Goal: Task Accomplishment & Management: Complete application form

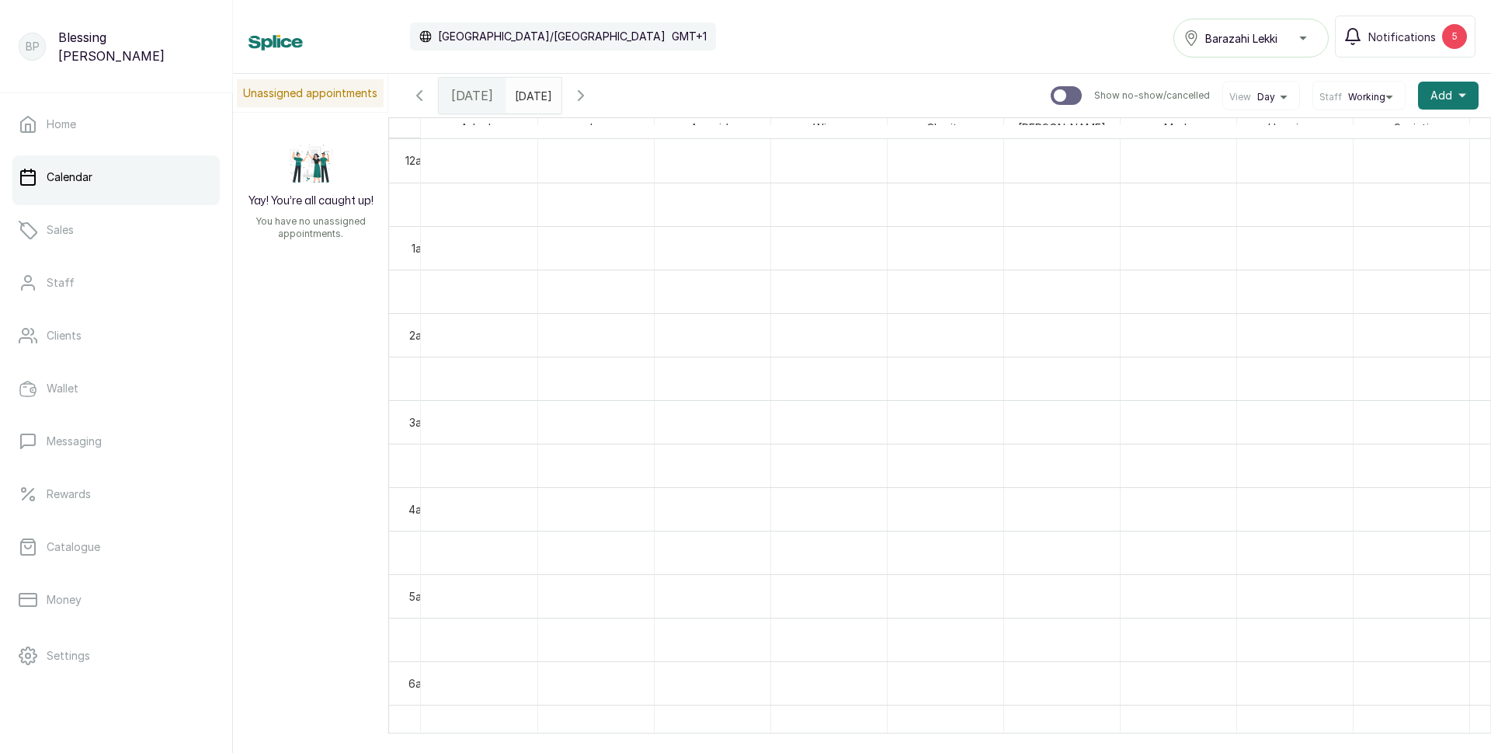
scroll to position [523, 0]
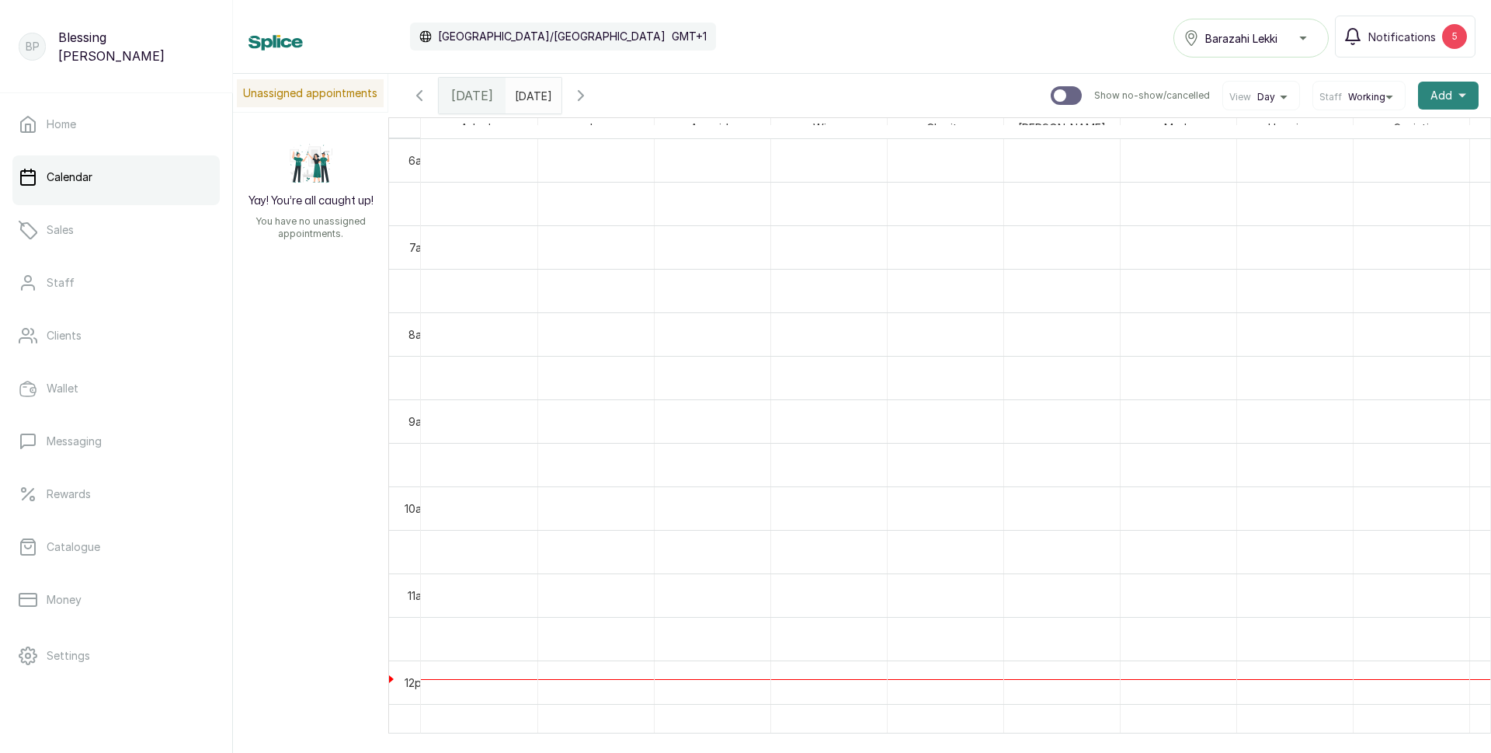
click at [1442, 88] on button "Add +" at bounding box center [1448, 96] width 61 height 28
click at [1352, 169] on span "New Sale" at bounding box center [1391, 168] width 149 height 19
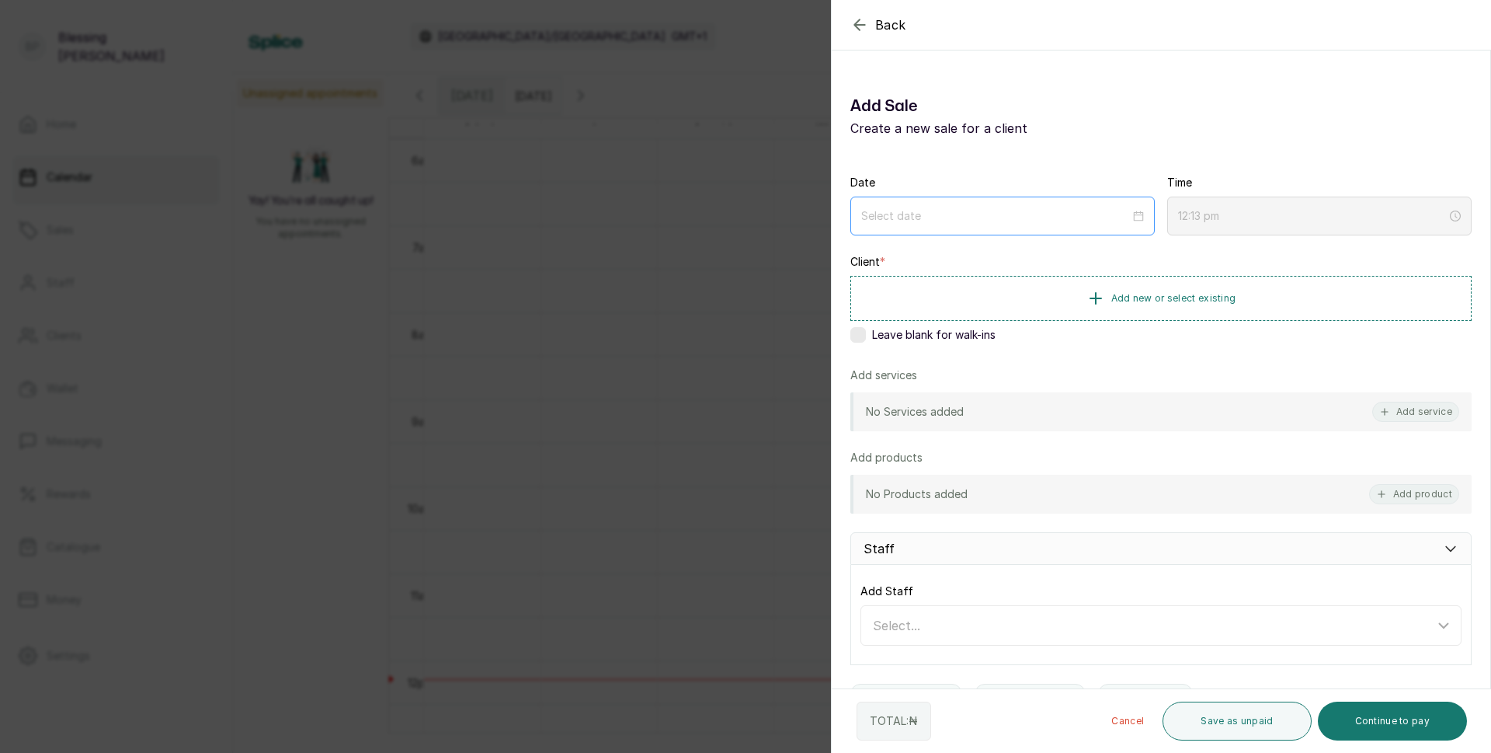
click at [1130, 221] on div at bounding box center [1002, 215] width 283 height 17
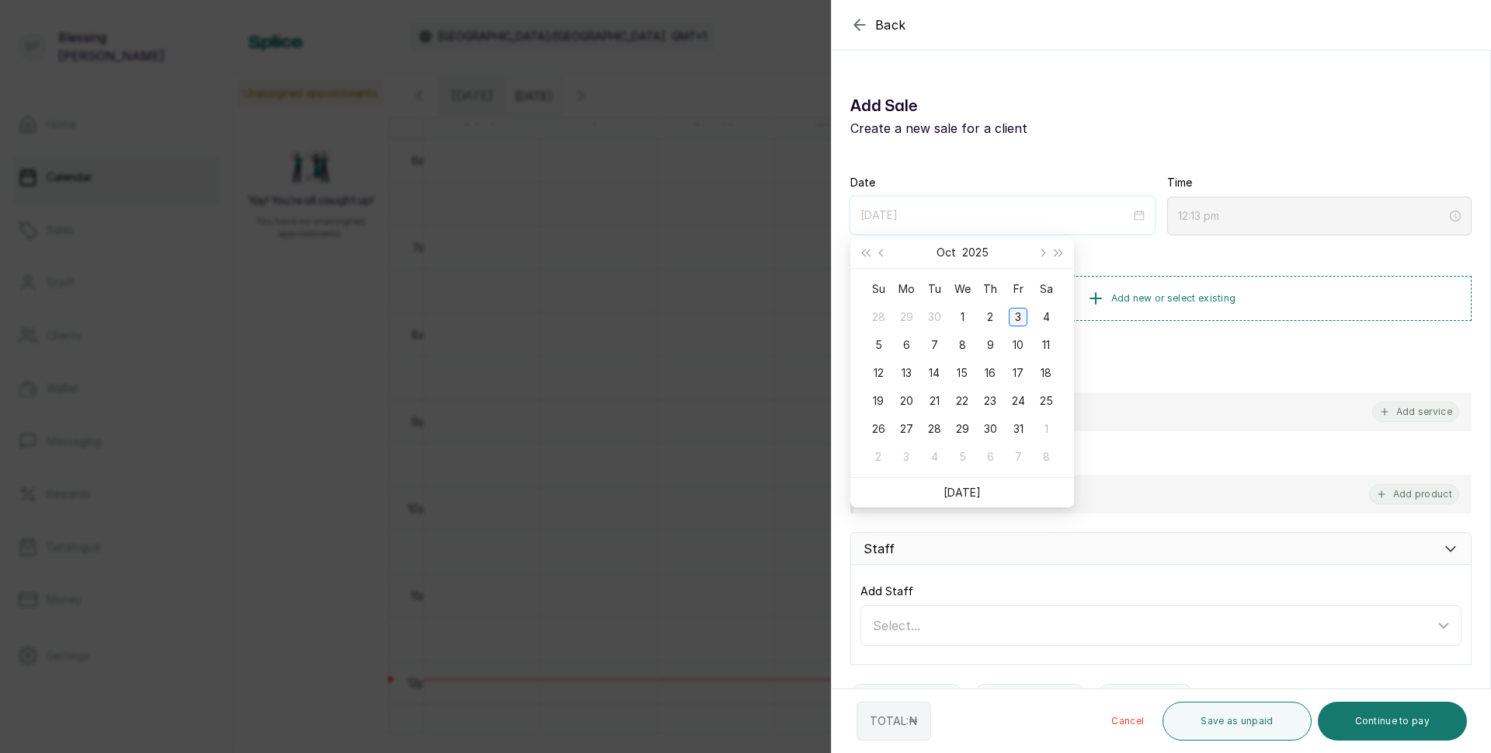
type input "[DATE]"
click at [1025, 318] on div "3" at bounding box center [1018, 317] width 19 height 19
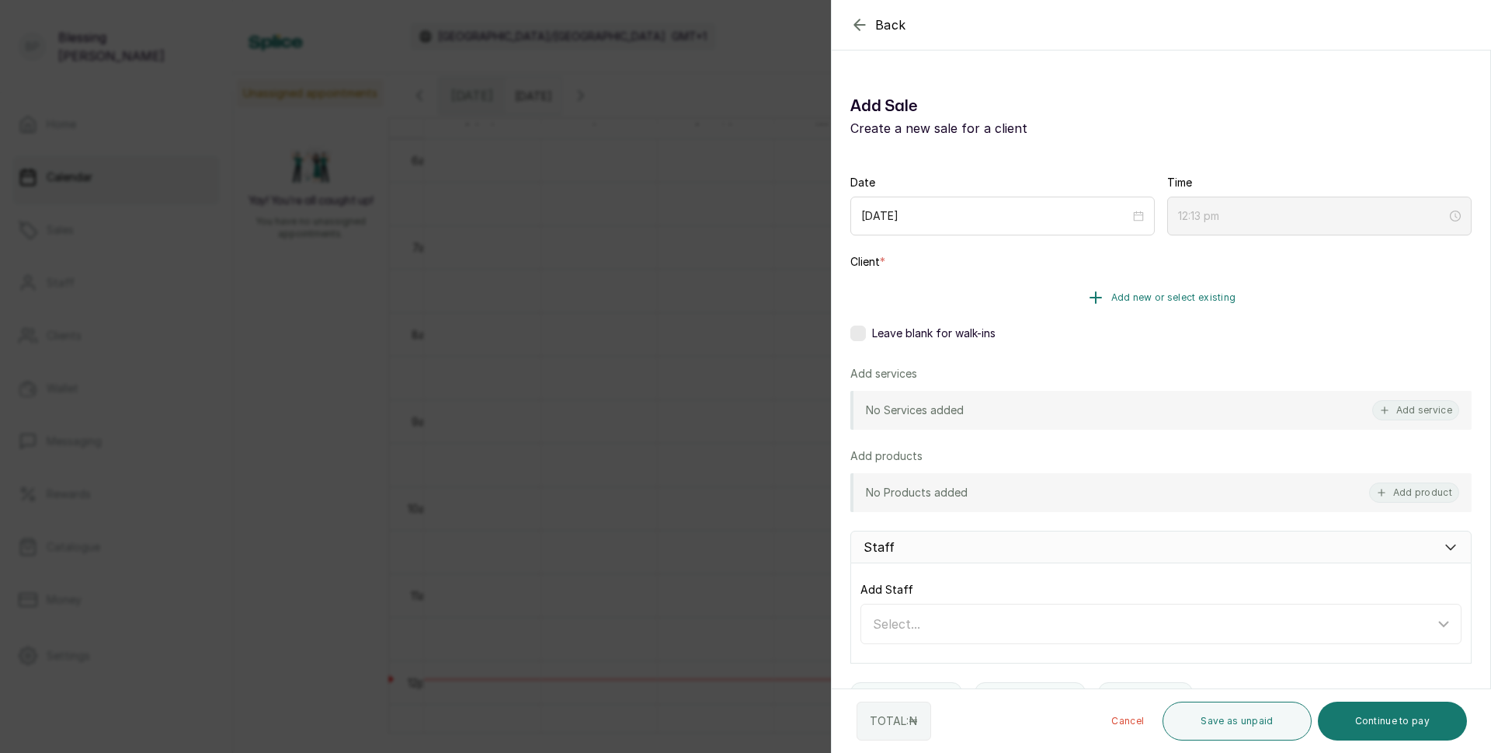
click at [1189, 299] on span "Add new or select existing" at bounding box center [1174, 297] width 125 height 12
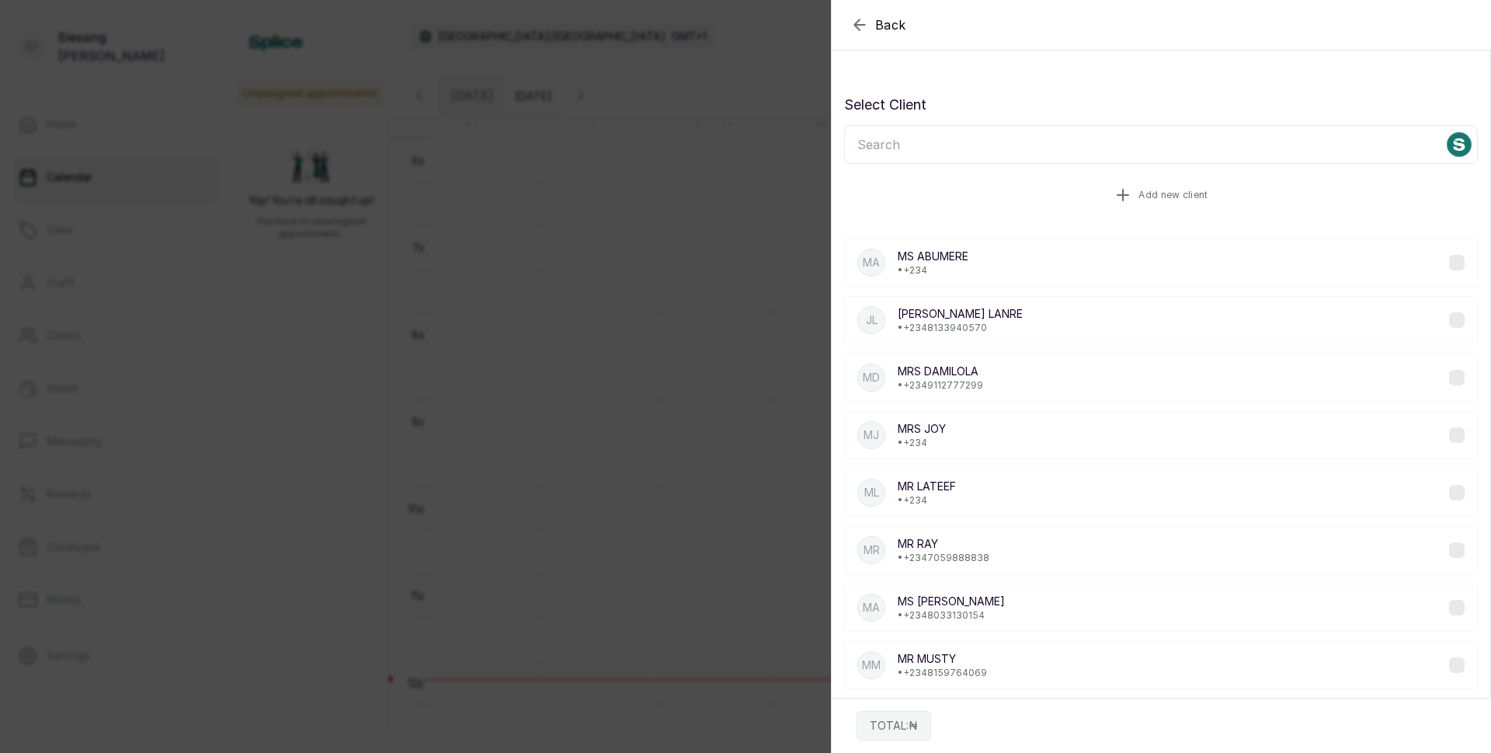
click at [1144, 196] on span "Add new client" at bounding box center [1173, 195] width 69 height 12
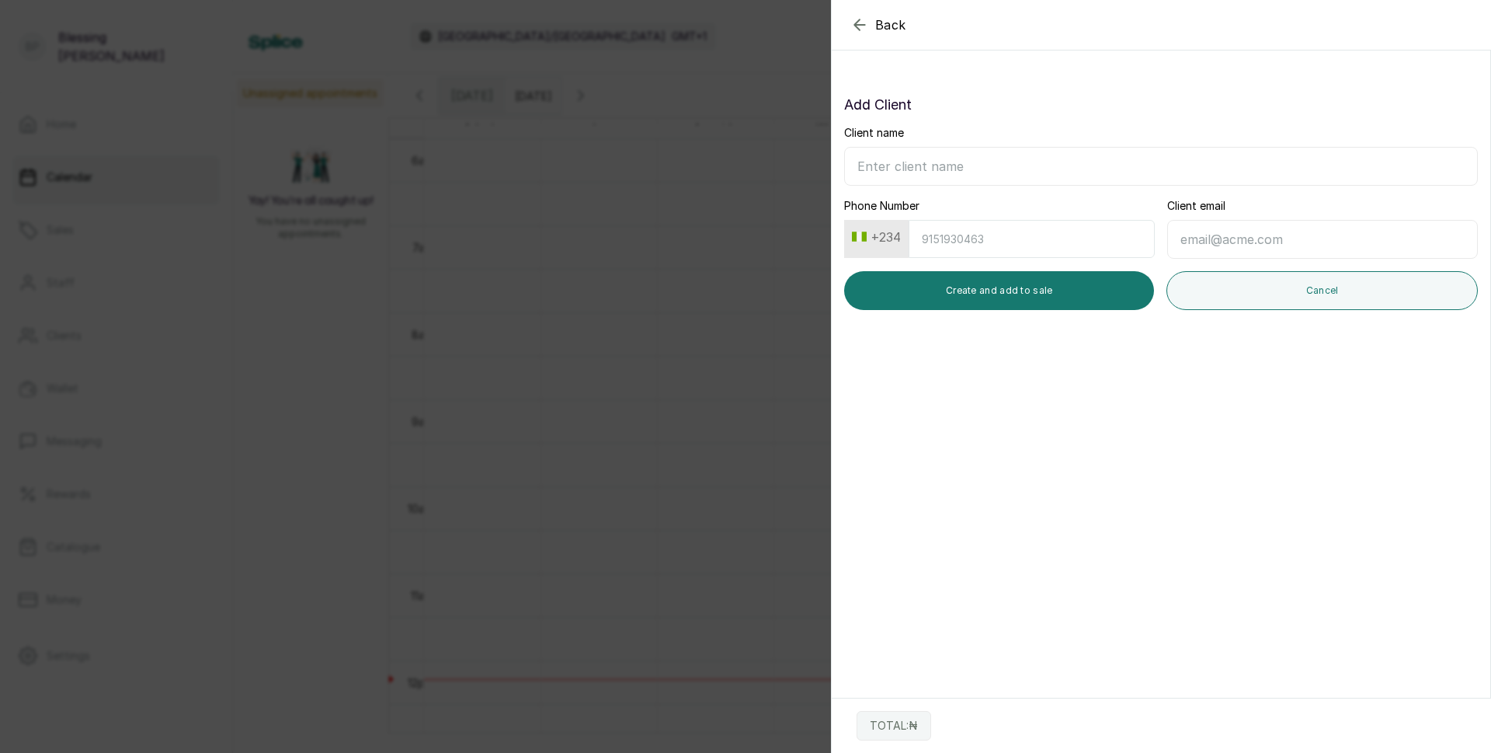
click at [939, 158] on input "Client name" at bounding box center [1161, 166] width 634 height 39
type input "i"
type input "[PERSON_NAME]"
click at [1109, 252] on input "Phone Number" at bounding box center [1032, 239] width 246 height 38
type input "8"
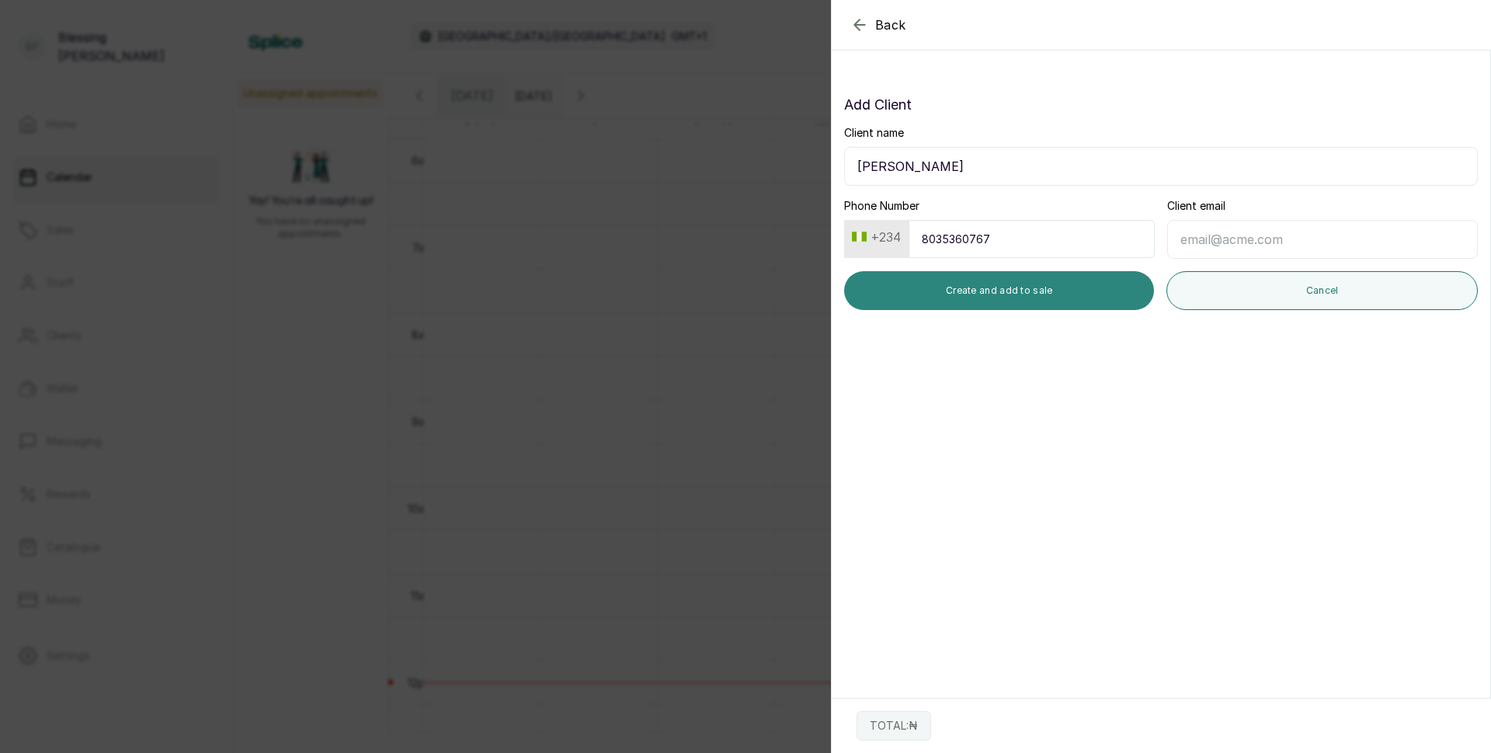
type input "8035360767"
click at [1035, 291] on button "Create and add to sale" at bounding box center [999, 290] width 310 height 39
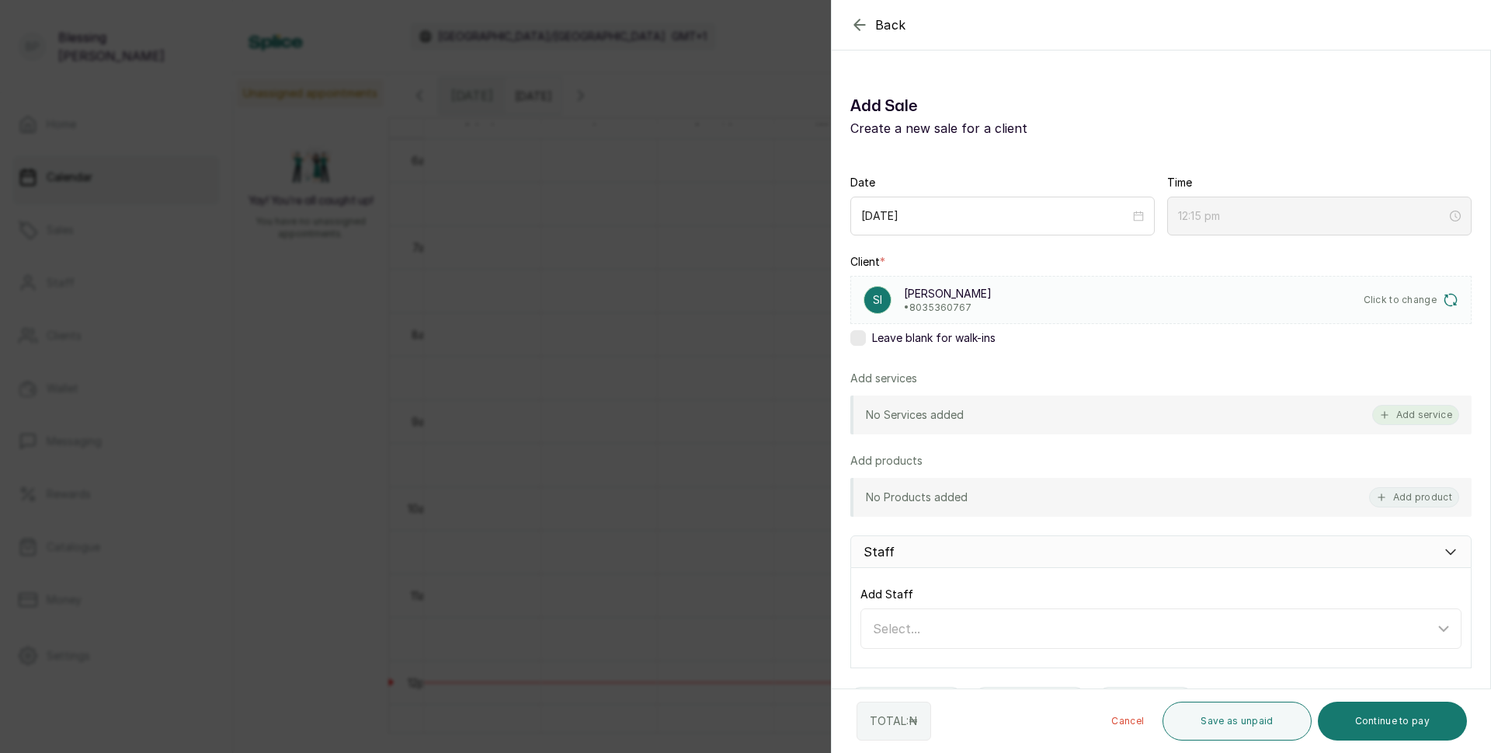
click at [1400, 412] on button "Add service" at bounding box center [1416, 415] width 87 height 20
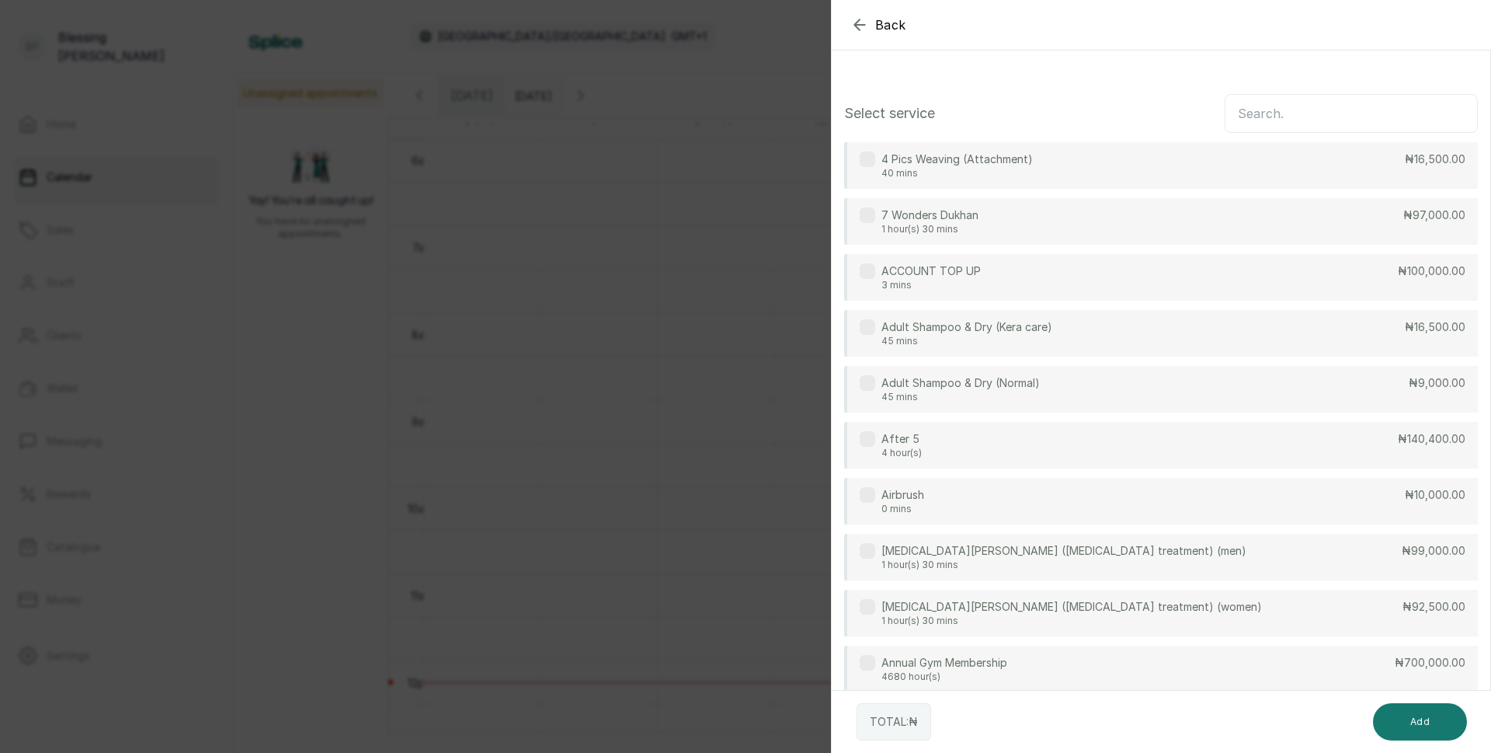
click at [1309, 116] on input "text" at bounding box center [1351, 113] width 253 height 39
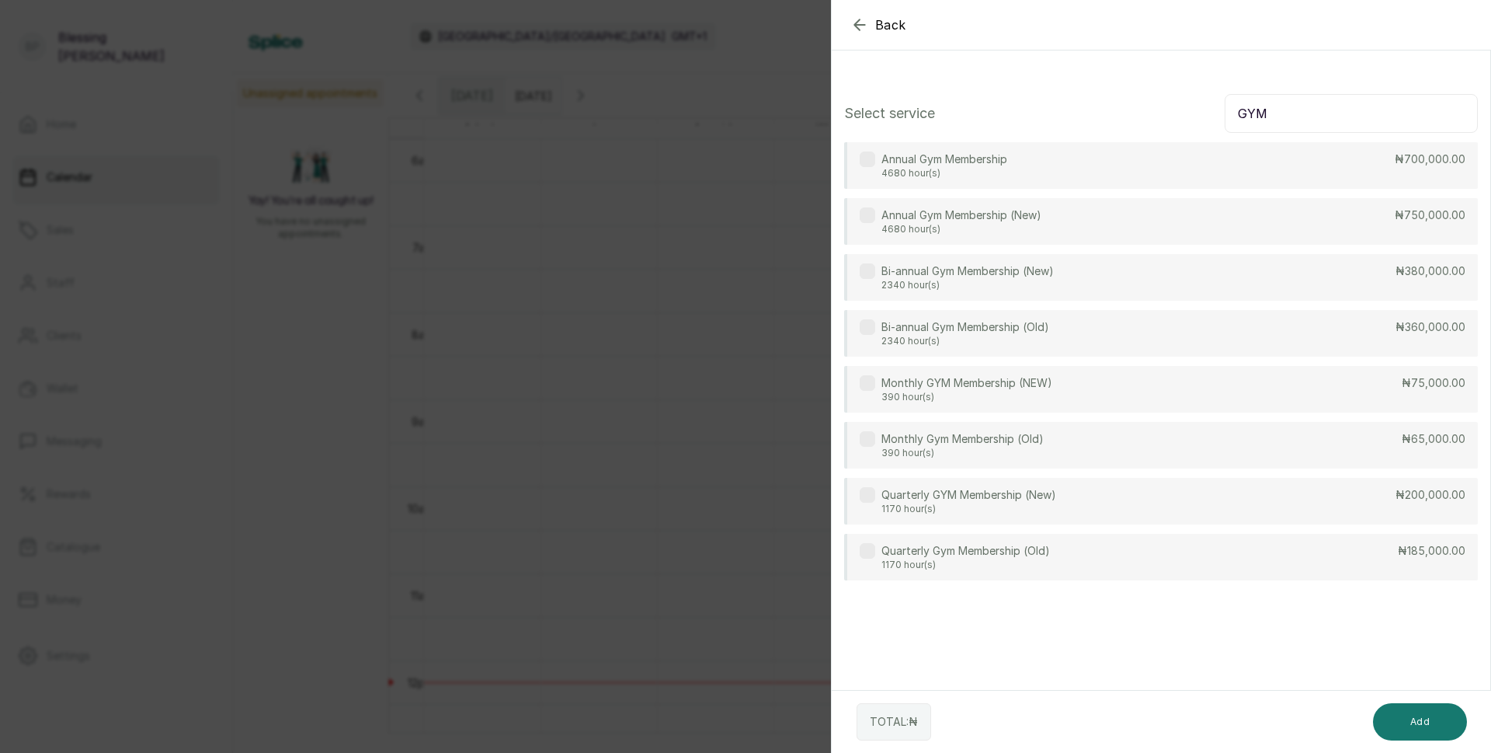
type input "GYM"
click at [1341, 442] on div "Monthly Gym Membership (Old) 390 hour(s) ₦65,000.00" at bounding box center [1161, 445] width 634 height 47
click at [1431, 731] on button "Add" at bounding box center [1420, 721] width 94 height 37
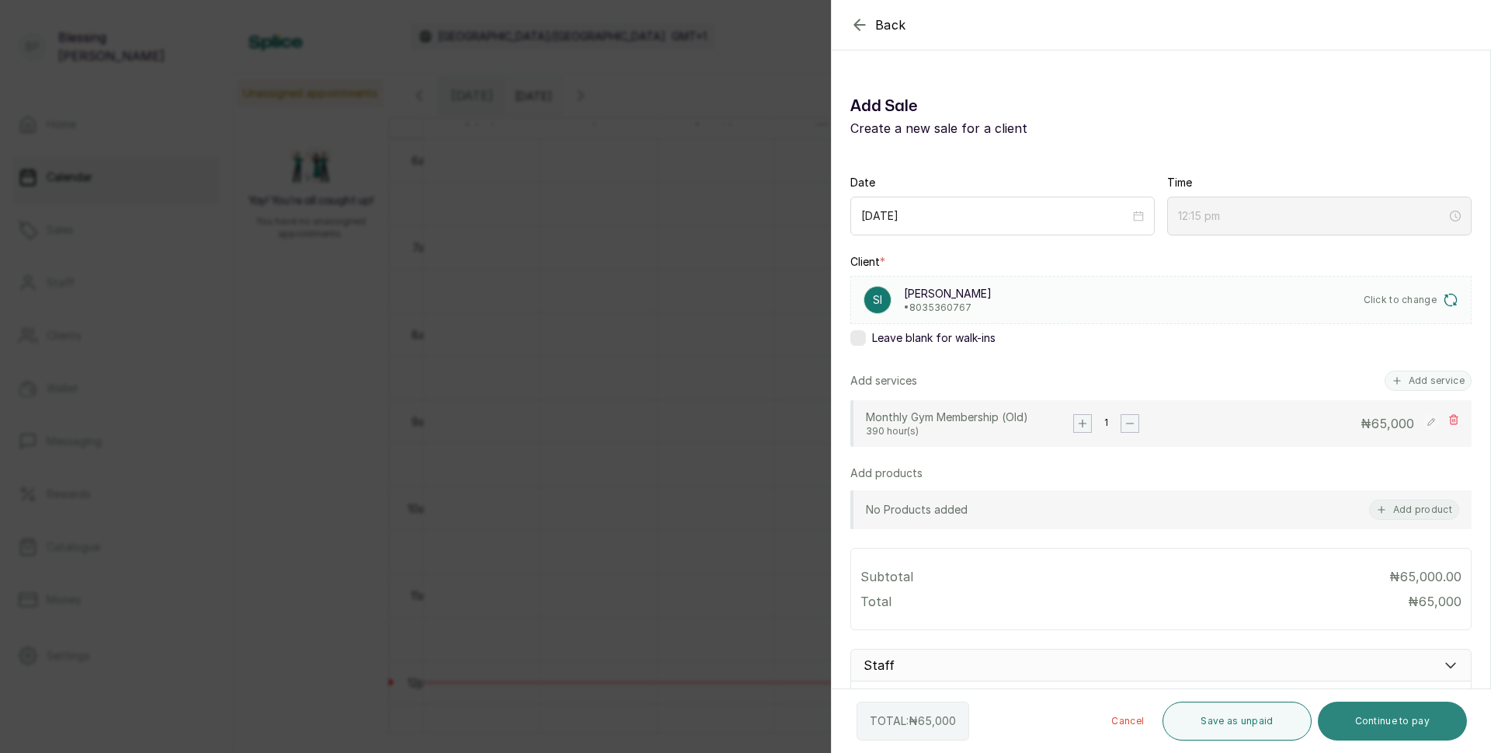
click at [1401, 719] on button "Continue to pay" at bounding box center [1393, 720] width 150 height 39
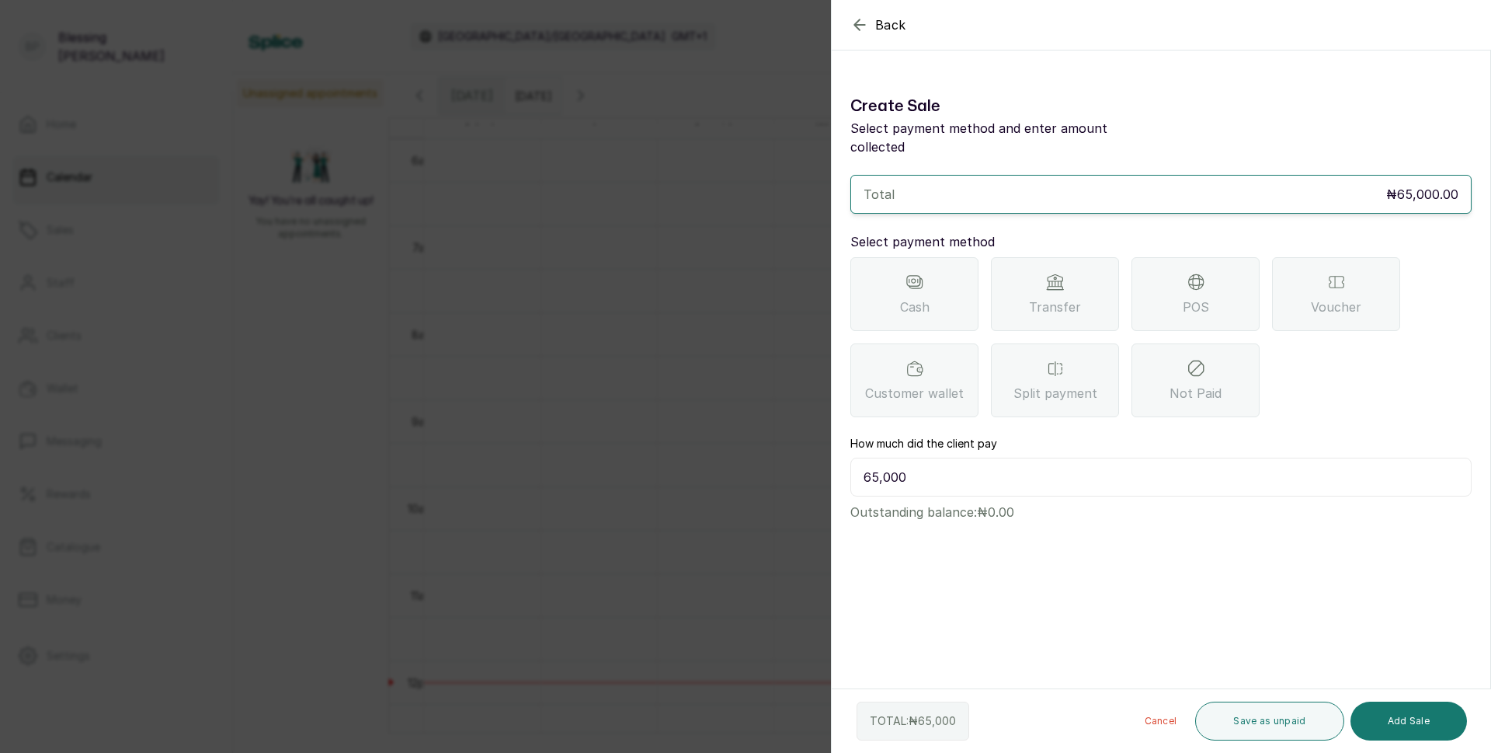
click at [1181, 291] on div "POS" at bounding box center [1196, 294] width 128 height 74
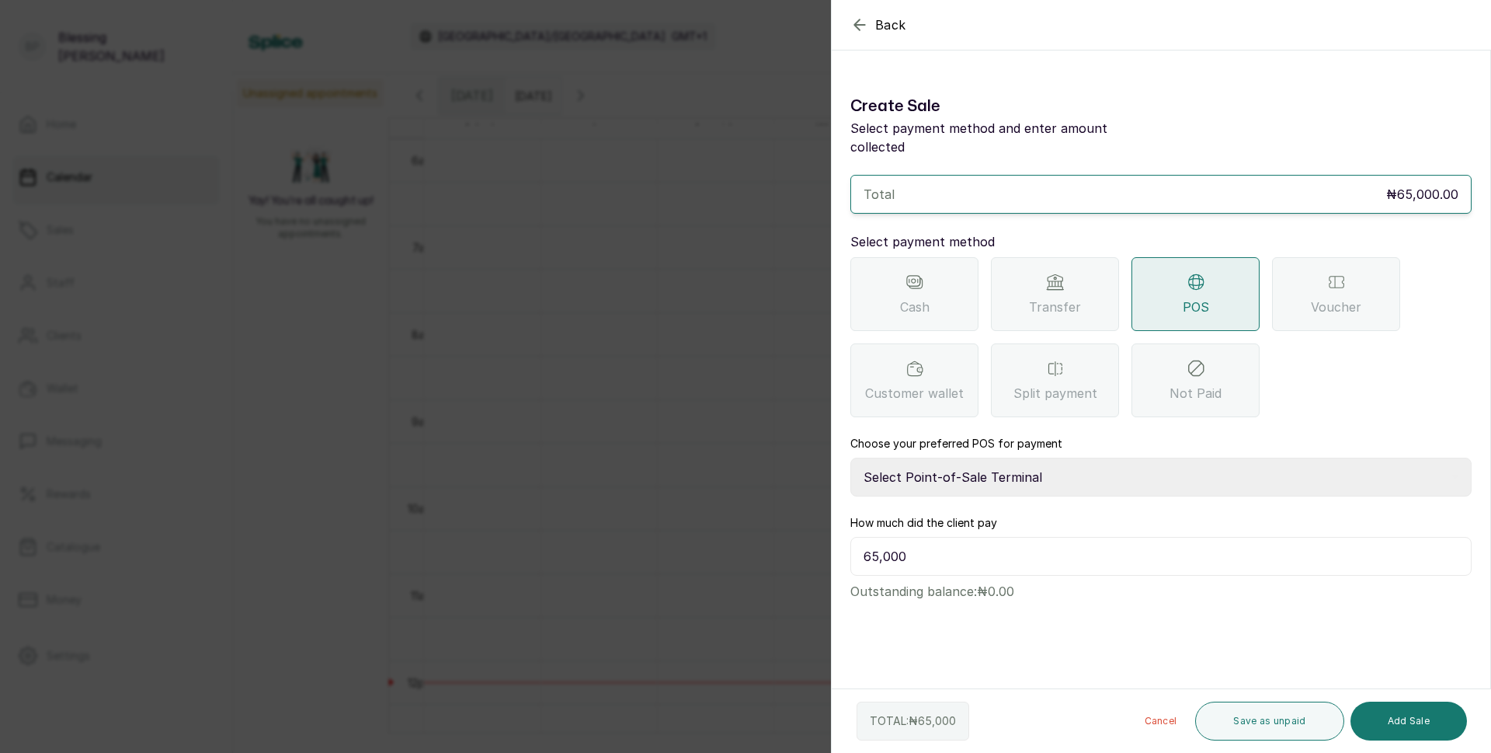
click at [1034, 458] on select "Select Point-of-Sale Terminal [GEOGRAPHIC_DATA] POS Paystack-Titan Access POS A…" at bounding box center [1161, 477] width 621 height 39
select select "4d1b21be-96f6-4525-8484-90dd038af117"
click at [851, 458] on select "Select Point-of-Sale Terminal [GEOGRAPHIC_DATA] POS Paystack-Titan Access POS A…" at bounding box center [1161, 477] width 621 height 39
click at [1413, 715] on button "Add Sale" at bounding box center [1409, 720] width 117 height 39
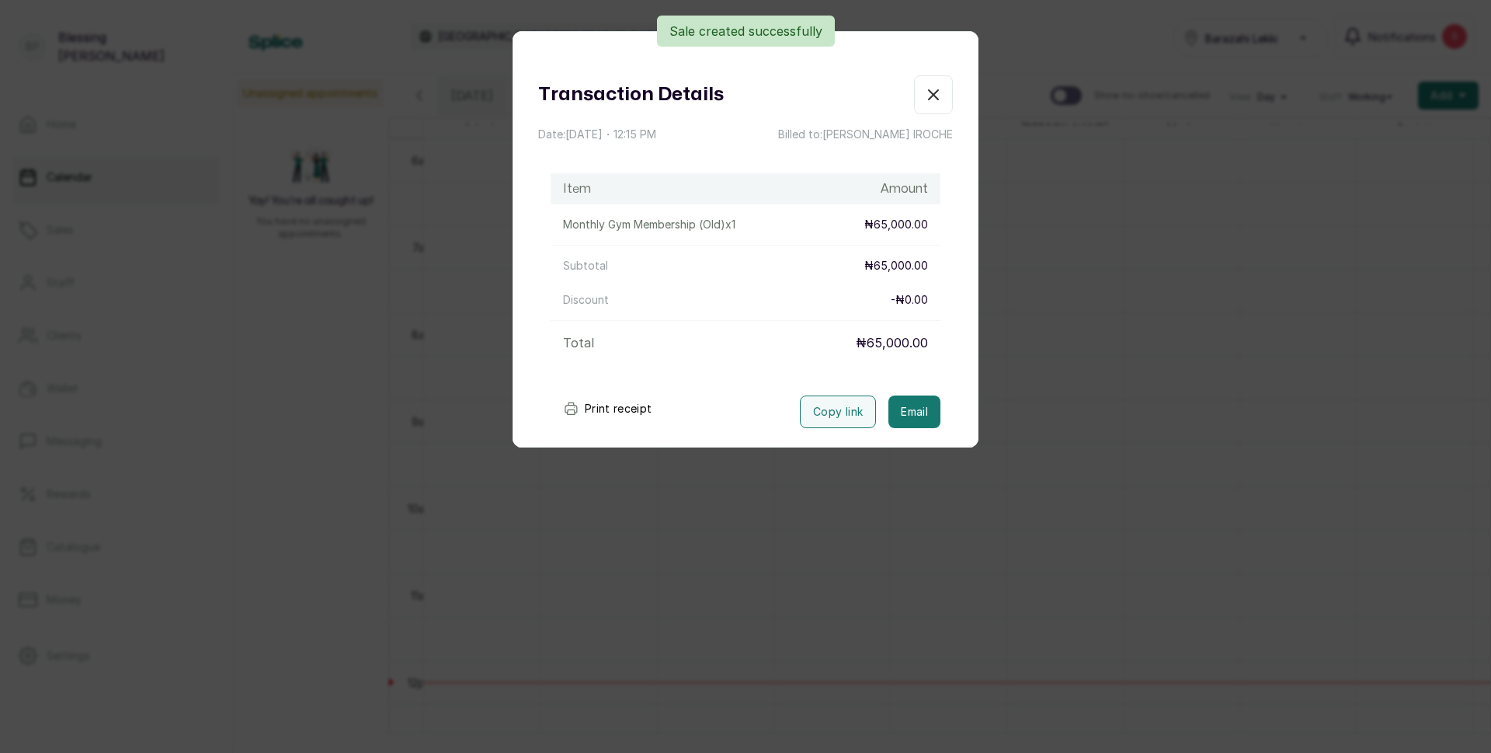
click at [600, 411] on button "Print receipt" at bounding box center [608, 408] width 114 height 31
click at [924, 97] on icon "button" at bounding box center [933, 94] width 19 height 19
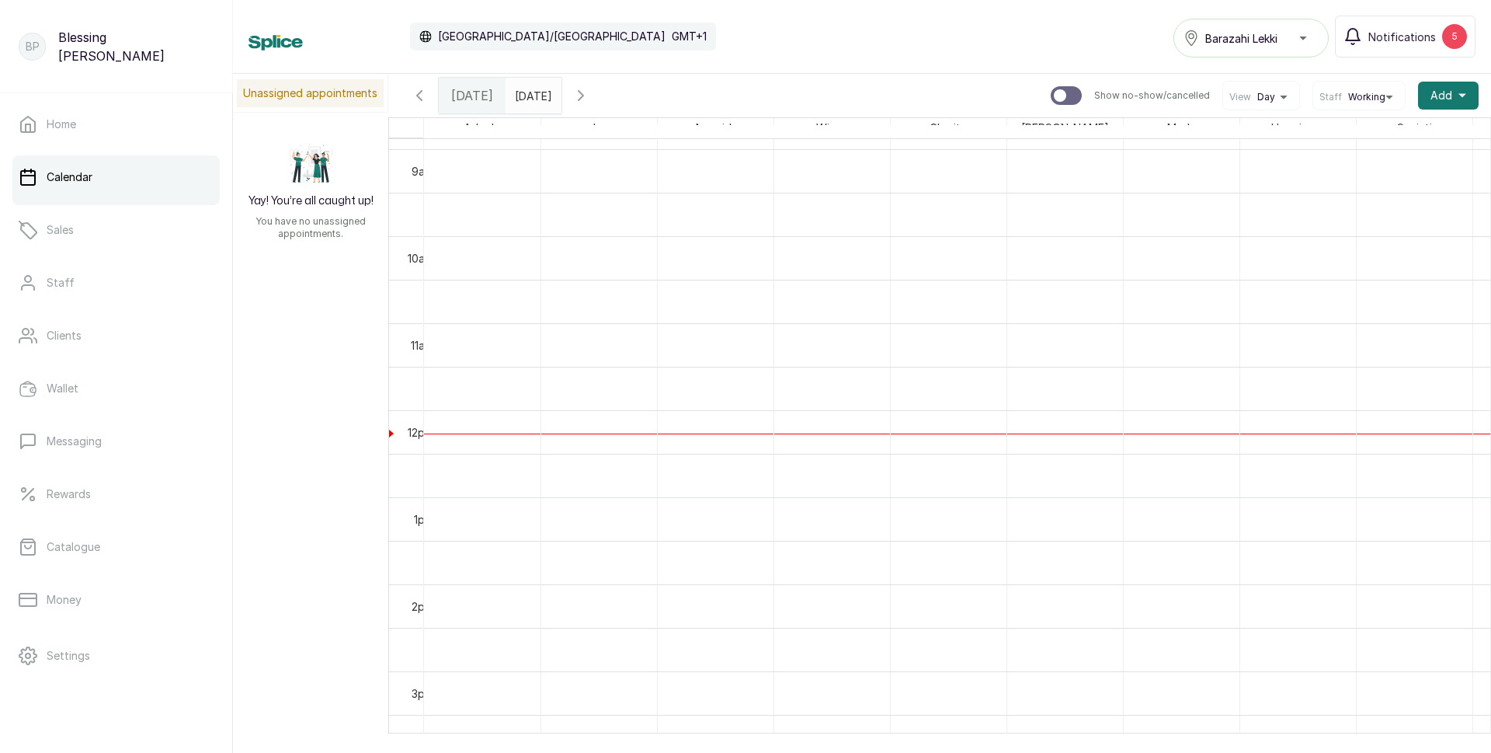
scroll to position [756, 0]
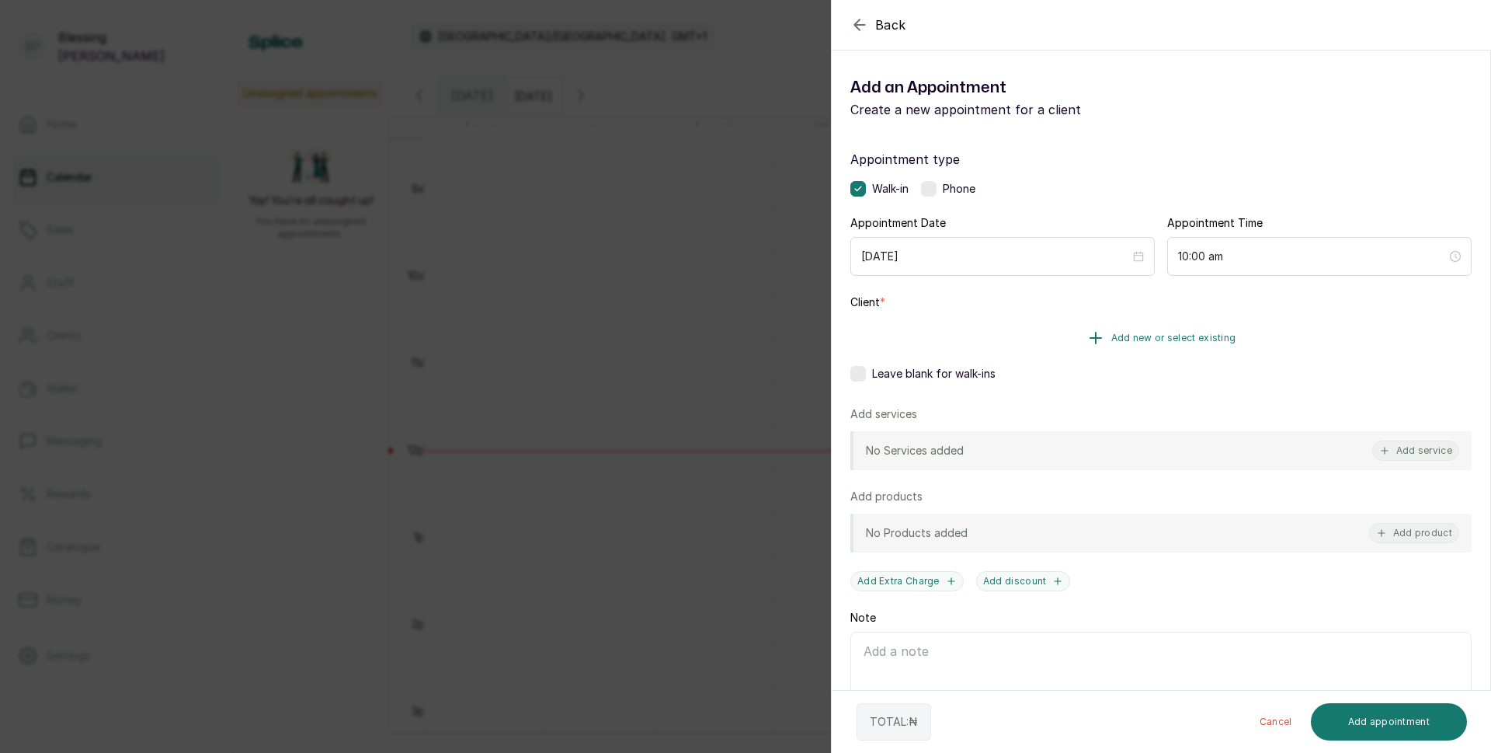
click at [1166, 333] on span "Add new or select existing" at bounding box center [1174, 338] width 125 height 12
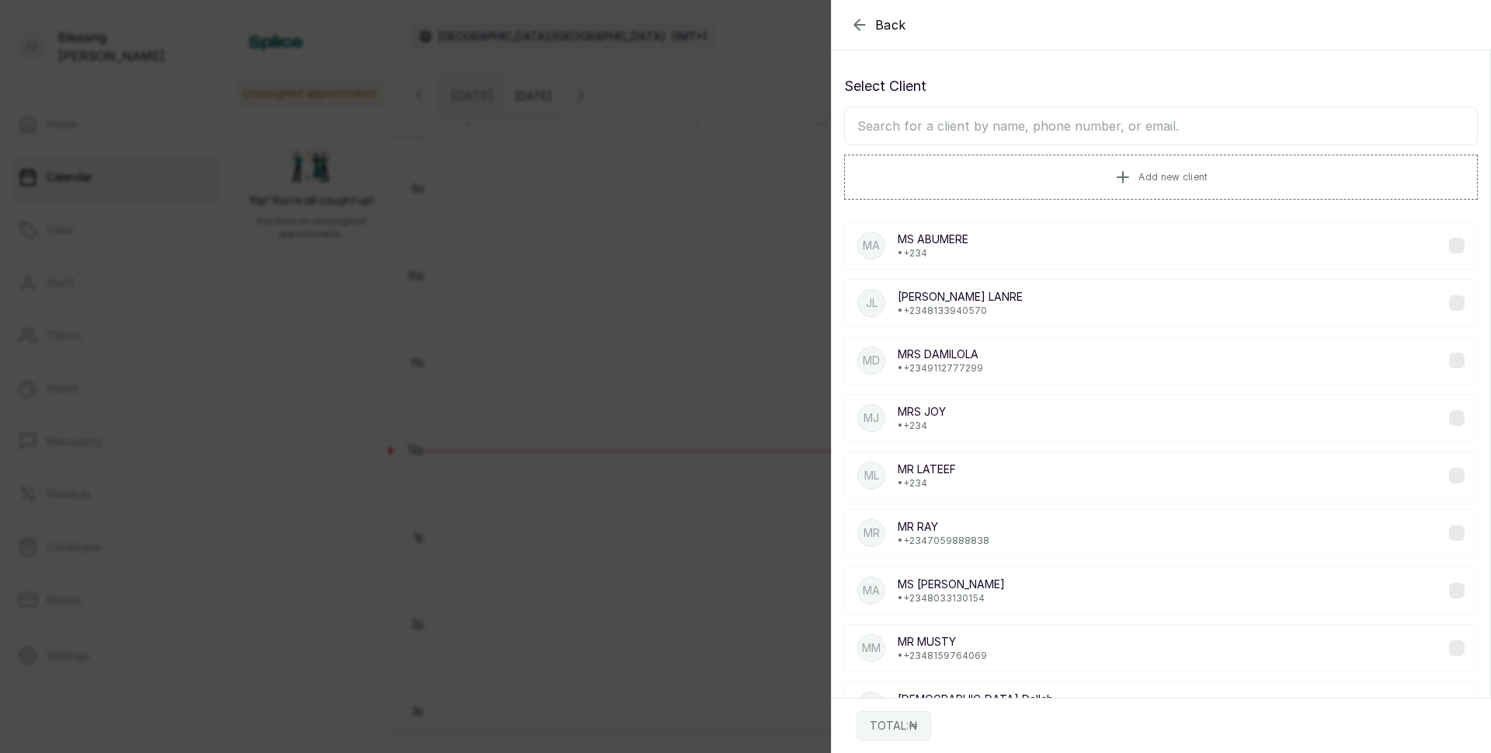
click at [991, 132] on input "text" at bounding box center [1161, 125] width 634 height 39
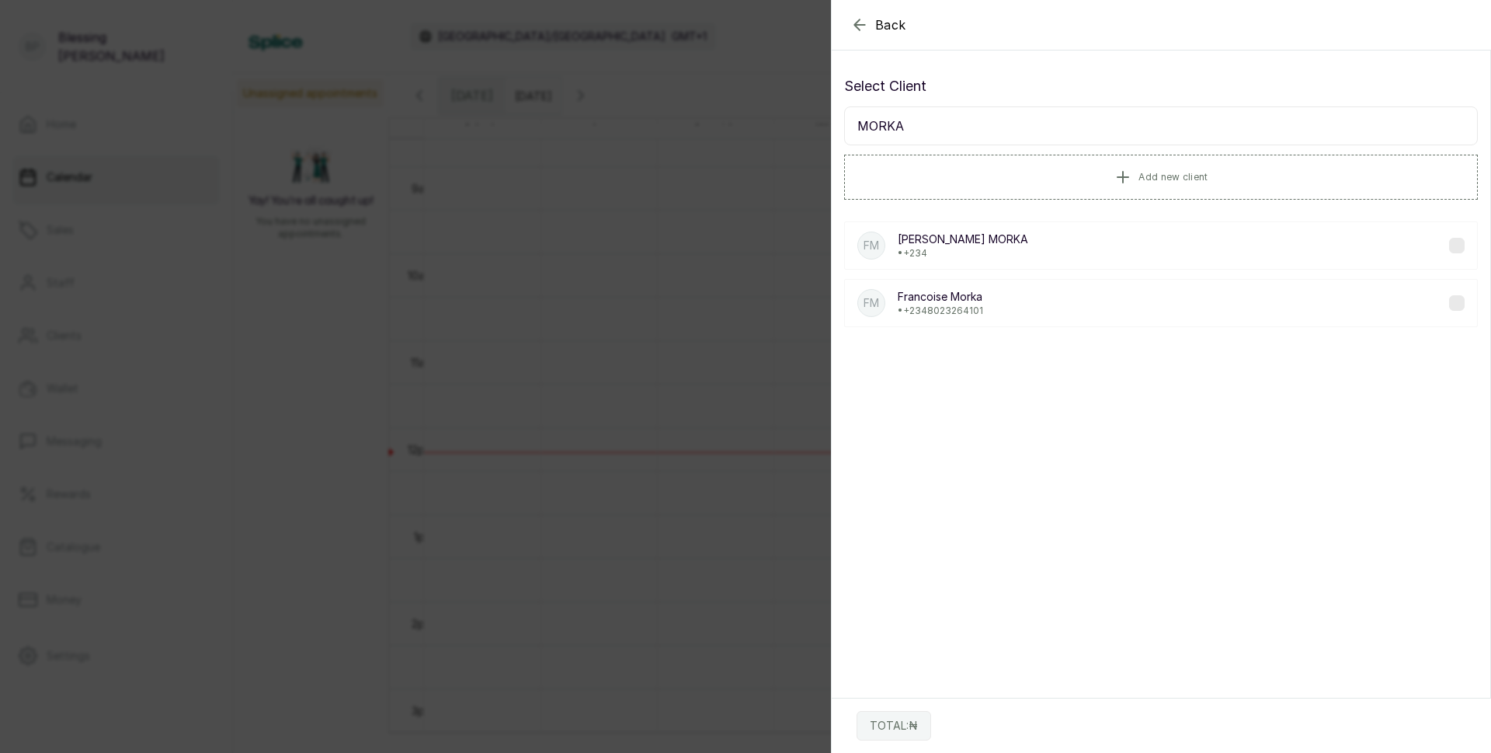
type input "MORKA"
click at [1002, 249] on div "FM [PERSON_NAME] • +234" at bounding box center [1161, 245] width 634 height 48
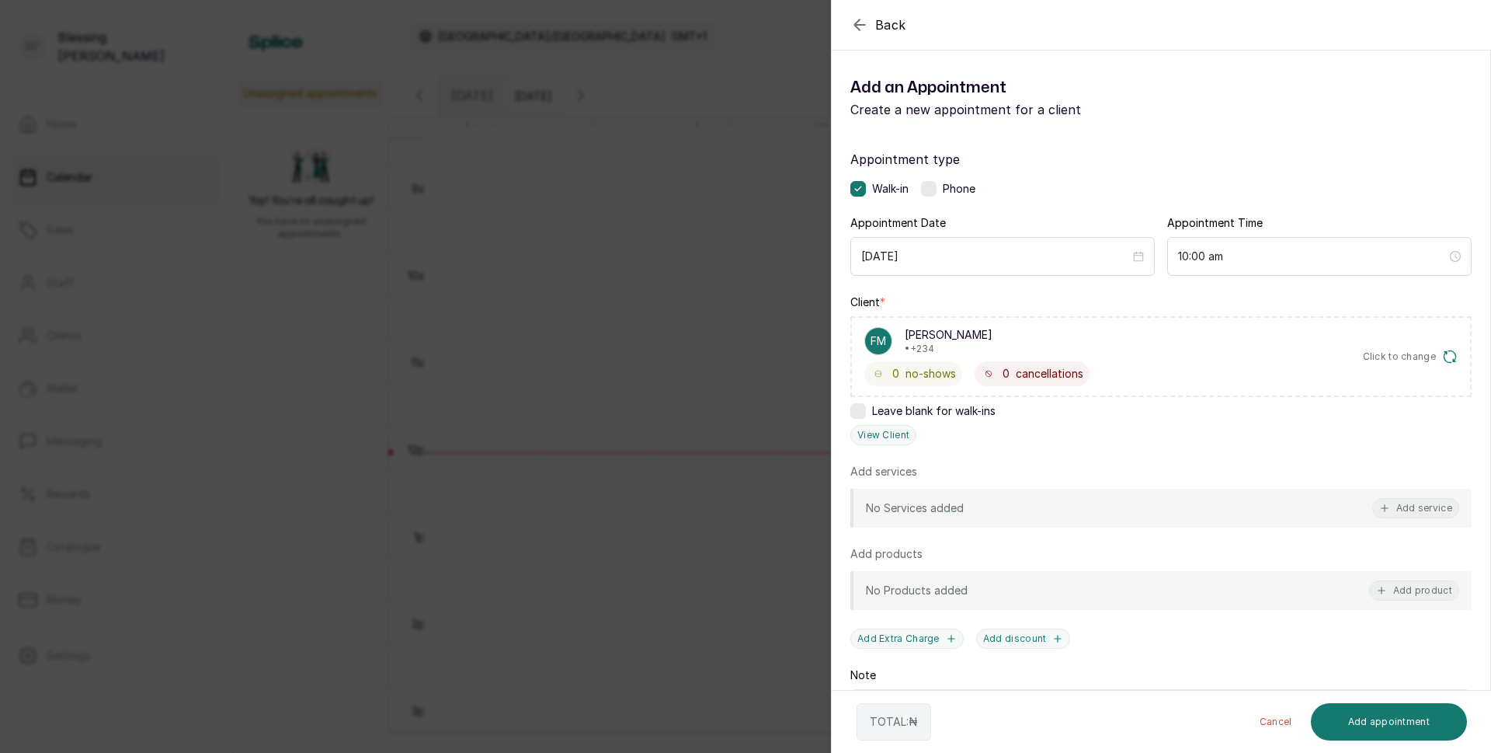
click at [1443, 354] on icon "button" at bounding box center [1451, 357] width 16 height 16
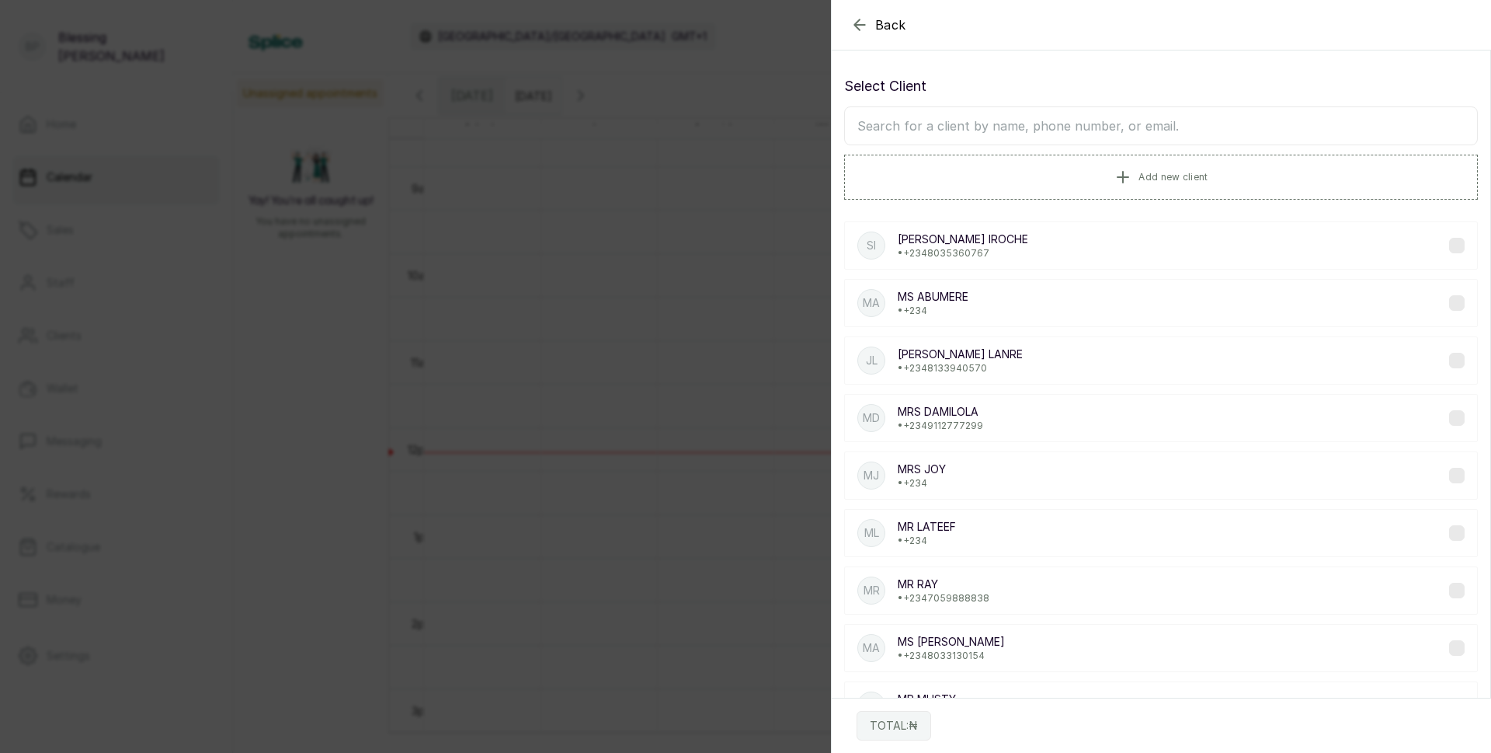
click at [1104, 123] on input "text" at bounding box center [1161, 125] width 634 height 39
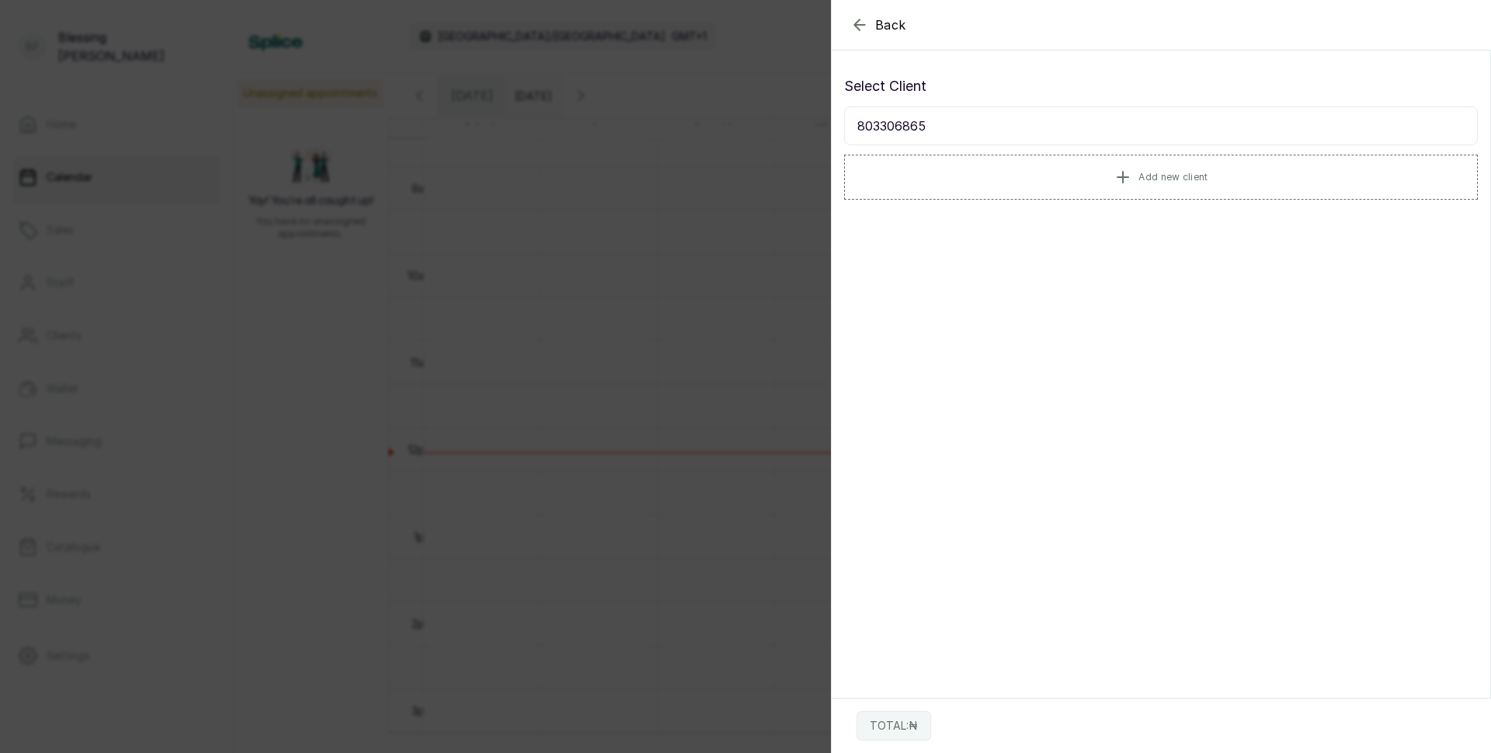
type input "8033068655"
drag, startPoint x: 854, startPoint y: 126, endPoint x: 955, endPoint y: 131, distance: 100.3
click at [955, 131] on input "8033068655" at bounding box center [1161, 125] width 634 height 39
click at [1143, 175] on span "Add new client" at bounding box center [1173, 176] width 69 height 12
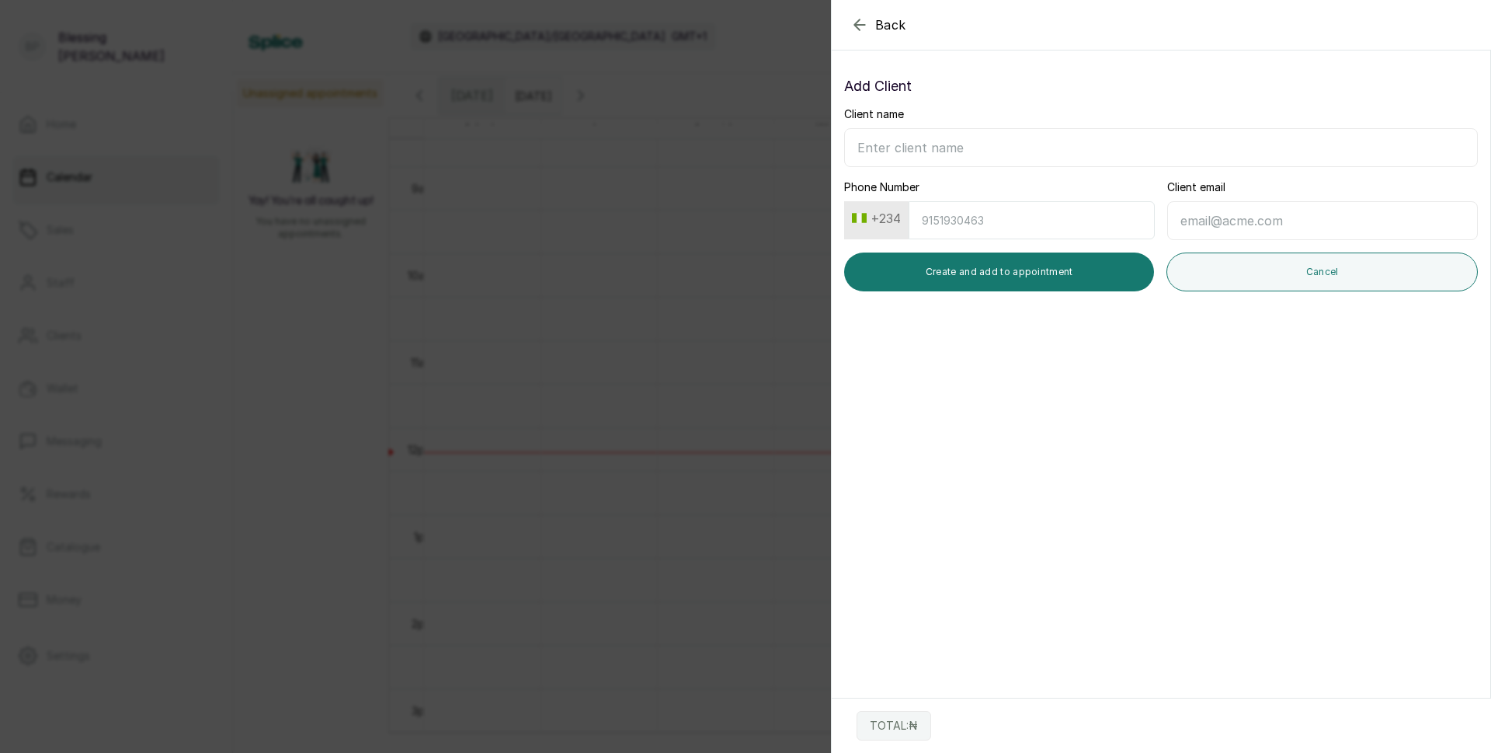
click at [935, 139] on input "Client name" at bounding box center [1161, 147] width 634 height 39
type input "[PERSON_NAME]"
click at [965, 218] on input "Phone Number" at bounding box center [1032, 220] width 246 height 38
paste input "8033068655"
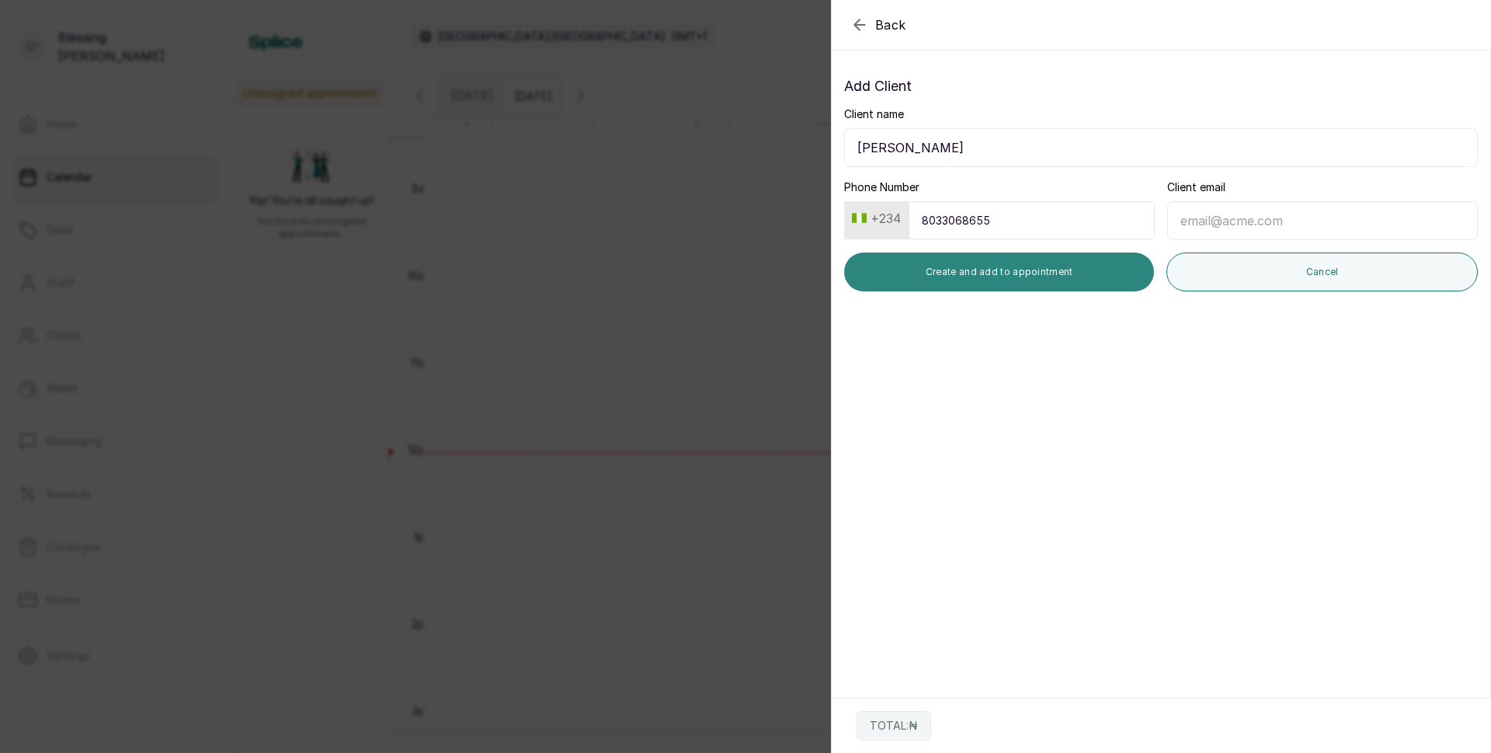
type input "8033068655"
click at [995, 266] on button "Create and add to appointment" at bounding box center [999, 271] width 310 height 39
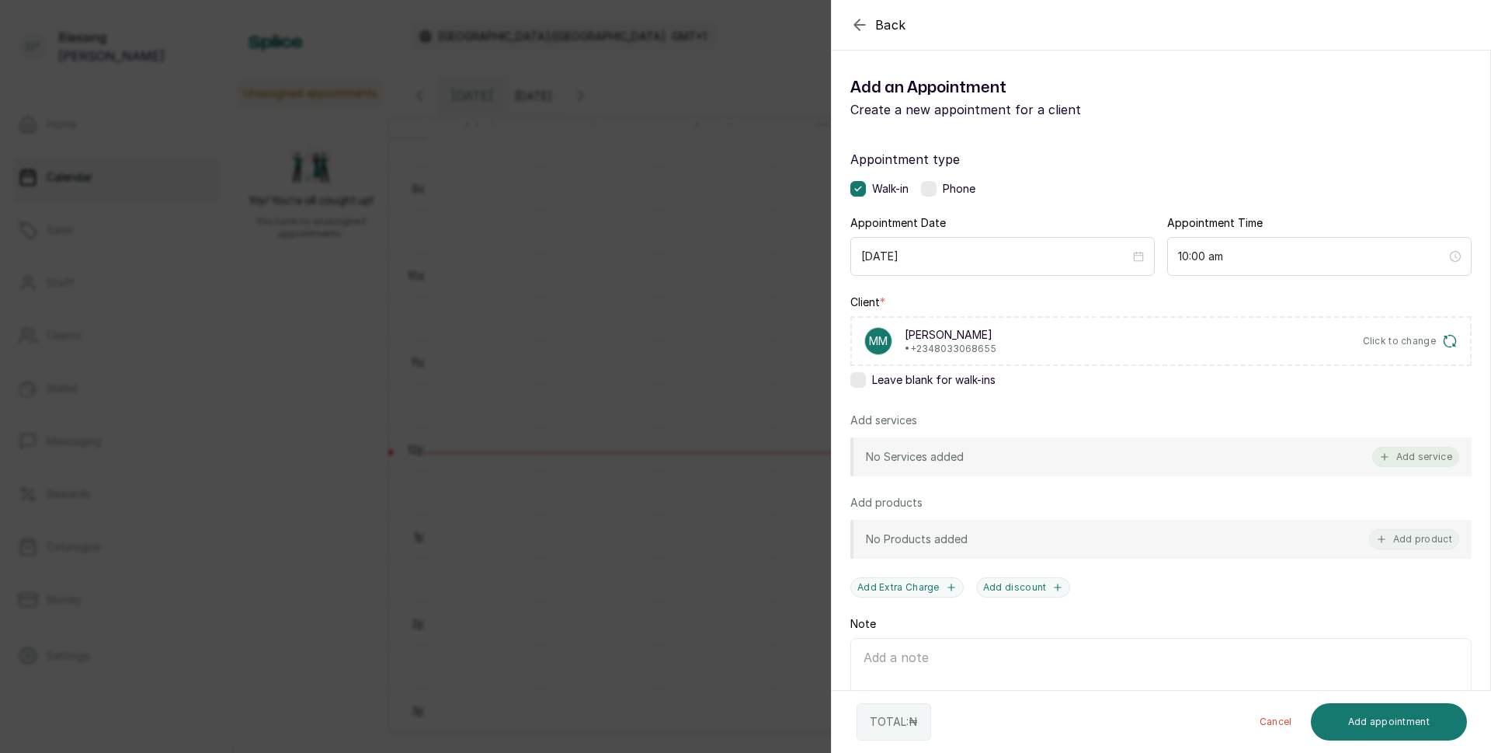
click at [1411, 453] on button "Add service" at bounding box center [1416, 457] width 87 height 20
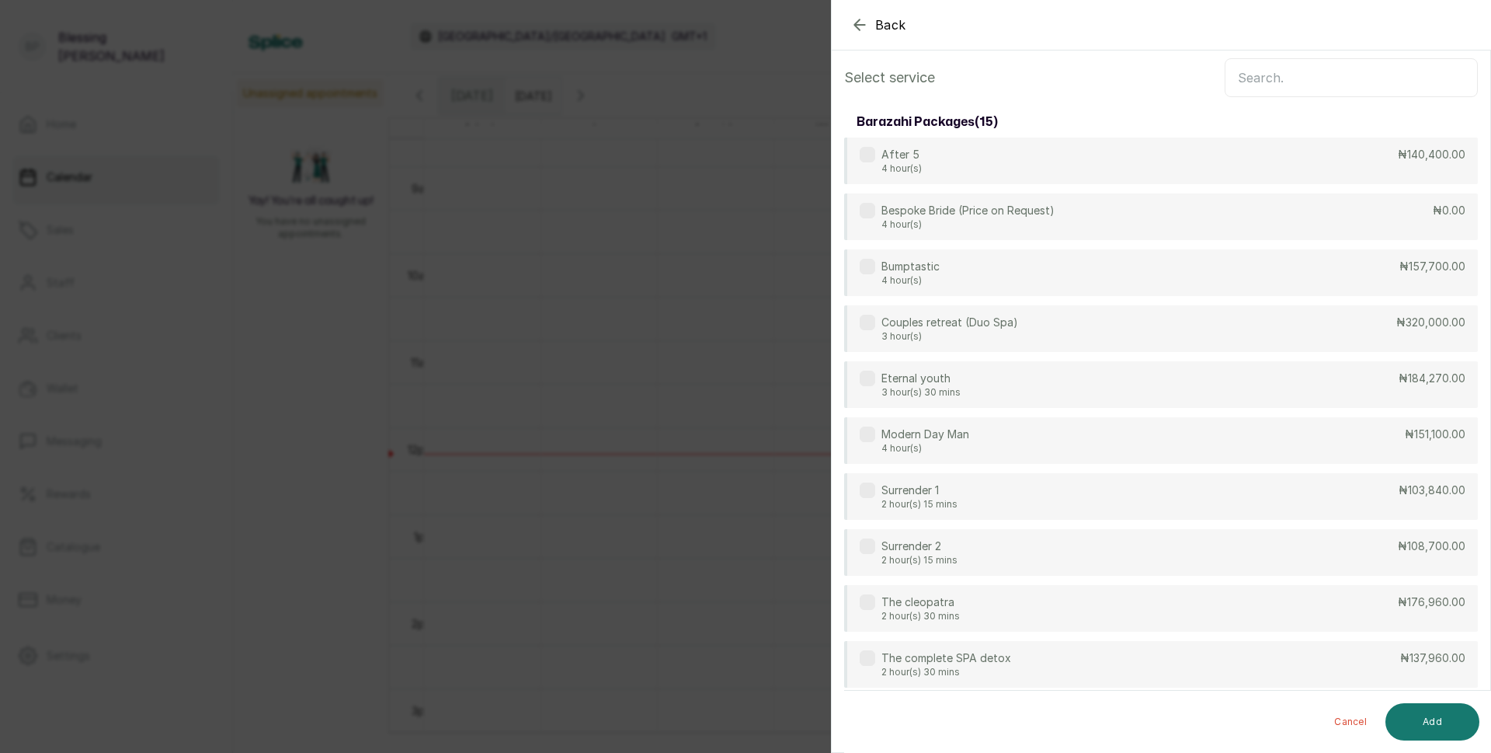
scroll to position [0, 0]
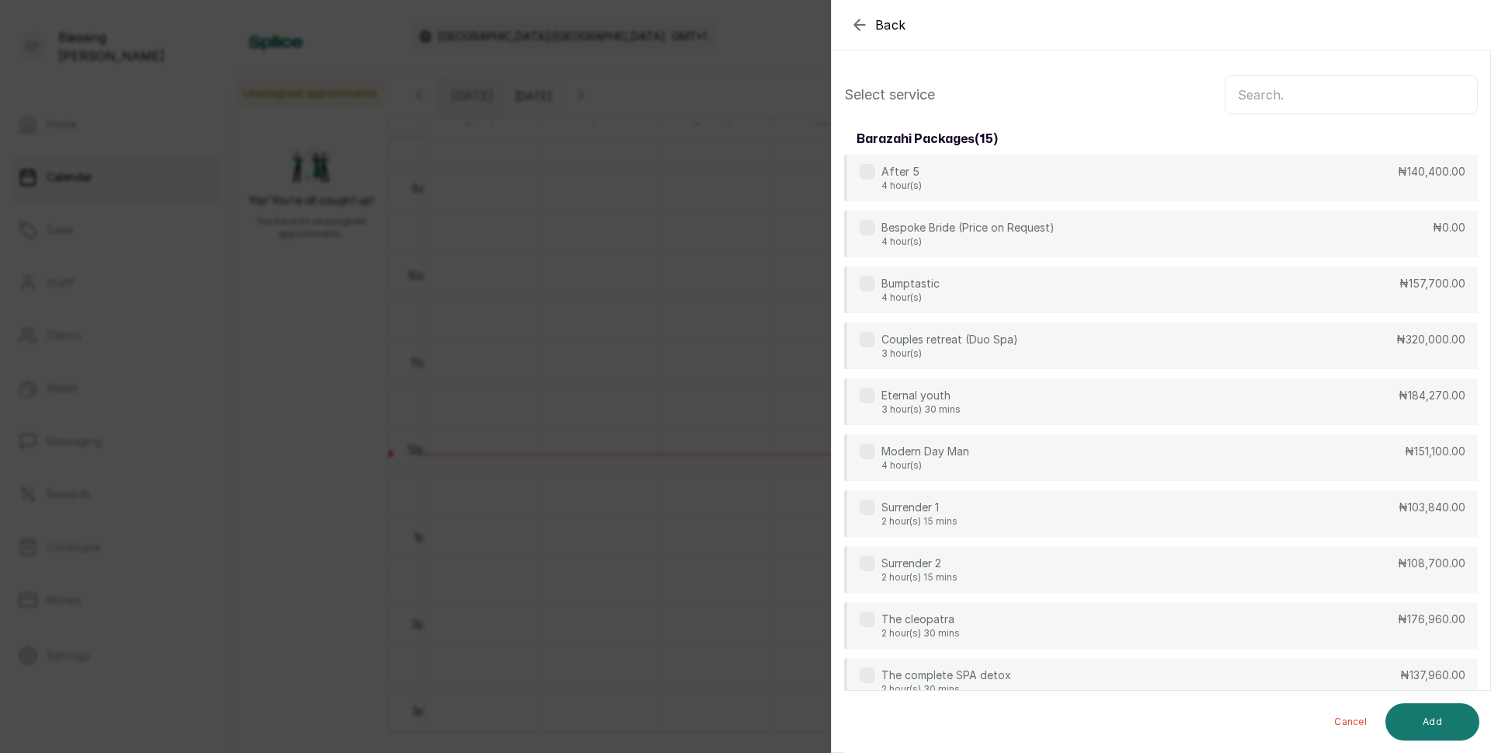
click at [1286, 101] on input "text" at bounding box center [1351, 94] width 253 height 39
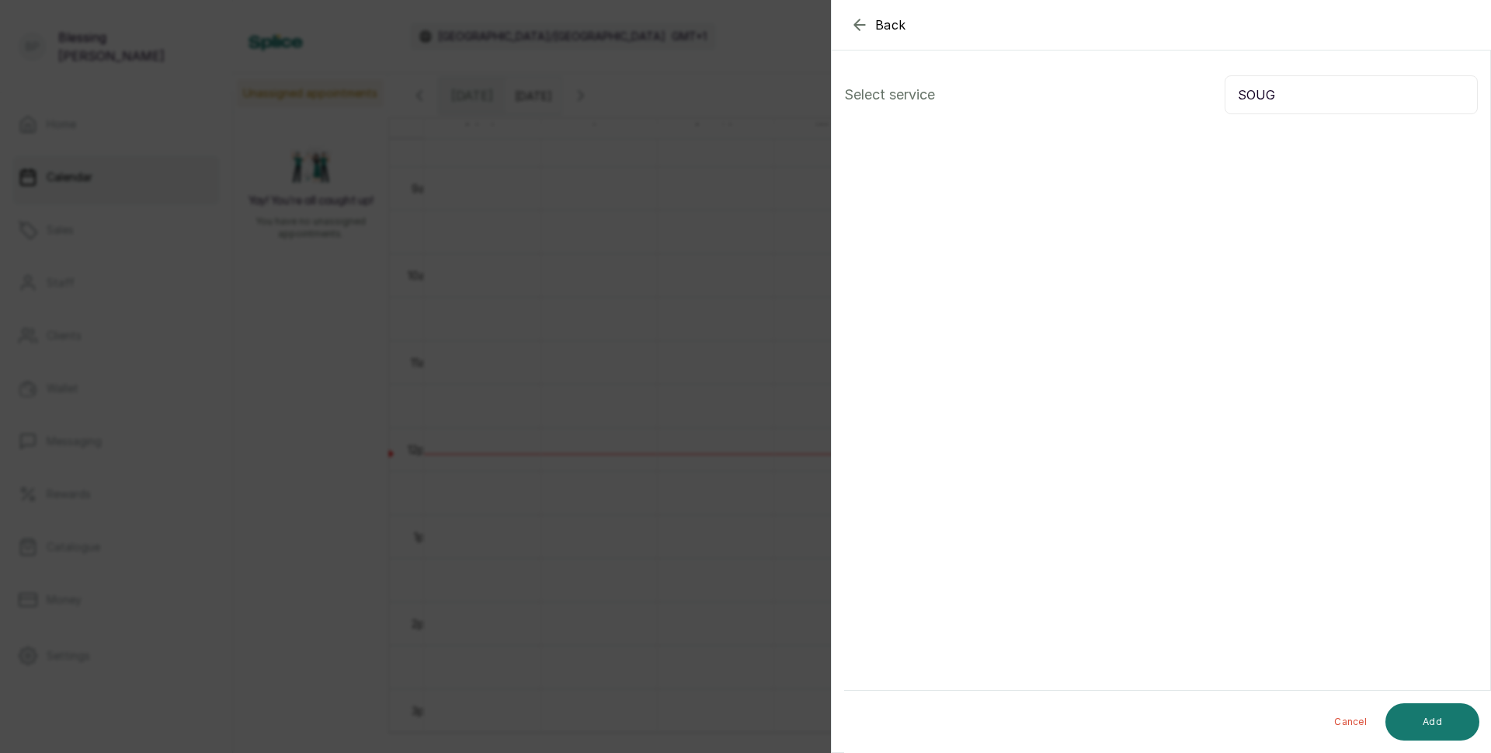
drag, startPoint x: 1227, startPoint y: 94, endPoint x: 1288, endPoint y: 94, distance: 60.6
click at [1288, 94] on input "SOUG" at bounding box center [1351, 94] width 253 height 39
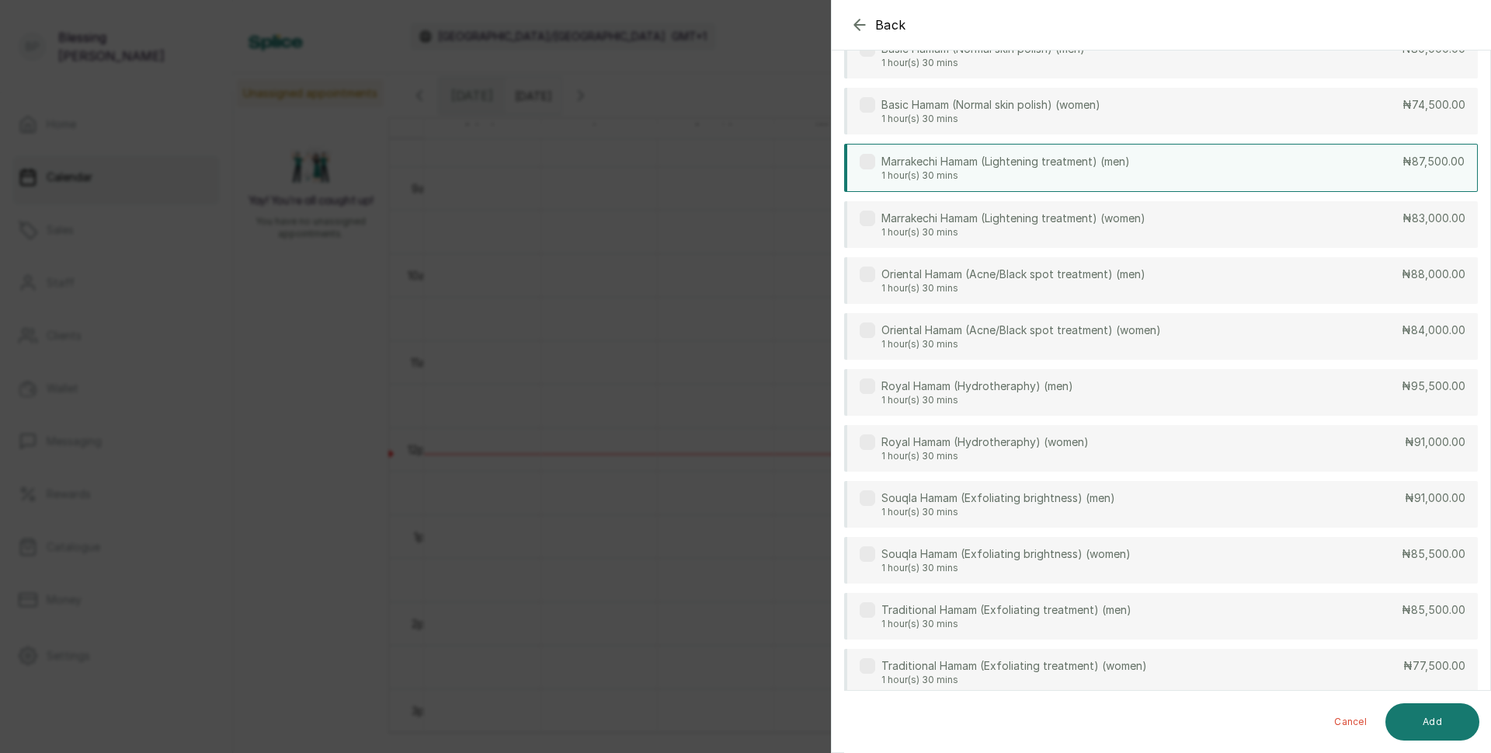
scroll to position [563, 0]
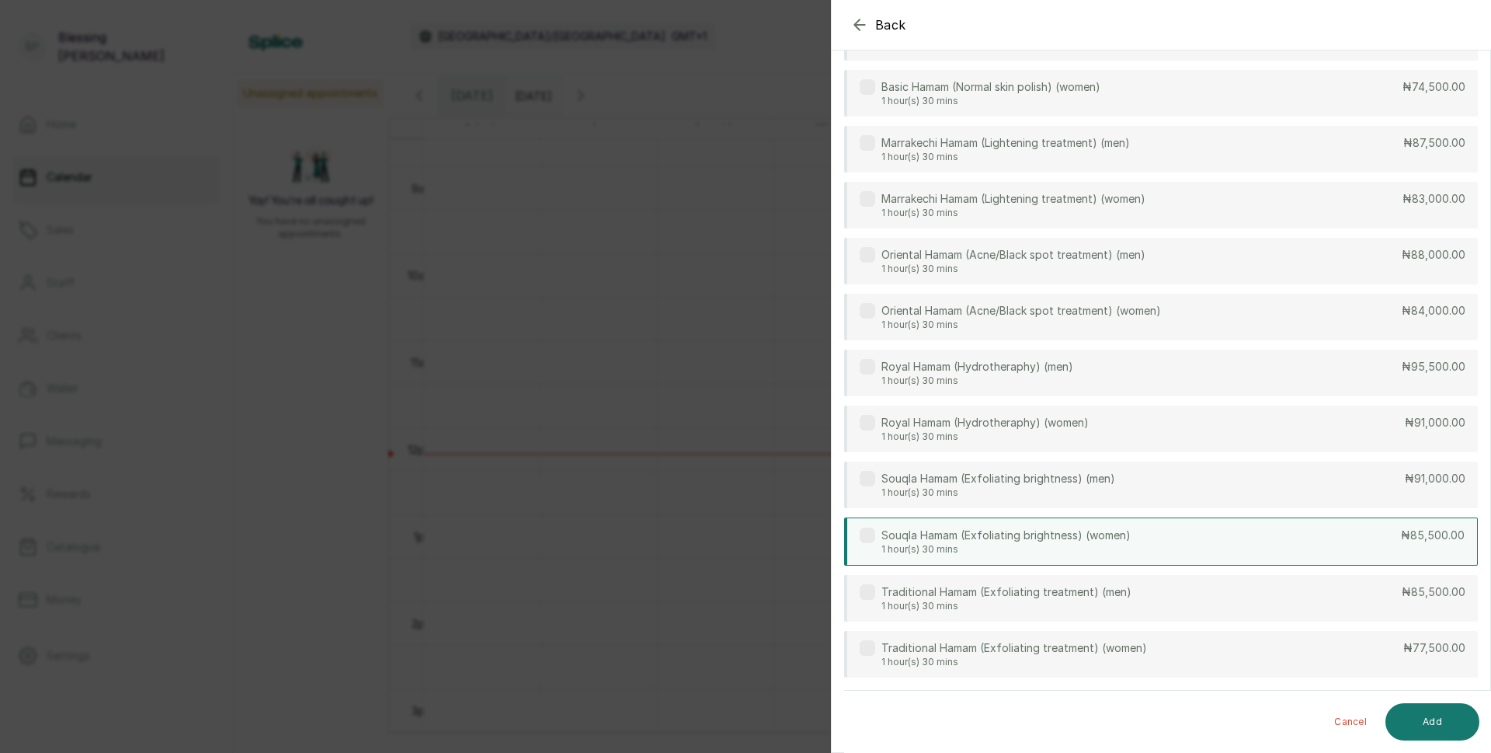
type input "HAM"
click at [1136, 541] on div "Souqla Hamam (Exfoliating brightness) (women) 1 hour(s) 30 mins ₦85,500.00" at bounding box center [1161, 541] width 634 height 48
click at [1449, 723] on button "Add" at bounding box center [1433, 721] width 94 height 37
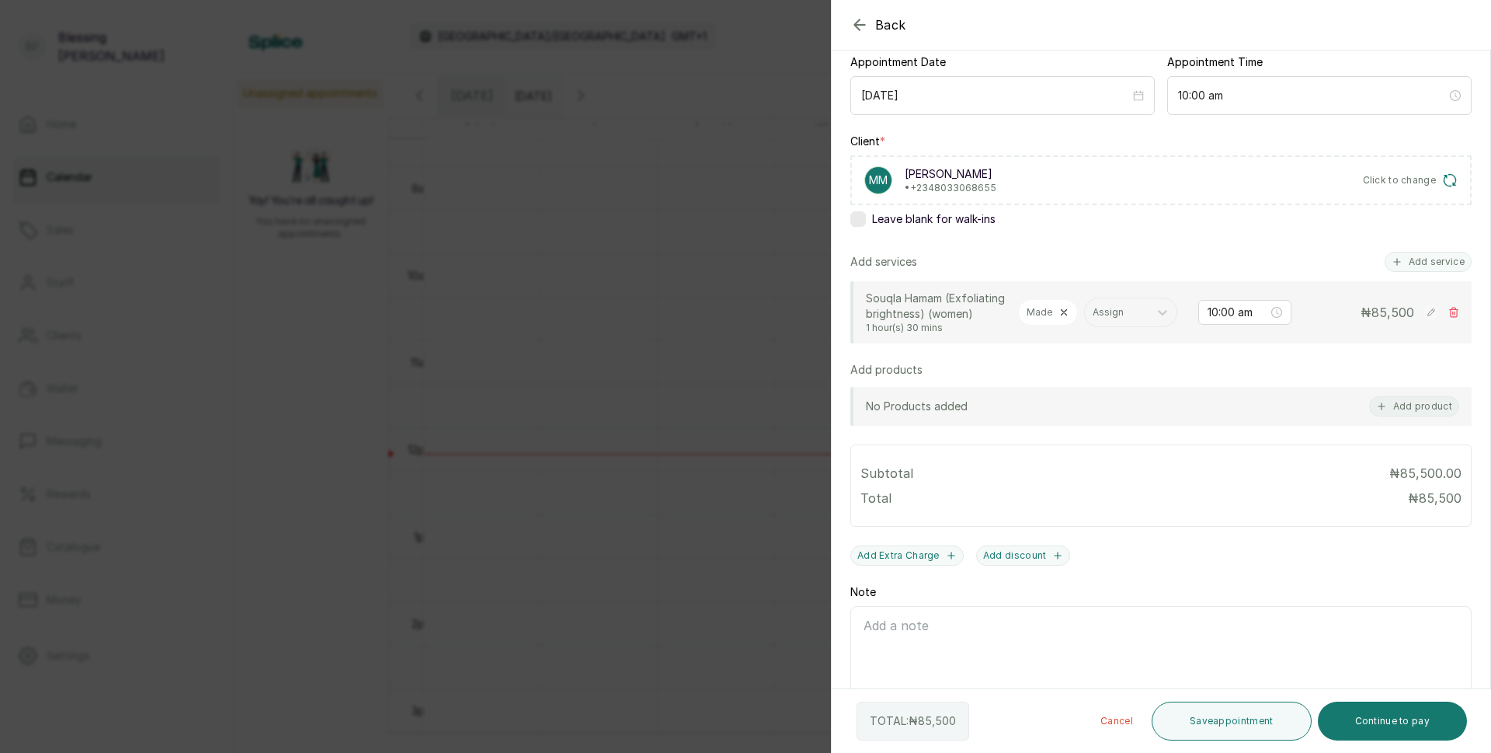
scroll to position [223, 0]
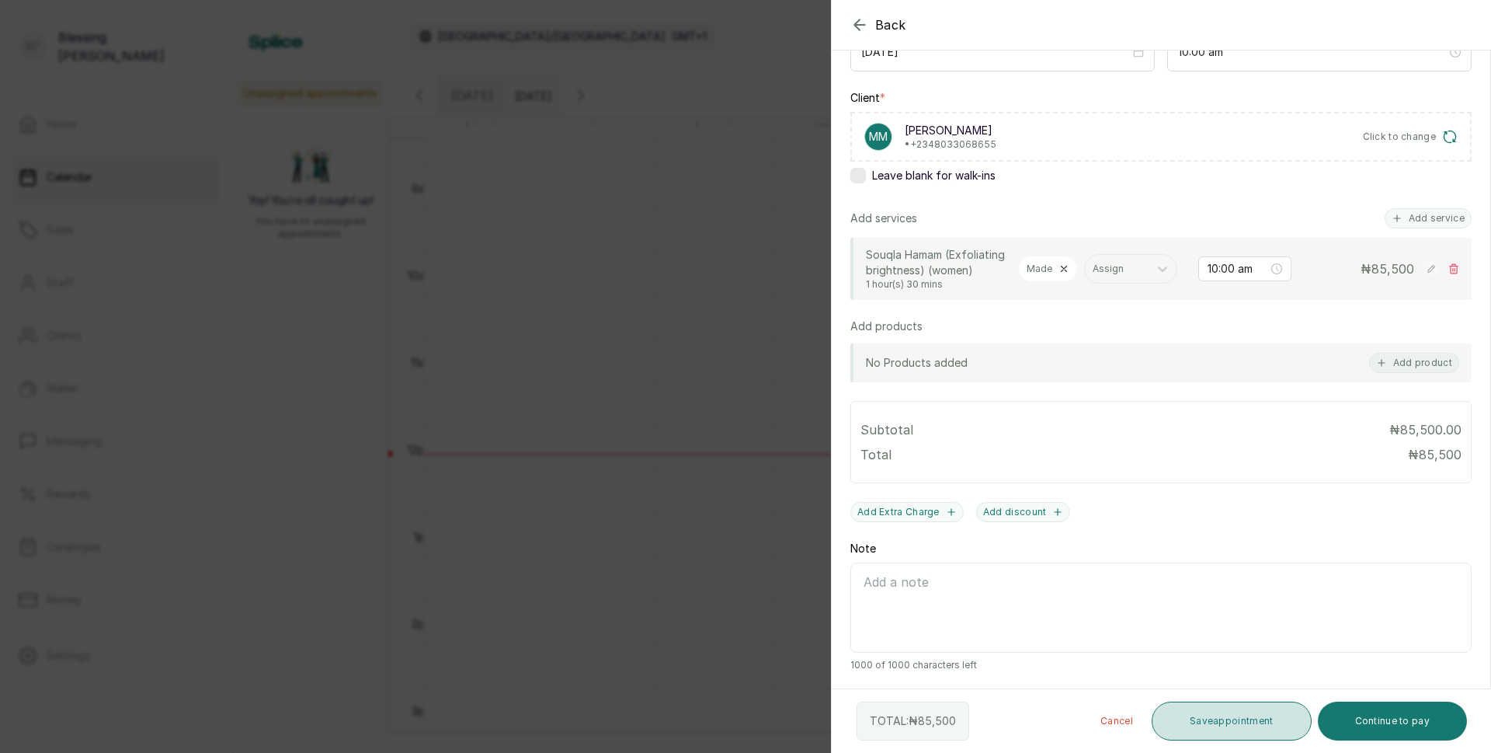
click at [1268, 714] on button "Save appointment" at bounding box center [1232, 720] width 160 height 39
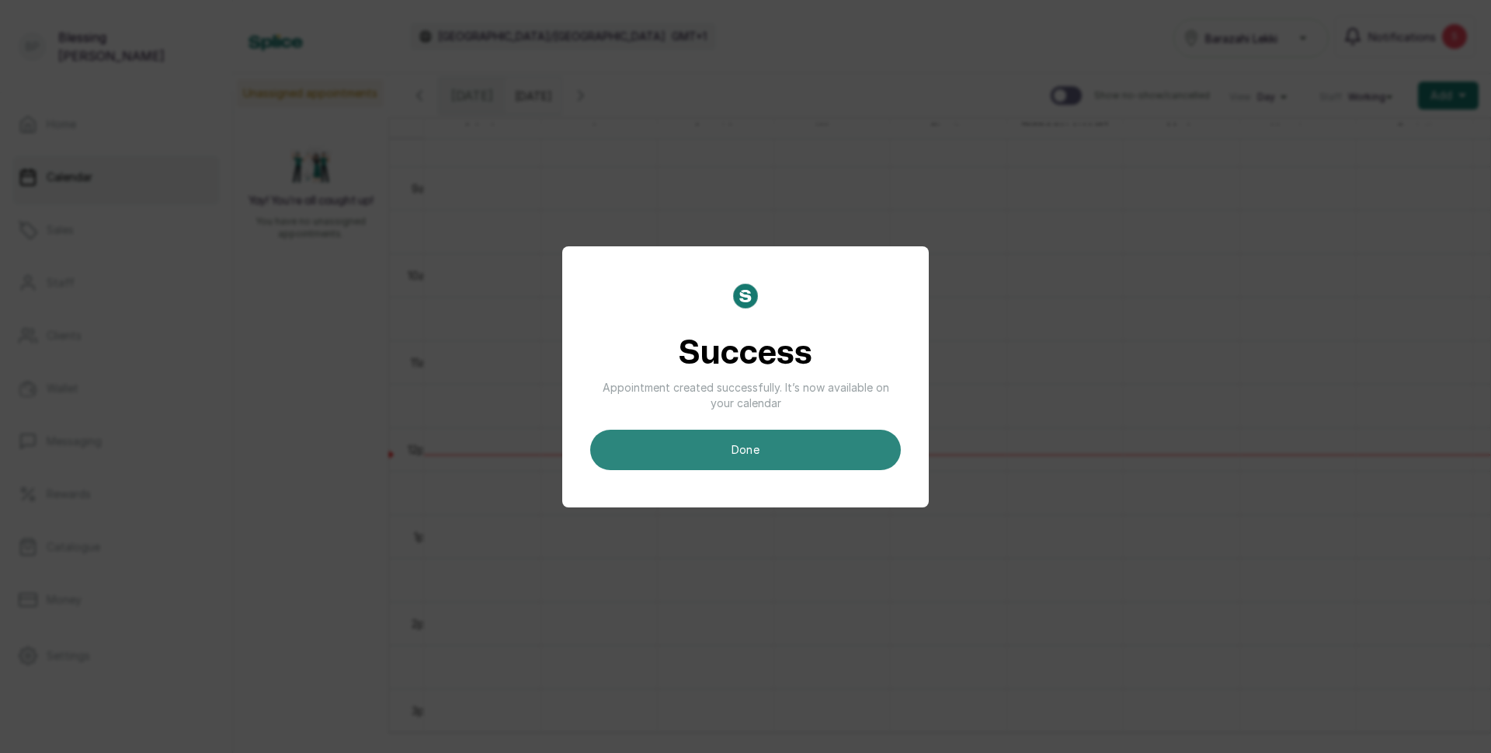
click at [757, 461] on button "done" at bounding box center [745, 450] width 311 height 40
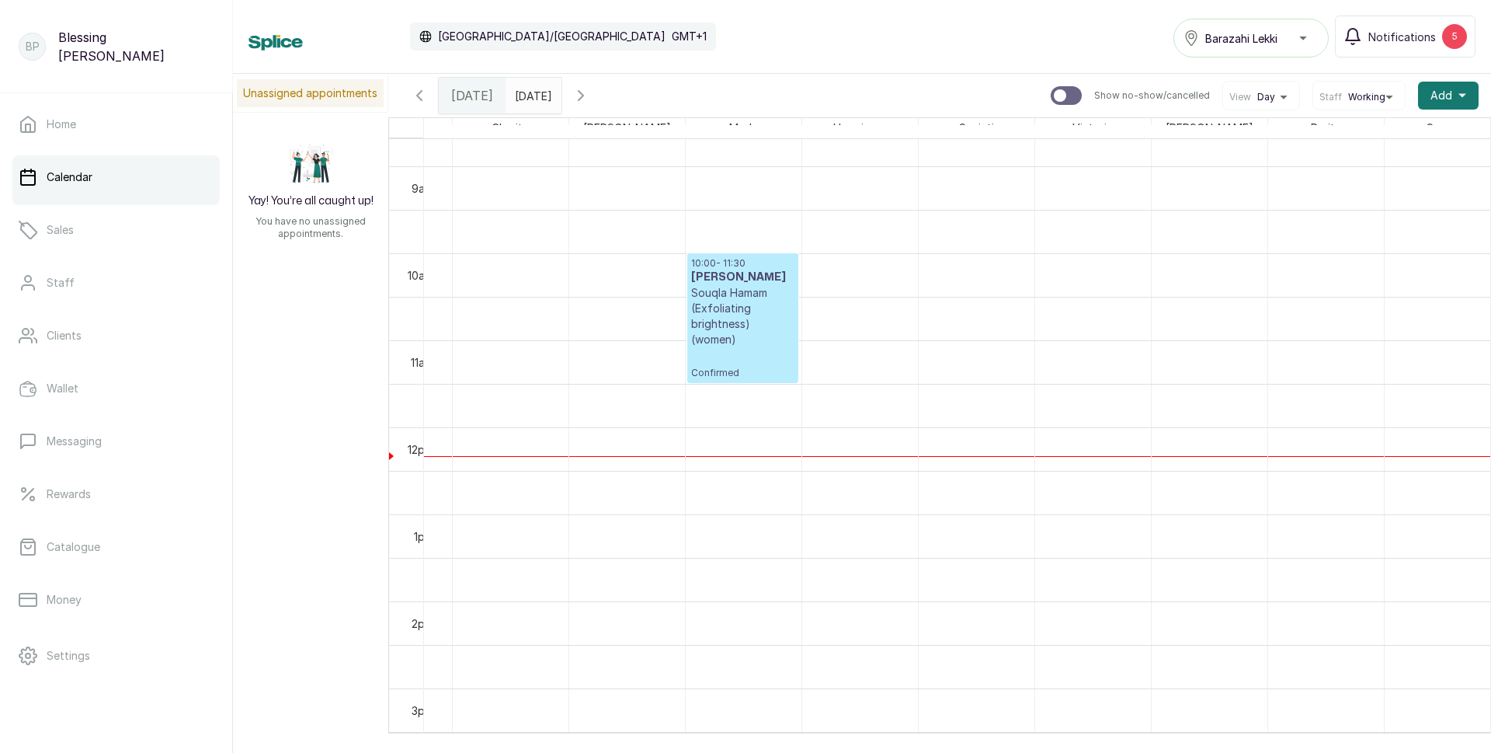
scroll to position [0, 0]
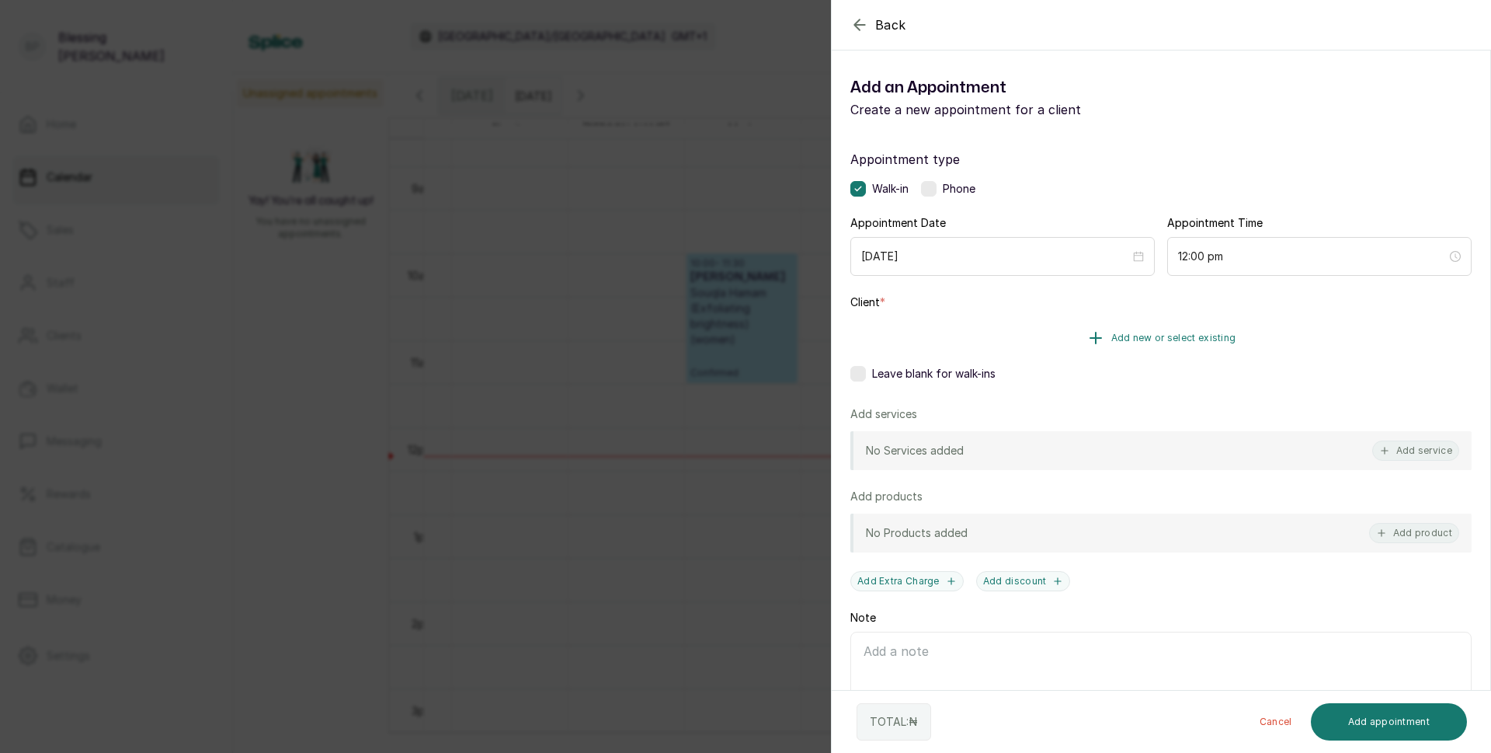
click at [1171, 338] on span "Add new or select existing" at bounding box center [1174, 338] width 125 height 12
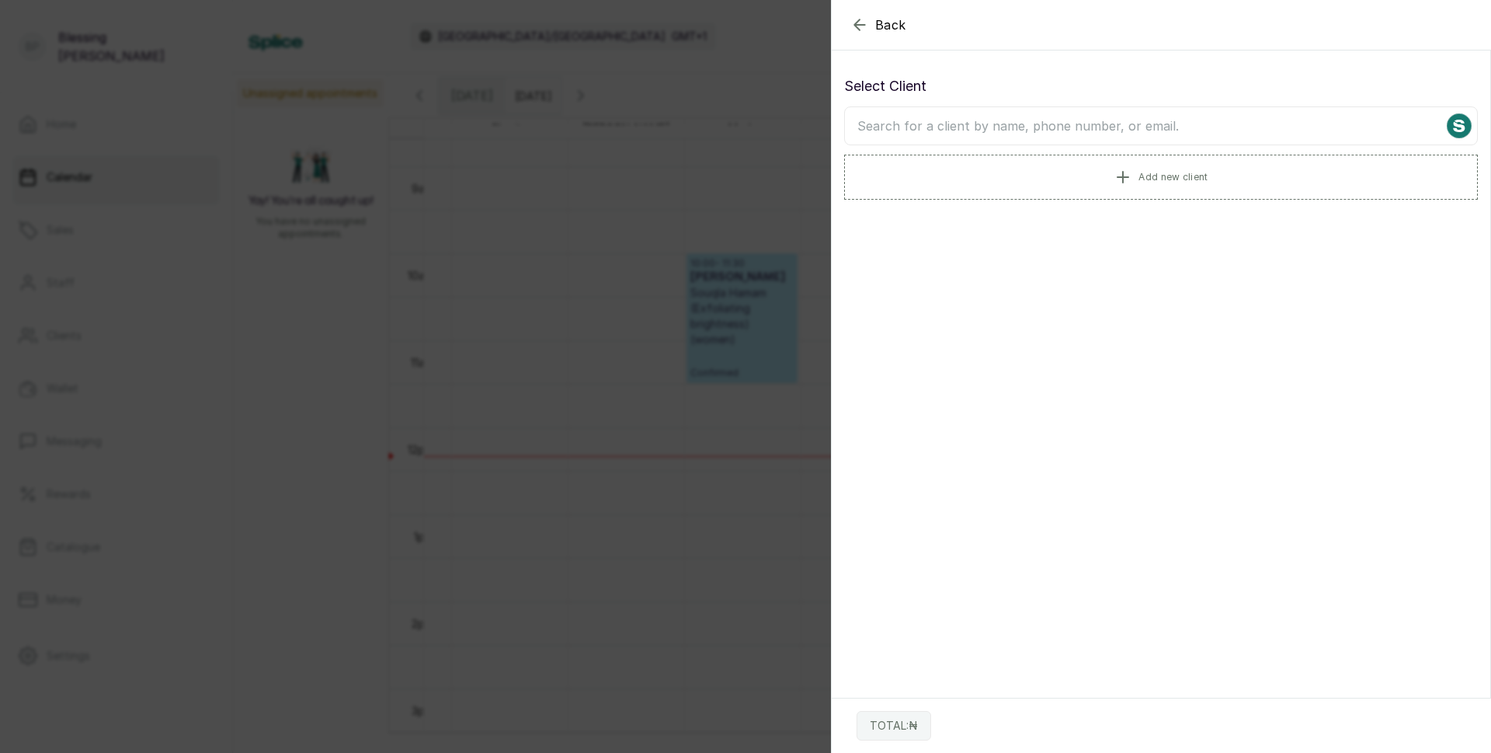
click at [1102, 129] on input "text" at bounding box center [1161, 125] width 634 height 39
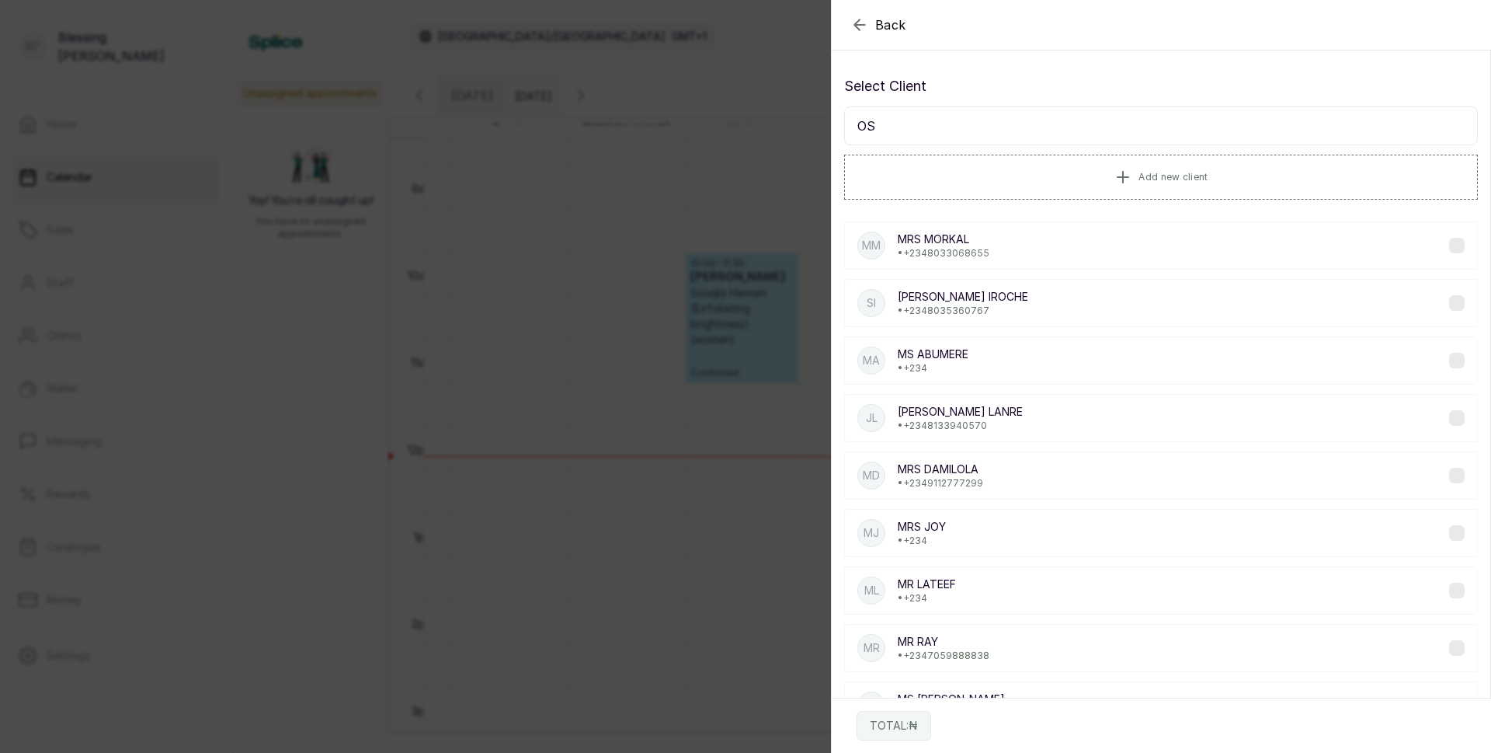
type input "OSA"
drag, startPoint x: 854, startPoint y: 125, endPoint x: 926, endPoint y: 124, distance: 72.2
click at [926, 124] on input "OSA" at bounding box center [1161, 125] width 634 height 39
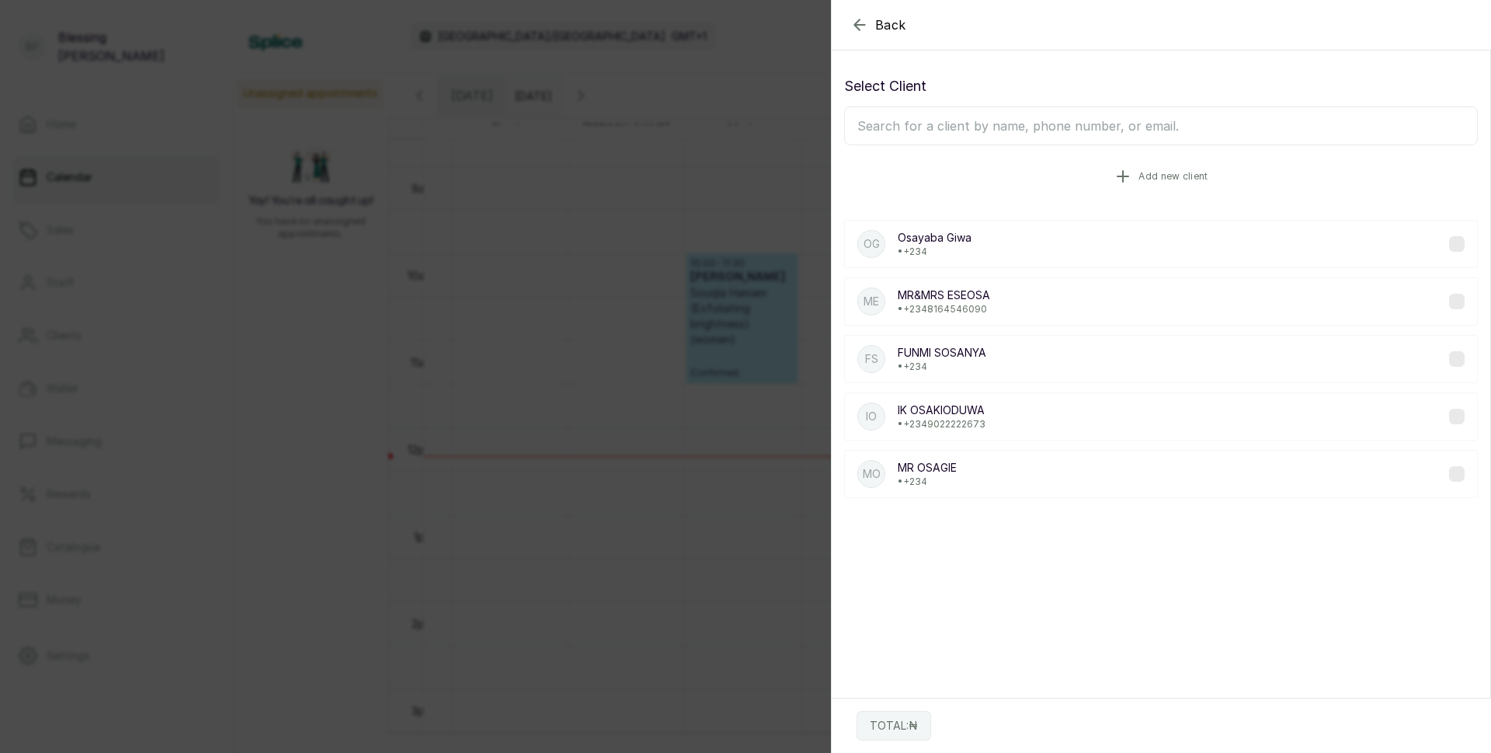
click at [1145, 173] on span "Add new client" at bounding box center [1173, 176] width 69 height 12
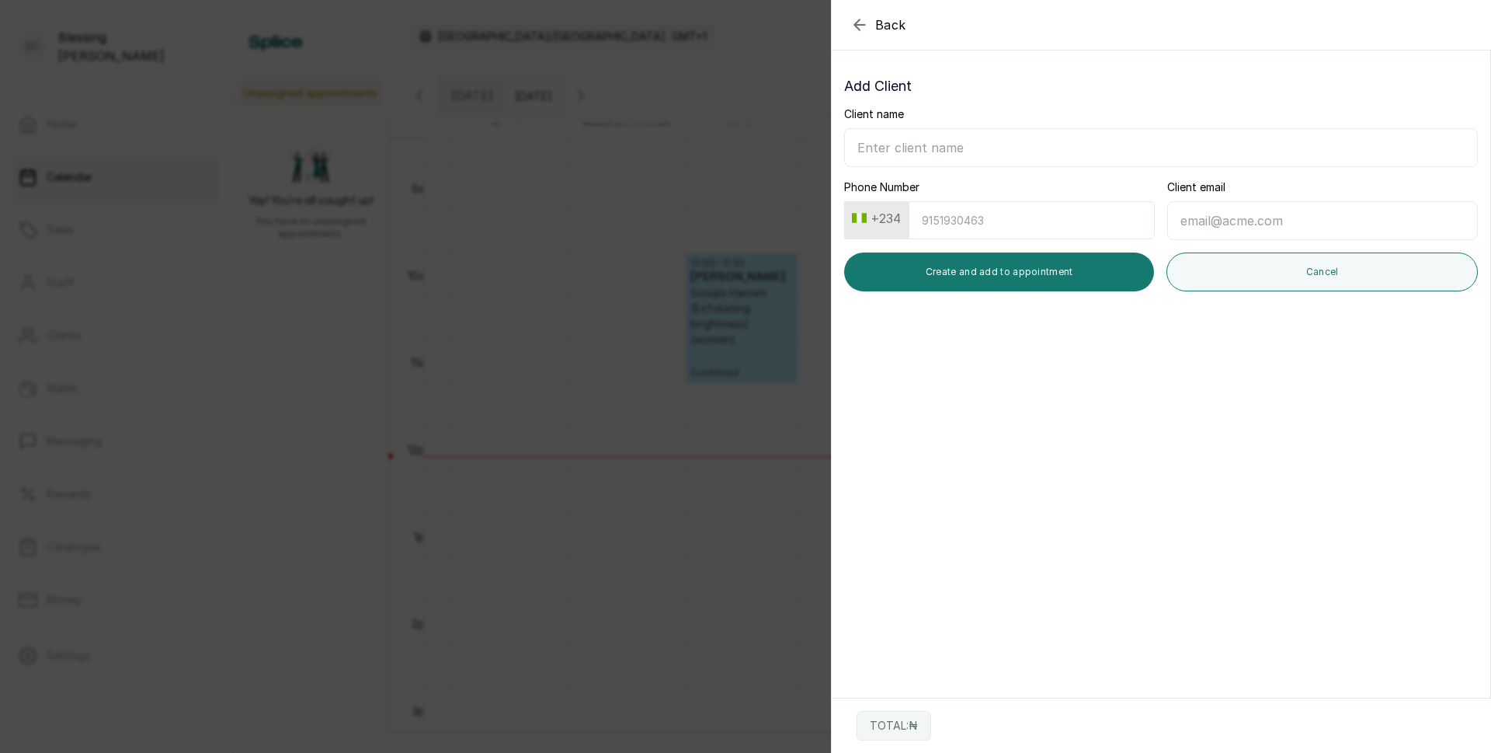
click at [969, 143] on input "Client name" at bounding box center [1161, 147] width 634 height 39
type input "MR [PERSON_NAME]"
click at [943, 220] on input "Phone Number" at bounding box center [1032, 220] width 246 height 38
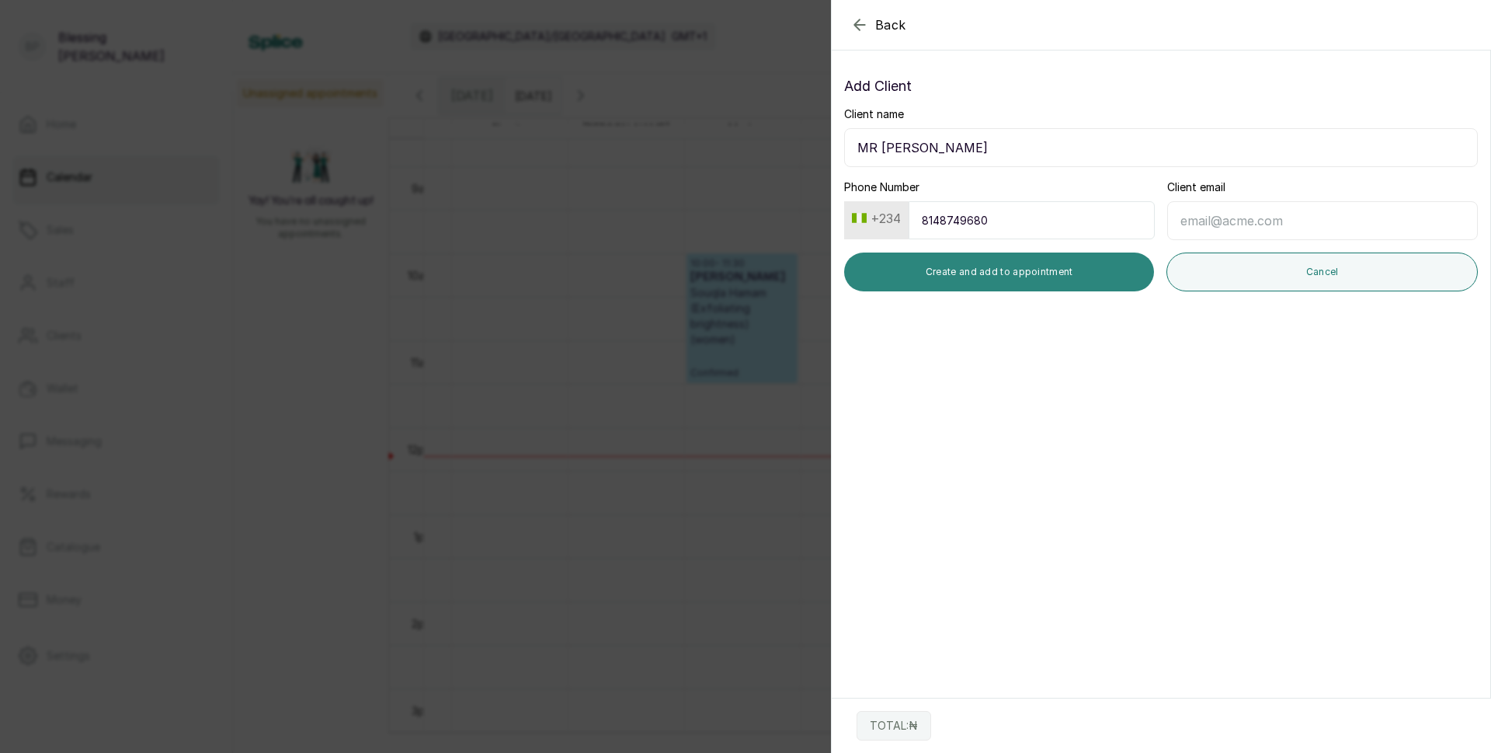
type input "8148749680"
click at [1015, 274] on button "Create and add to appointment" at bounding box center [999, 271] width 310 height 39
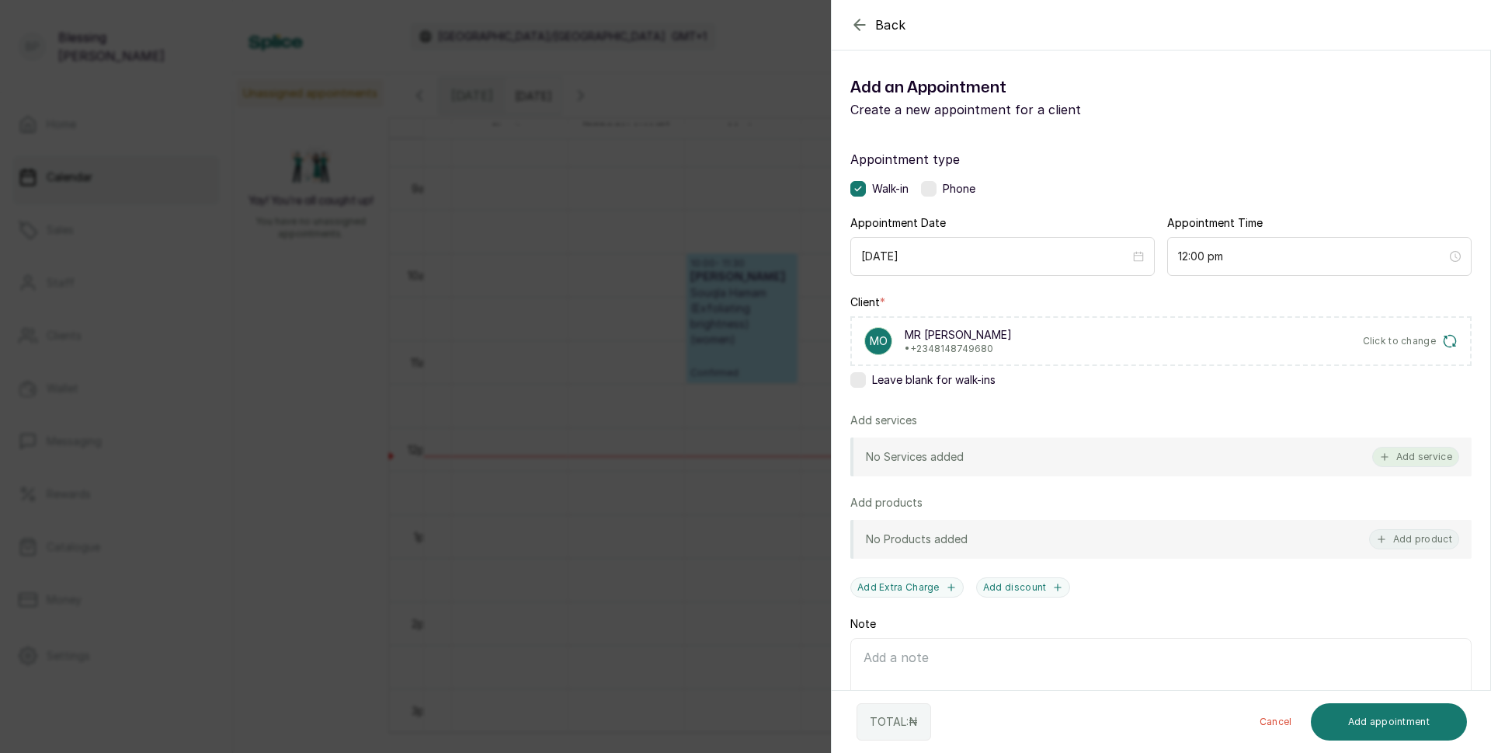
click at [1387, 449] on button "Add service" at bounding box center [1416, 457] width 87 height 20
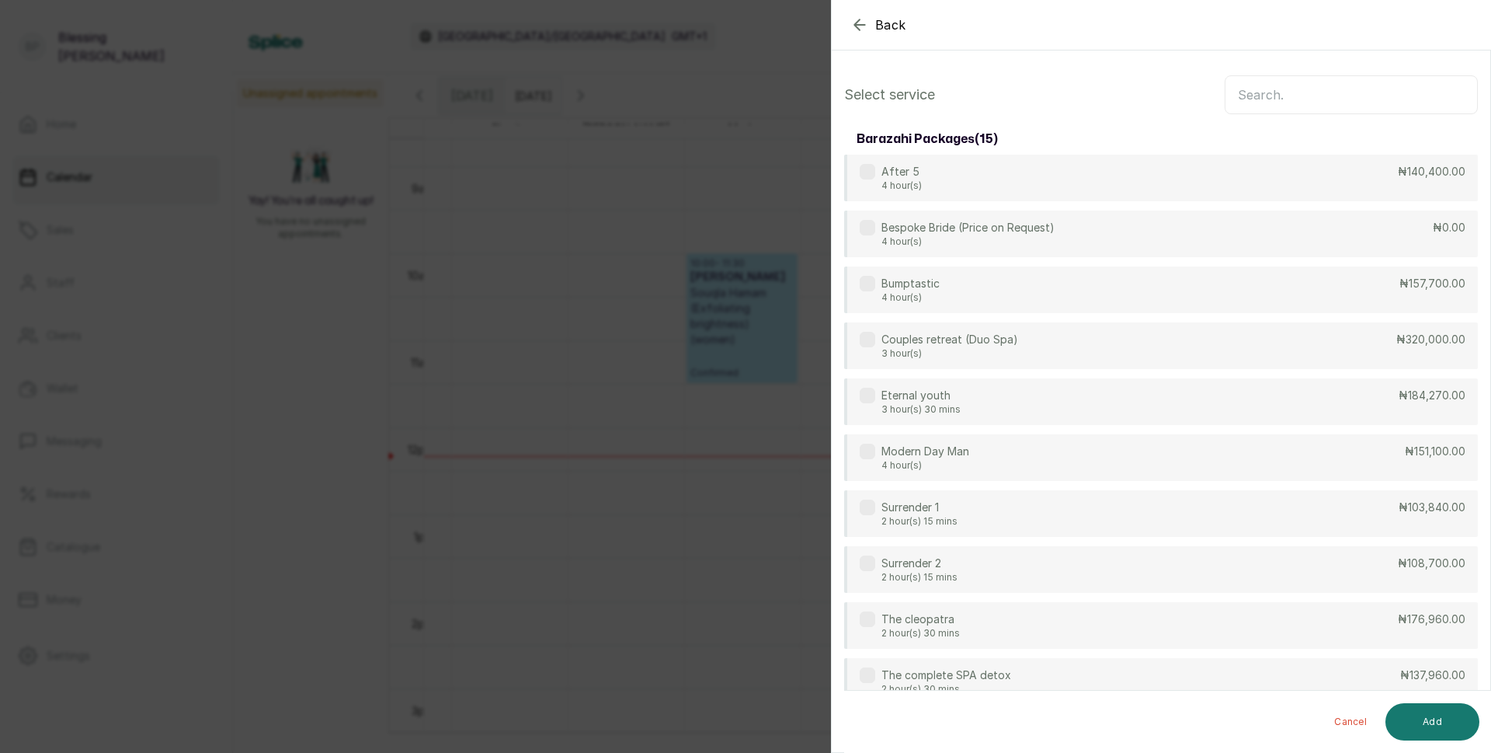
click at [1247, 103] on input "text" at bounding box center [1351, 94] width 253 height 39
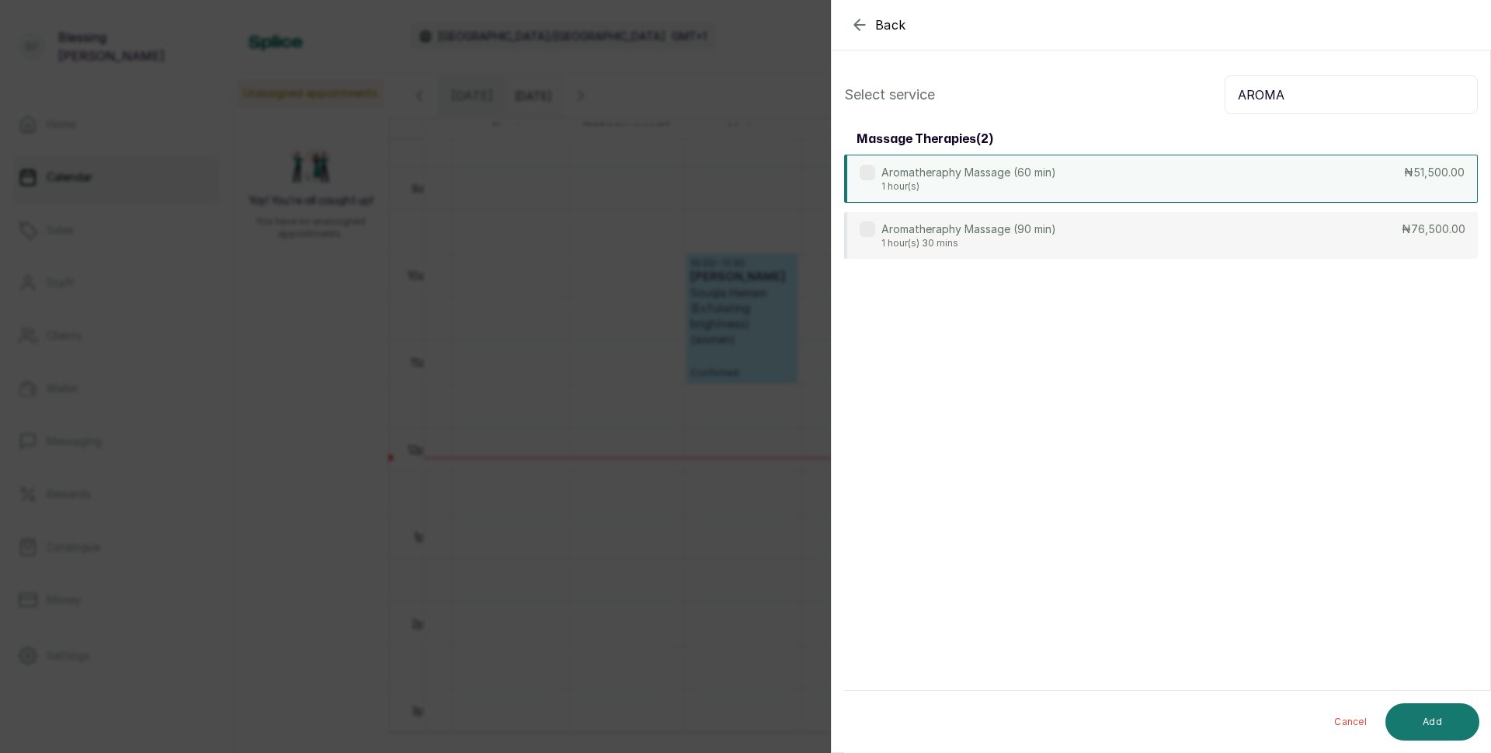
type input "AROMA"
click at [1244, 178] on div "Aromatheraphy Massage (60 min) 1 hour(s) ₦51,500.00" at bounding box center [1161, 179] width 634 height 48
click at [1418, 715] on button "Add" at bounding box center [1433, 721] width 94 height 37
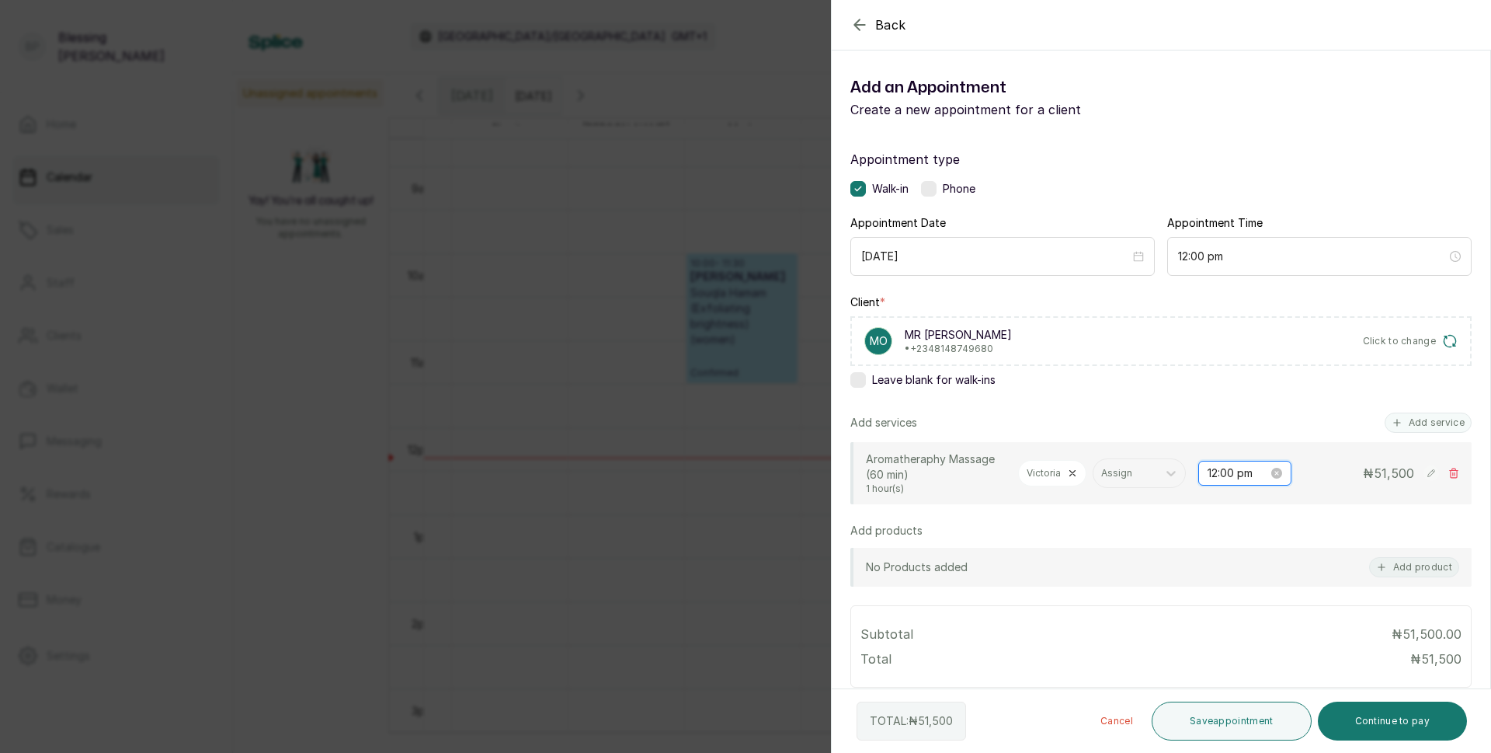
click at [1211, 475] on input "12:00 pm" at bounding box center [1238, 473] width 61 height 17
click at [1251, 541] on div "30" at bounding box center [1251, 545] width 37 height 22
type input "12:30 pm"
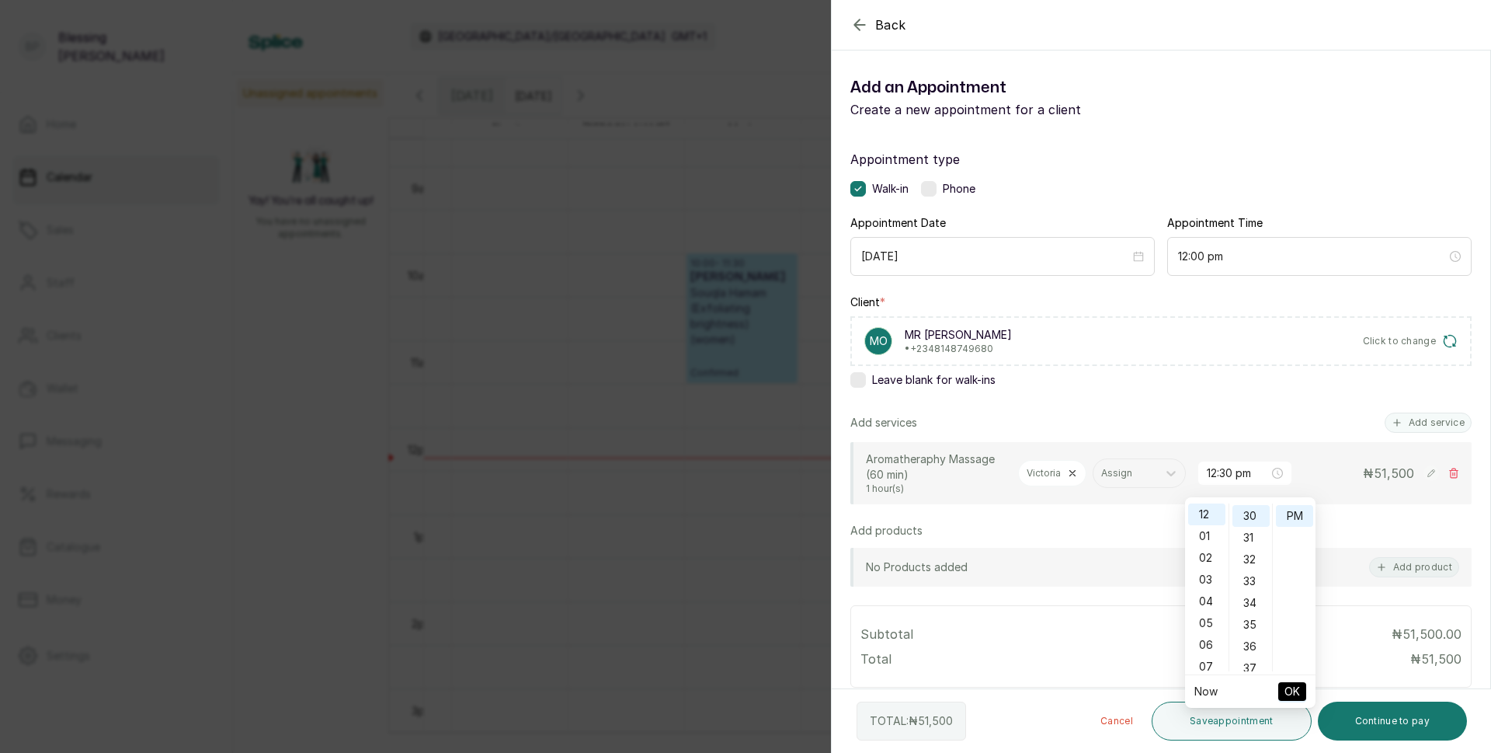
click at [1288, 691] on span "OK" at bounding box center [1293, 692] width 16 height 30
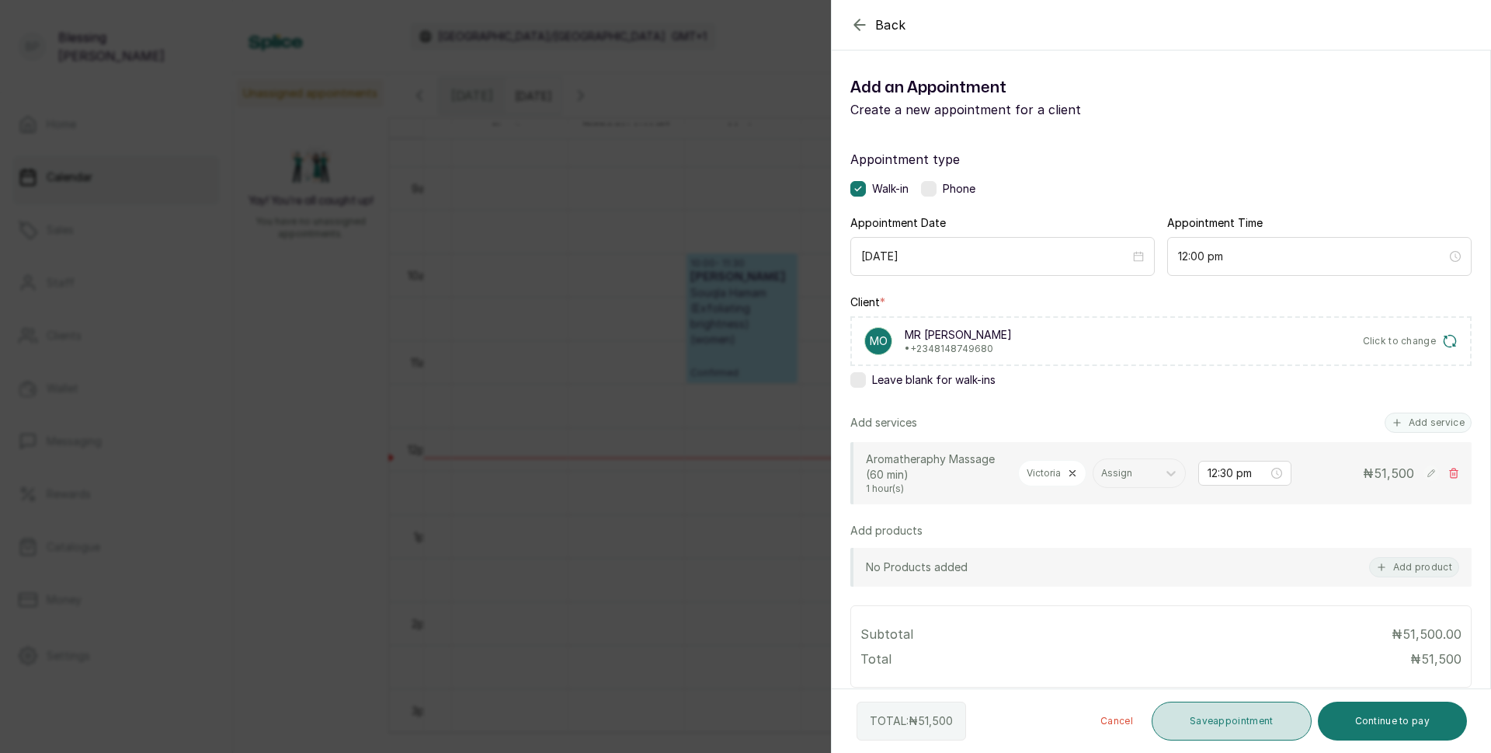
click at [1258, 710] on button "Save appointment" at bounding box center [1232, 720] width 160 height 39
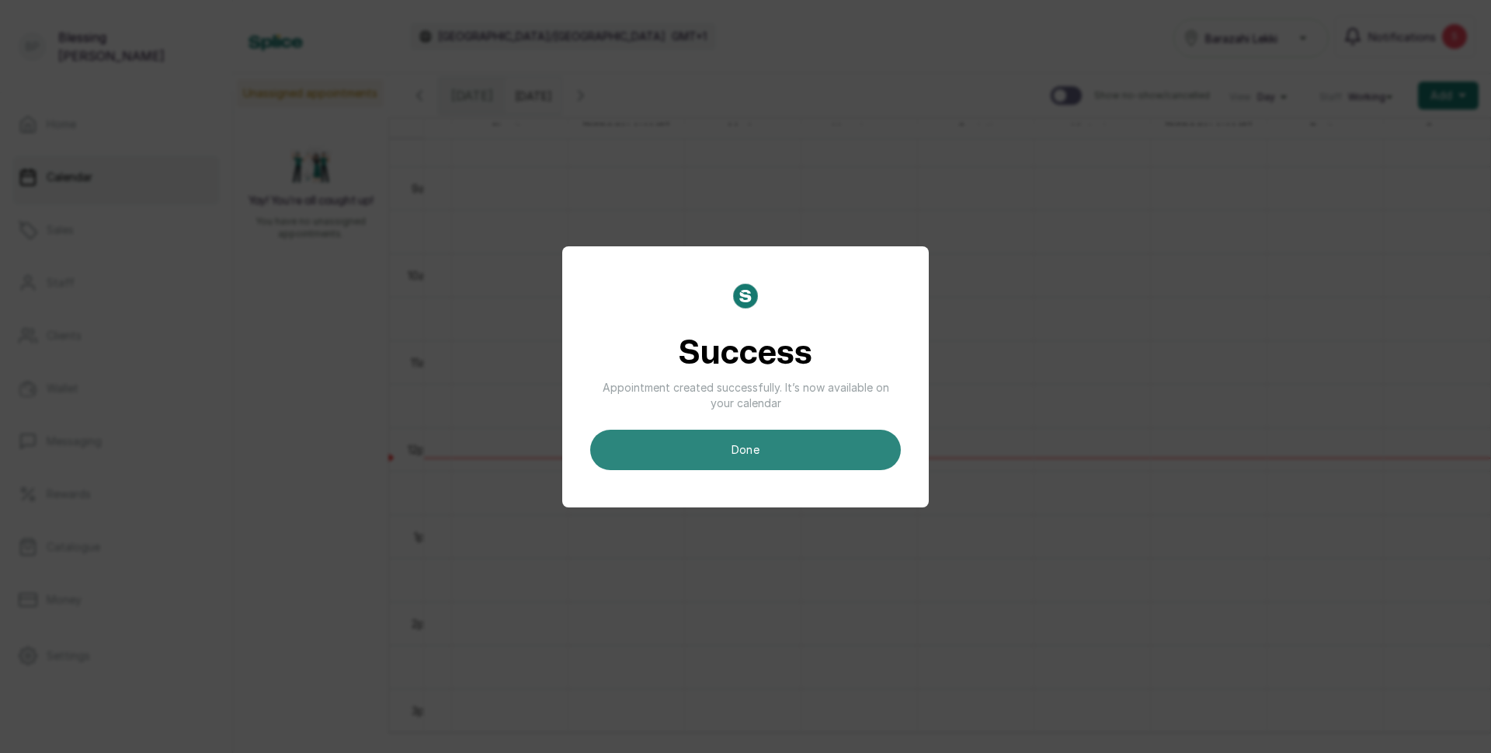
click at [740, 458] on button "done" at bounding box center [745, 450] width 311 height 40
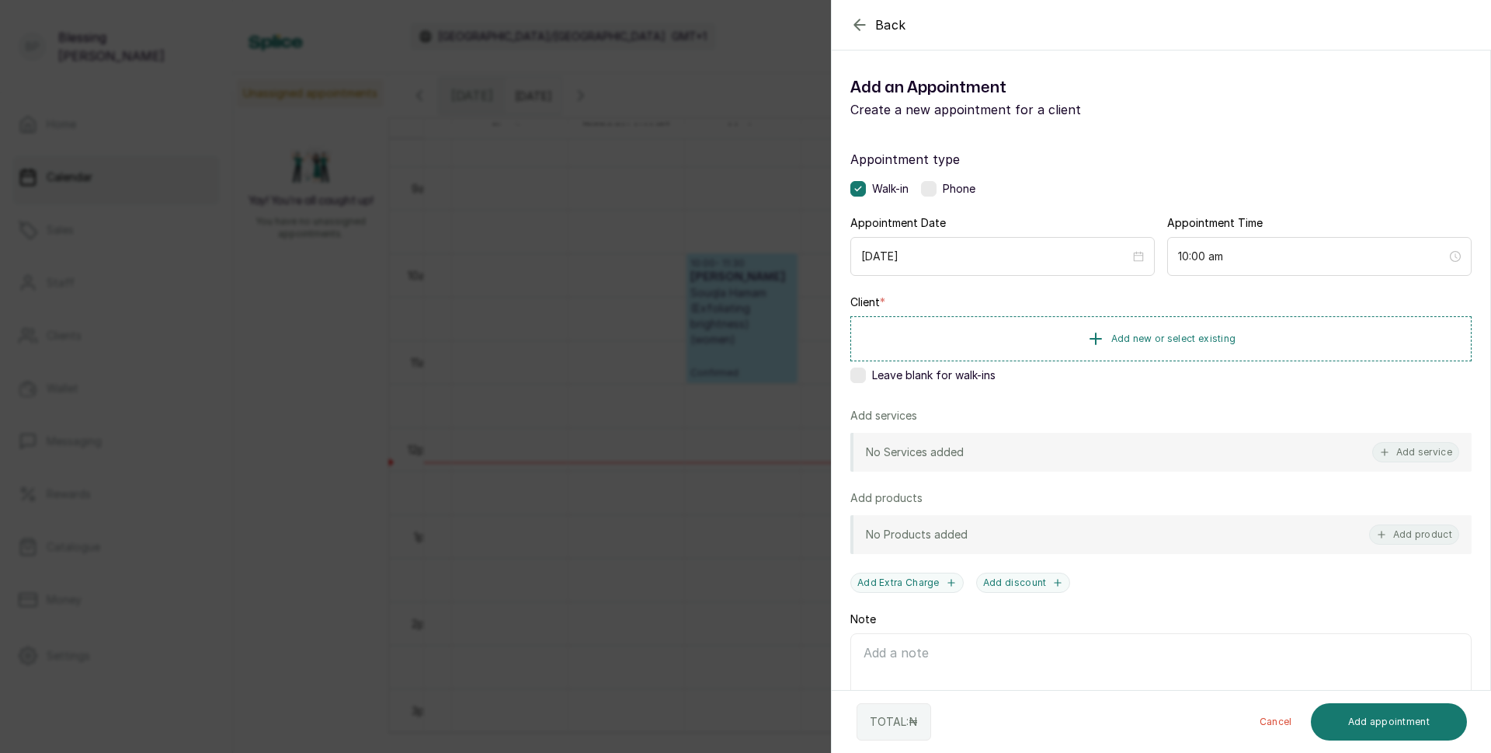
click at [750, 324] on div "Back Add Appointment Add an Appointment Create a new appointment for a client A…" at bounding box center [745, 376] width 1491 height 753
click at [858, 25] on icon "button" at bounding box center [859, 24] width 10 height 10
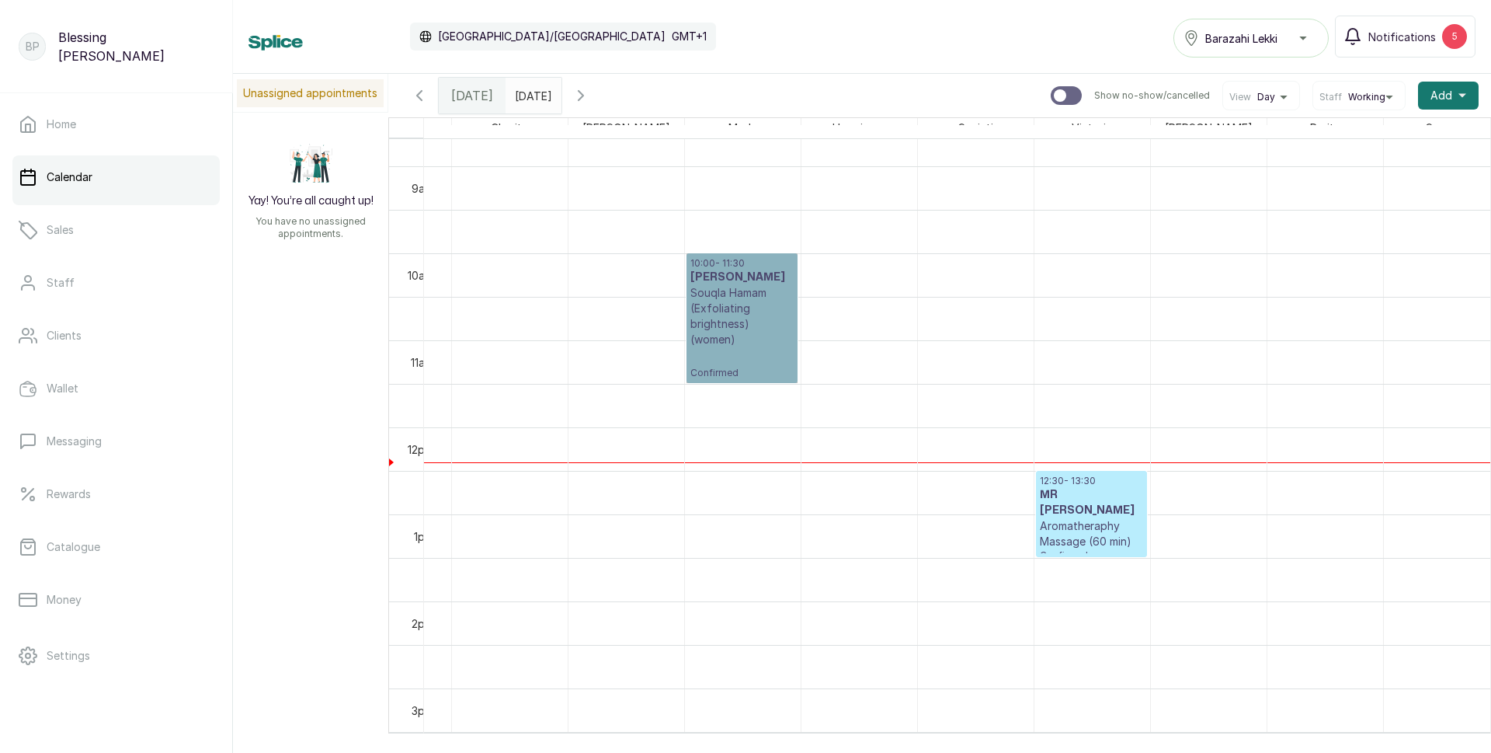
click at [747, 341] on link "10:00 - 11:30 [PERSON_NAME] (Exfoliating brightness) (women) Confirmed" at bounding box center [742, 318] width 111 height 130
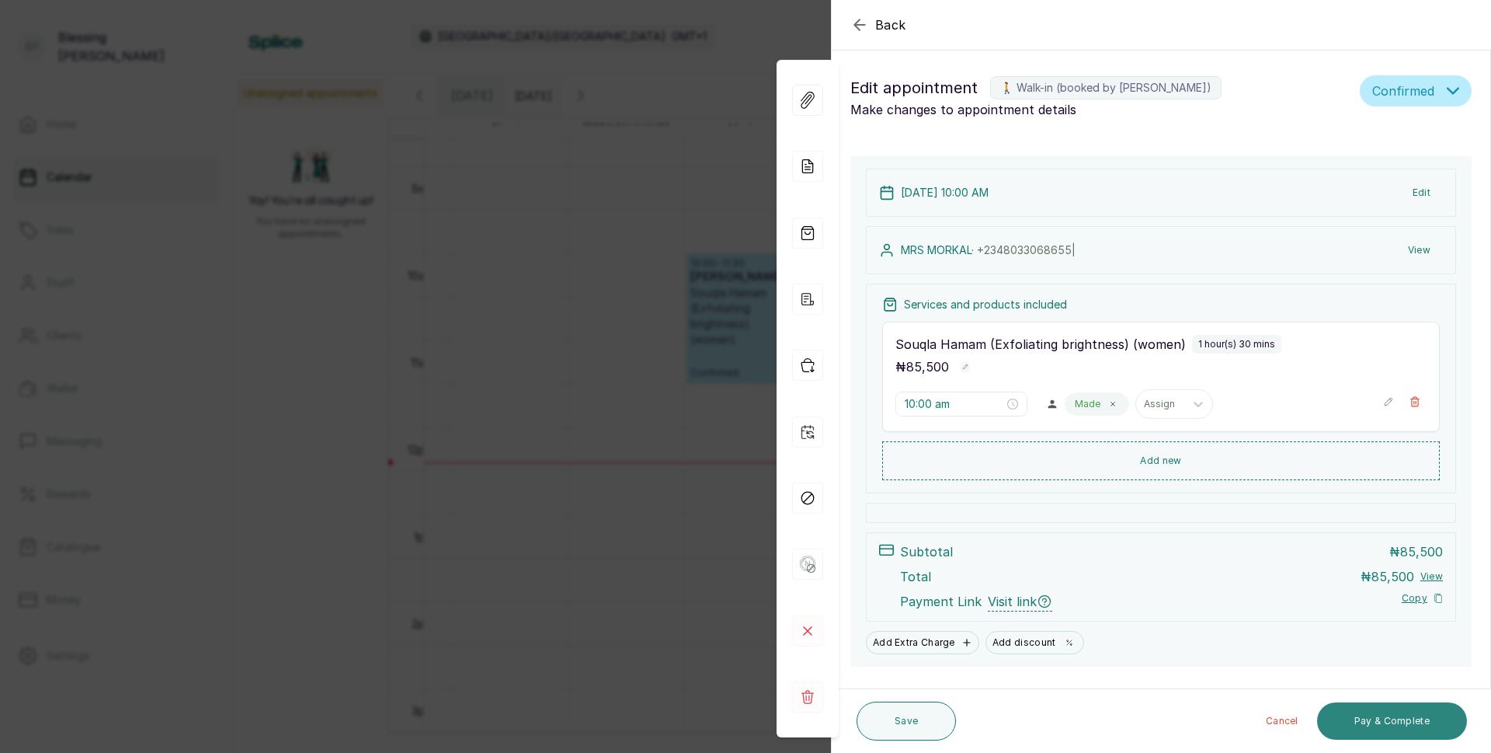
click at [1392, 721] on button "Pay & Complete" at bounding box center [1392, 720] width 150 height 37
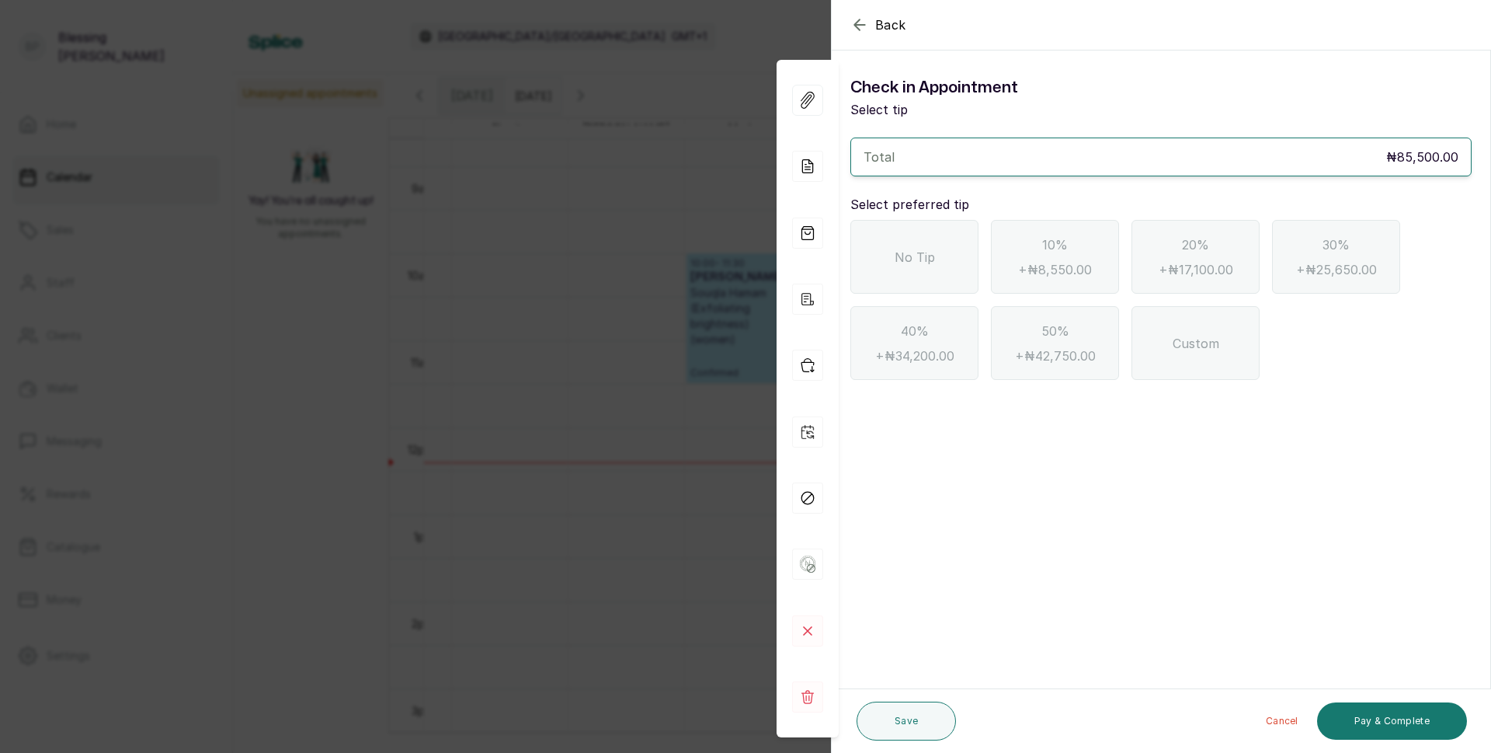
click at [916, 277] on div "No Tip" at bounding box center [915, 257] width 128 height 74
click at [1384, 717] on button "Pay & Complete" at bounding box center [1392, 720] width 150 height 37
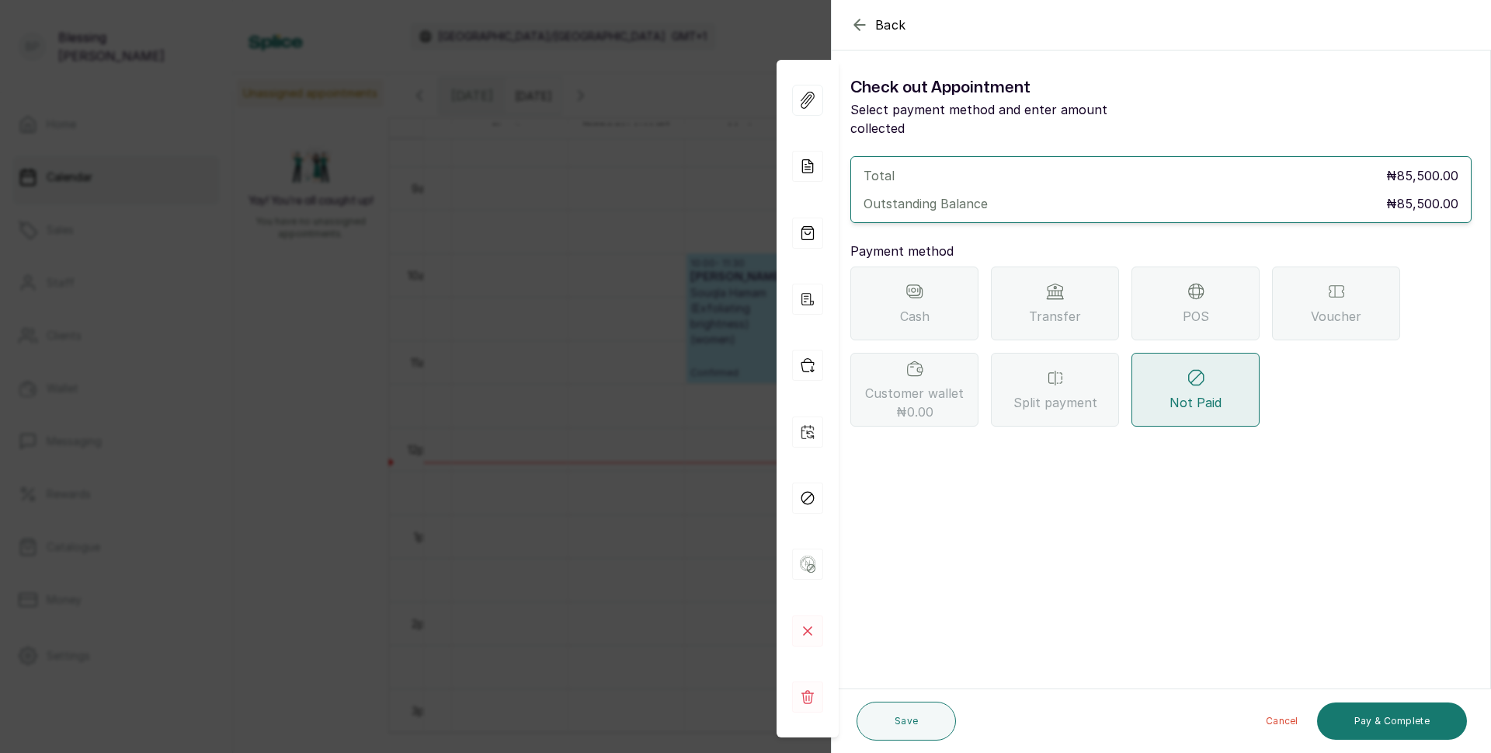
click at [1198, 307] on span "POS" at bounding box center [1196, 316] width 26 height 19
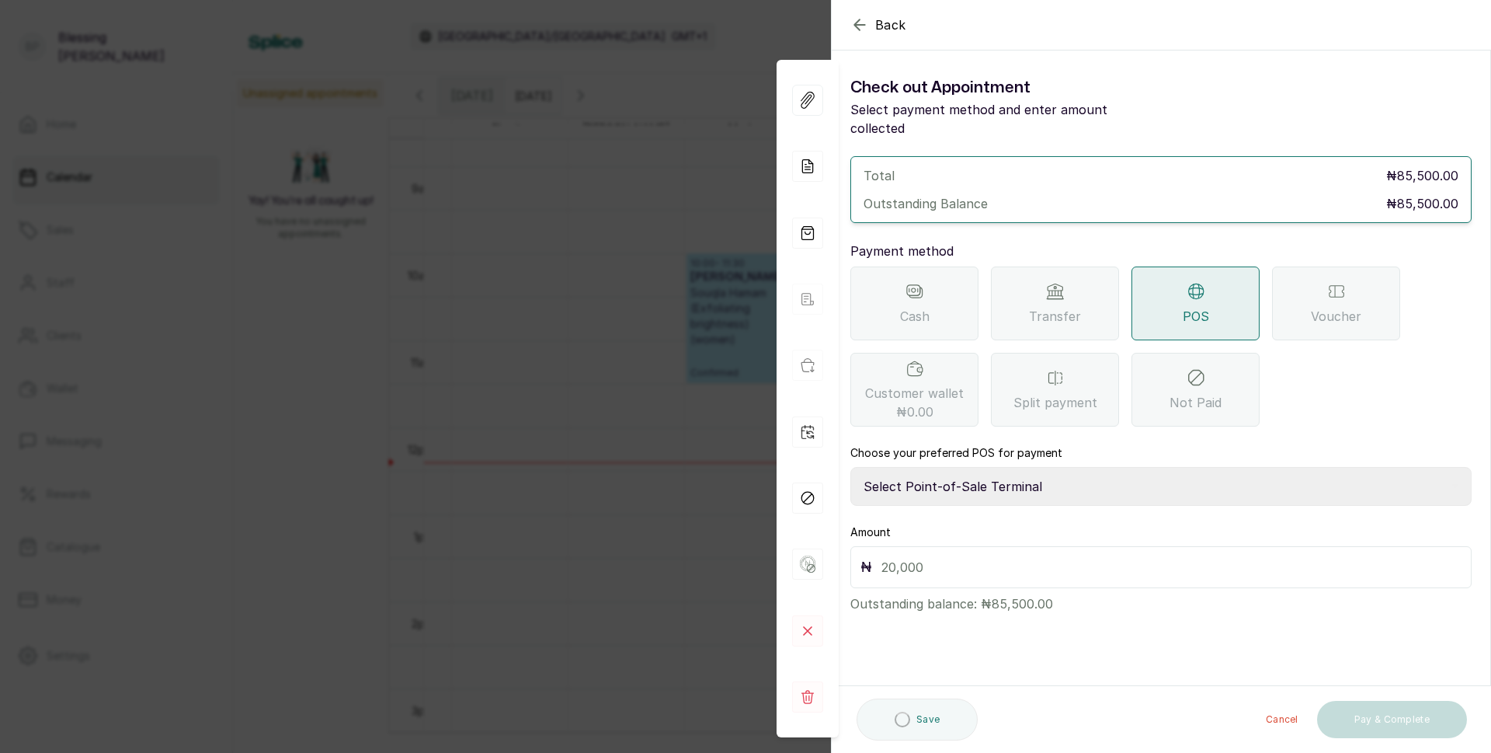
click at [990, 469] on select "Select Point-of-Sale Terminal [GEOGRAPHIC_DATA] POS Paystack-Titan Access POS A…" at bounding box center [1161, 486] width 621 height 39
select select "4d1b21be-96f6-4525-8484-90dd038af117"
click at [851, 467] on select "Select Point-of-Sale Terminal [GEOGRAPHIC_DATA] POS Paystack-Titan Access POS A…" at bounding box center [1161, 486] width 621 height 39
click at [1095, 556] on input "text" at bounding box center [1172, 567] width 580 height 22
type input "85,500"
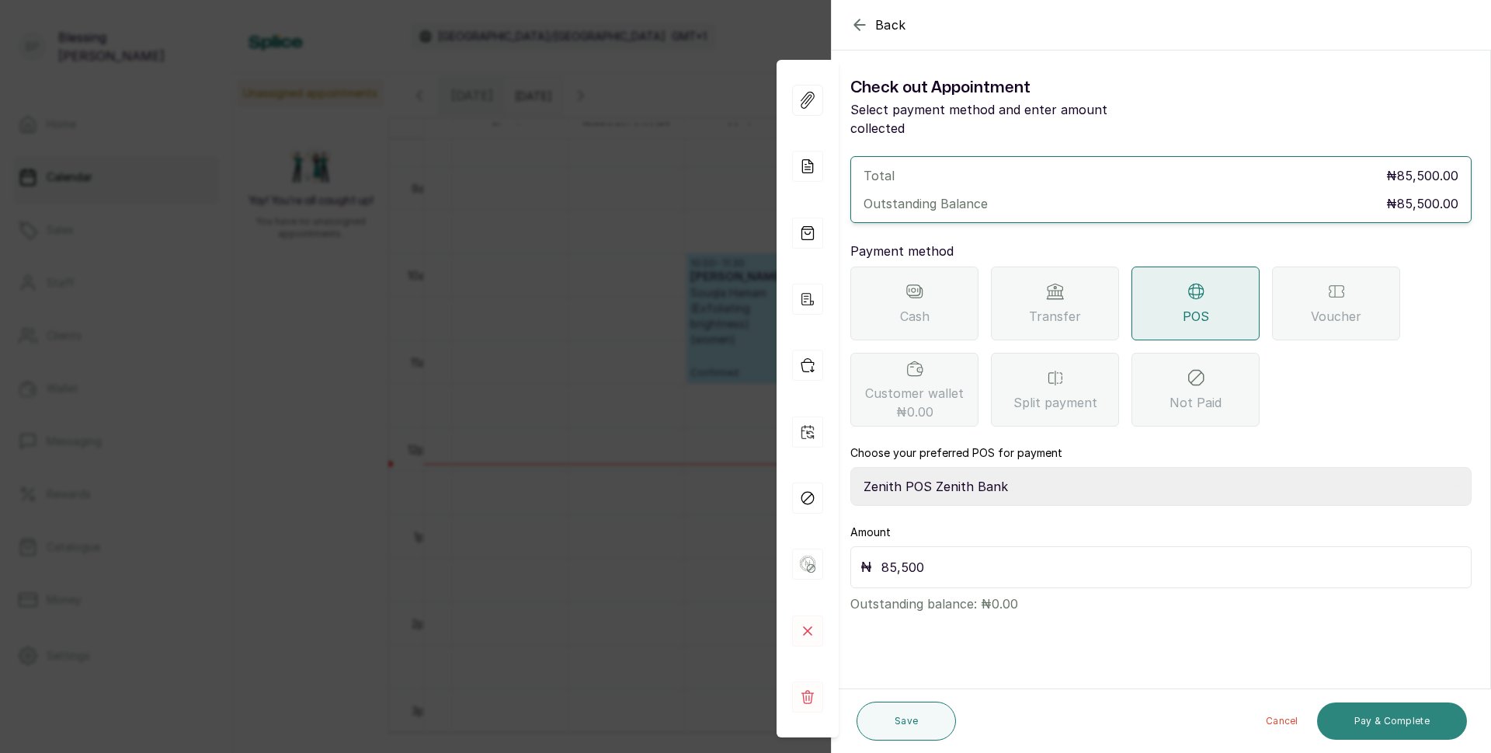
click at [1376, 719] on button "Pay & Complete" at bounding box center [1392, 720] width 150 height 37
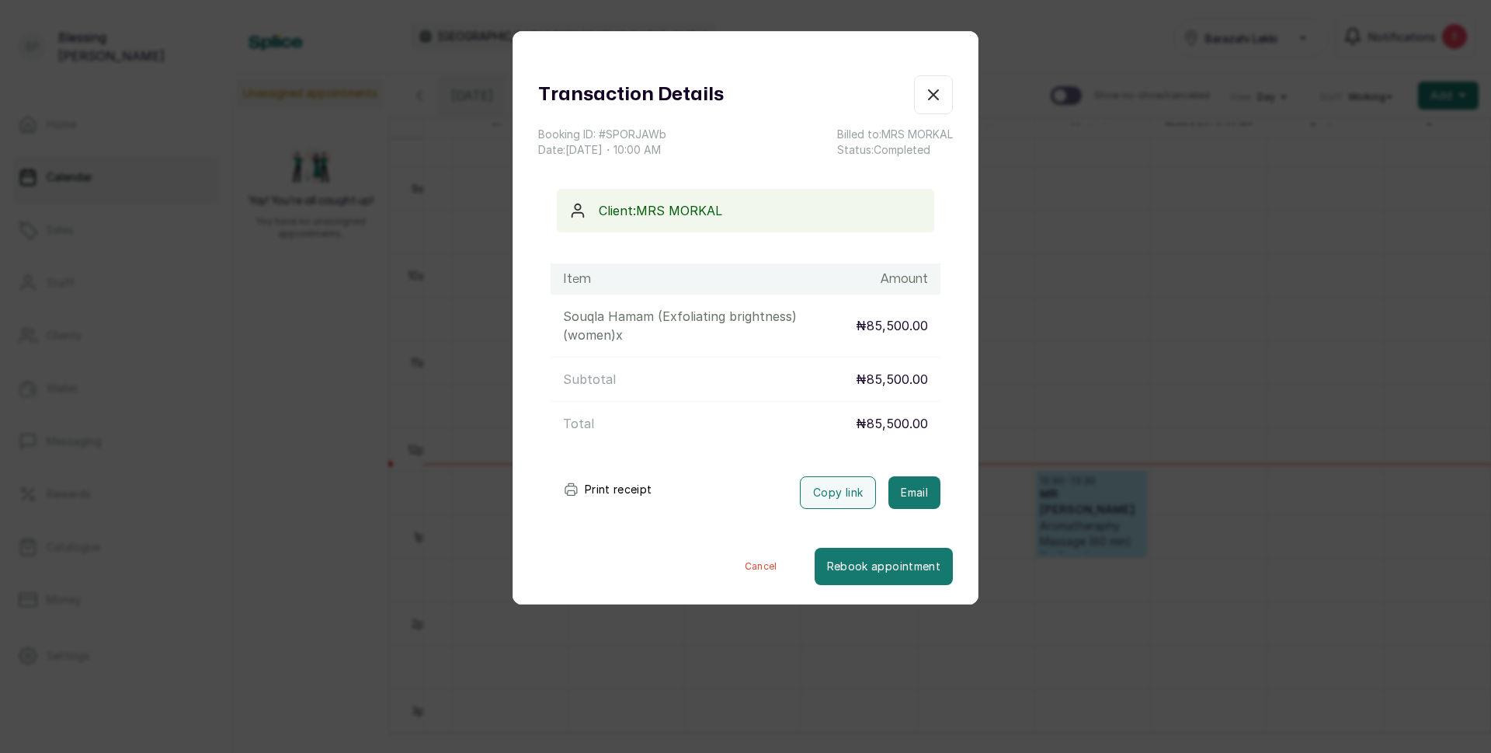
click at [606, 487] on button "Print receipt" at bounding box center [608, 489] width 114 height 31
click at [914, 98] on button "Show no-show/cancelled" at bounding box center [933, 94] width 39 height 39
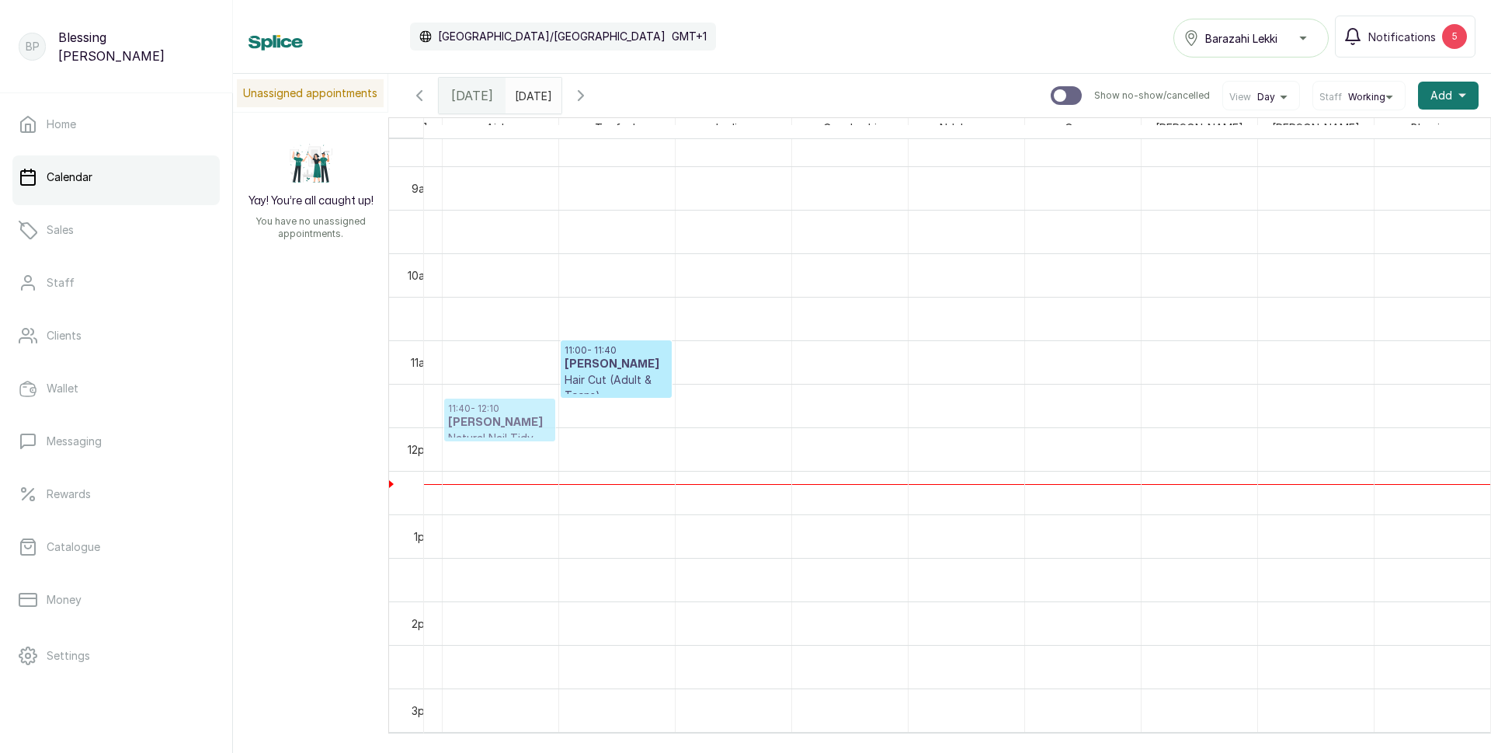
scroll to position [0, 1982]
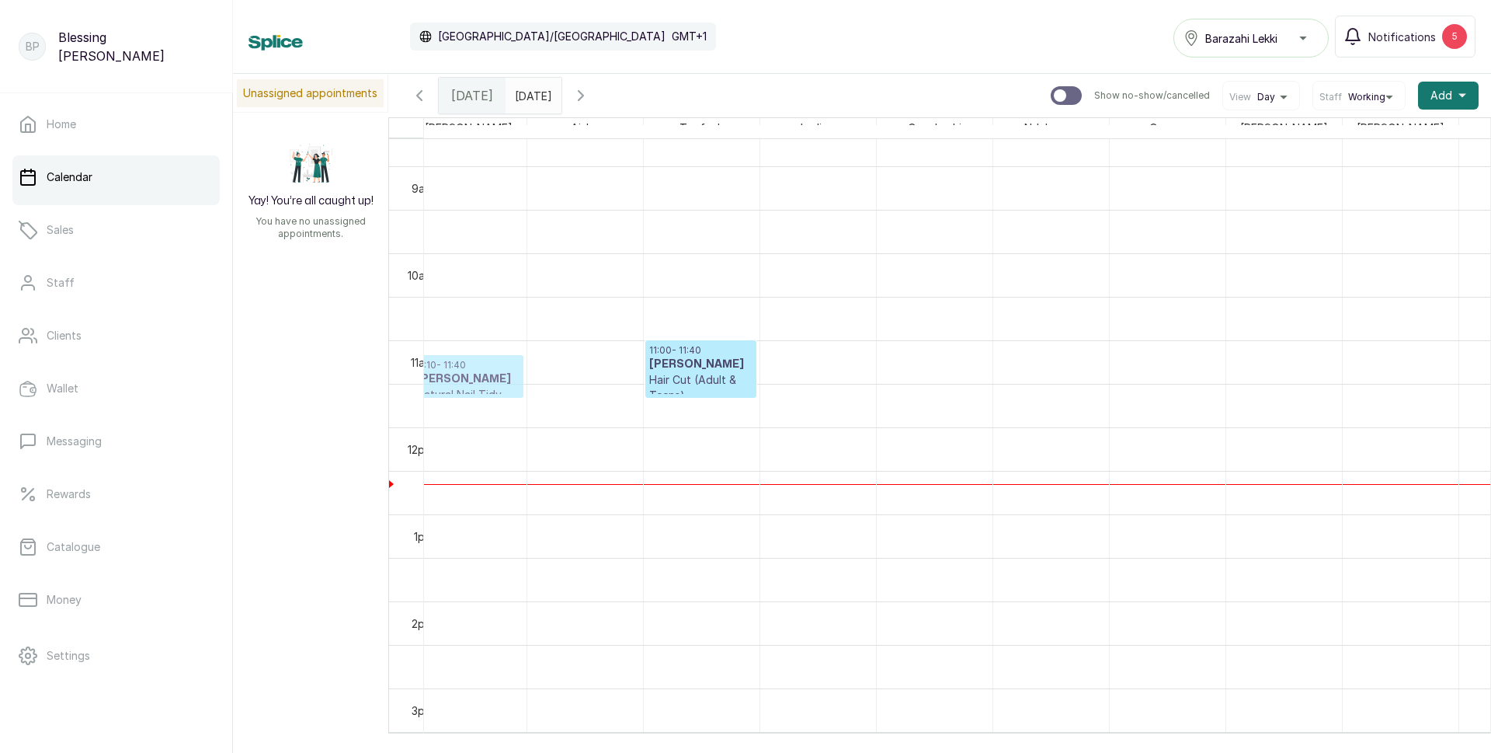
drag, startPoint x: 589, startPoint y: 423, endPoint x: 457, endPoint y: 393, distance: 135.5
click at [457, 393] on tr "10:00 - 11:30 [PERSON_NAME] (Exfoliating brightness) (women) Completed 12:30 - …" at bounding box center [61, 427] width 3030 height 2088
drag, startPoint x: 468, startPoint y: 380, endPoint x: 704, endPoint y: 423, distance: 239.4
click at [698, 417] on h3 "[PERSON_NAME]" at bounding box center [701, 423] width 103 height 16
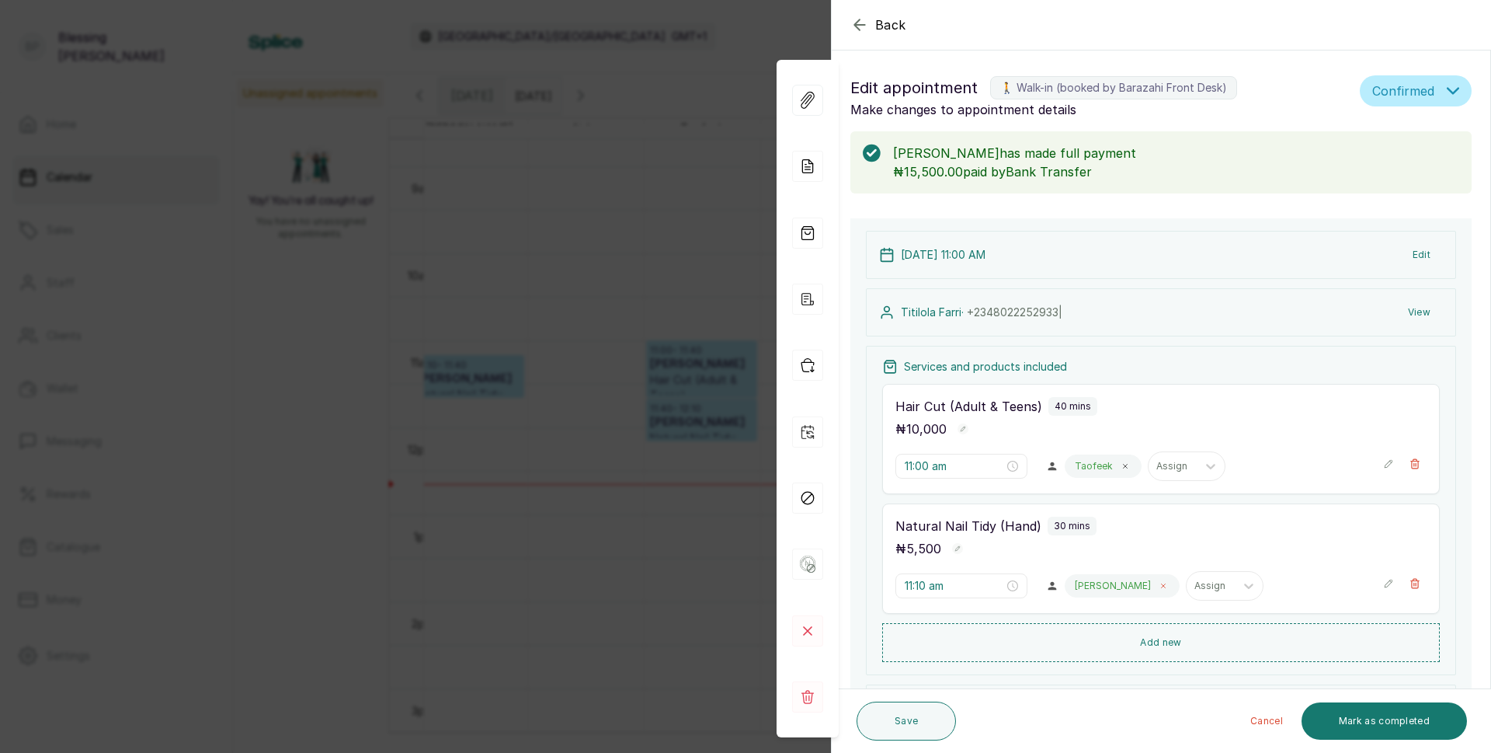
click at [1160, 583] on icon at bounding box center [1164, 586] width 8 height 8
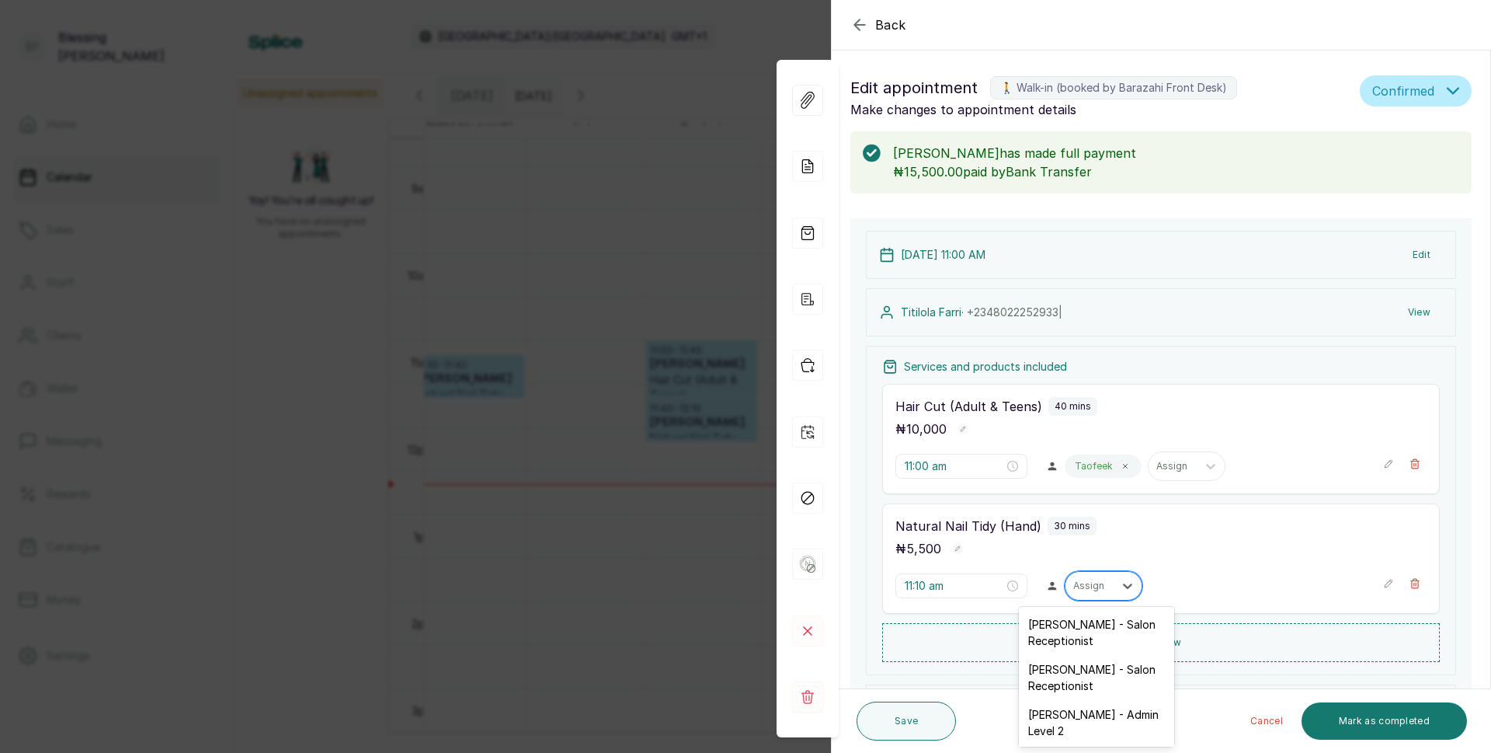
click at [1102, 583] on div "Assign" at bounding box center [1090, 586] width 48 height 20
type input "KEMI"
click at [1067, 625] on div "[PERSON_NAME] - Nail Technician" at bounding box center [1096, 632] width 155 height 45
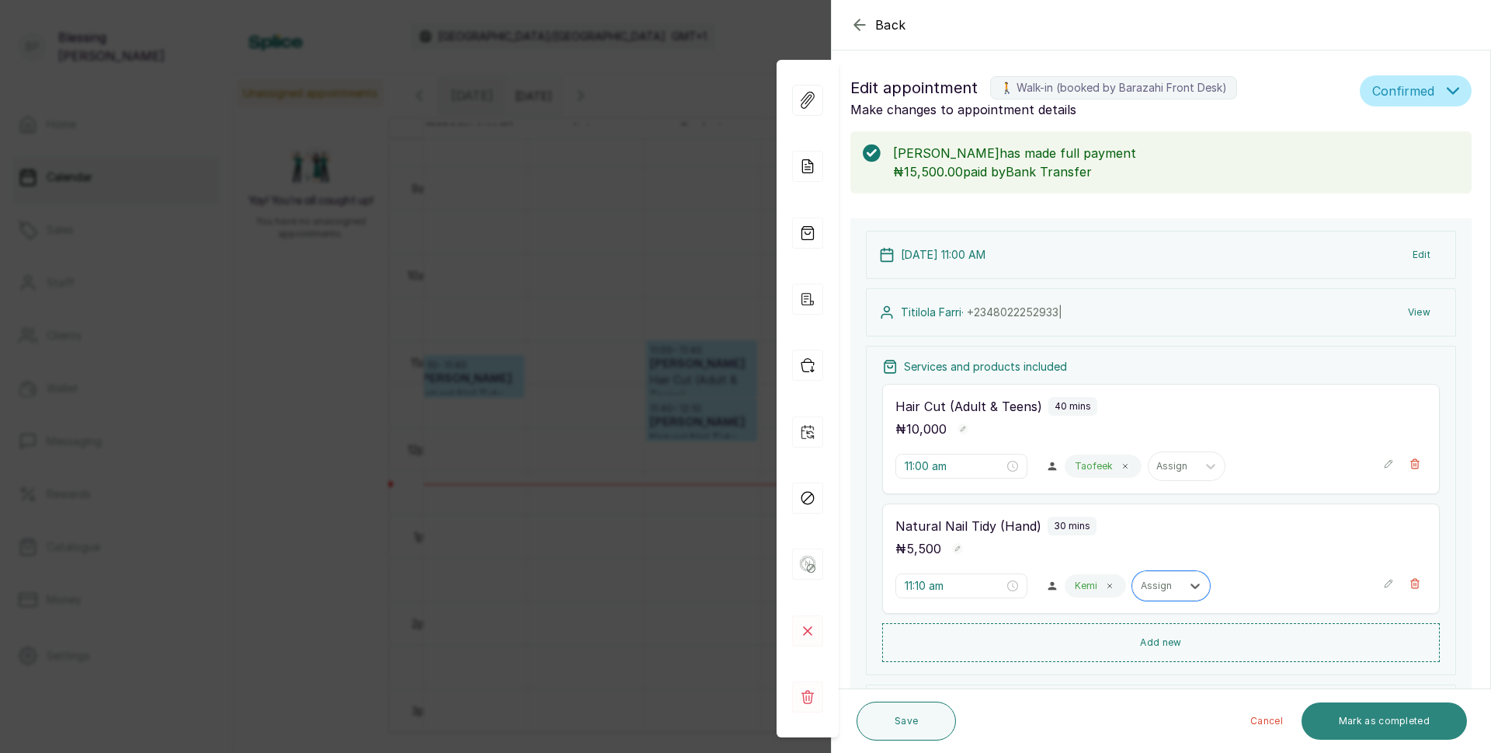
click at [1391, 715] on button "Mark as completed" at bounding box center [1384, 720] width 165 height 37
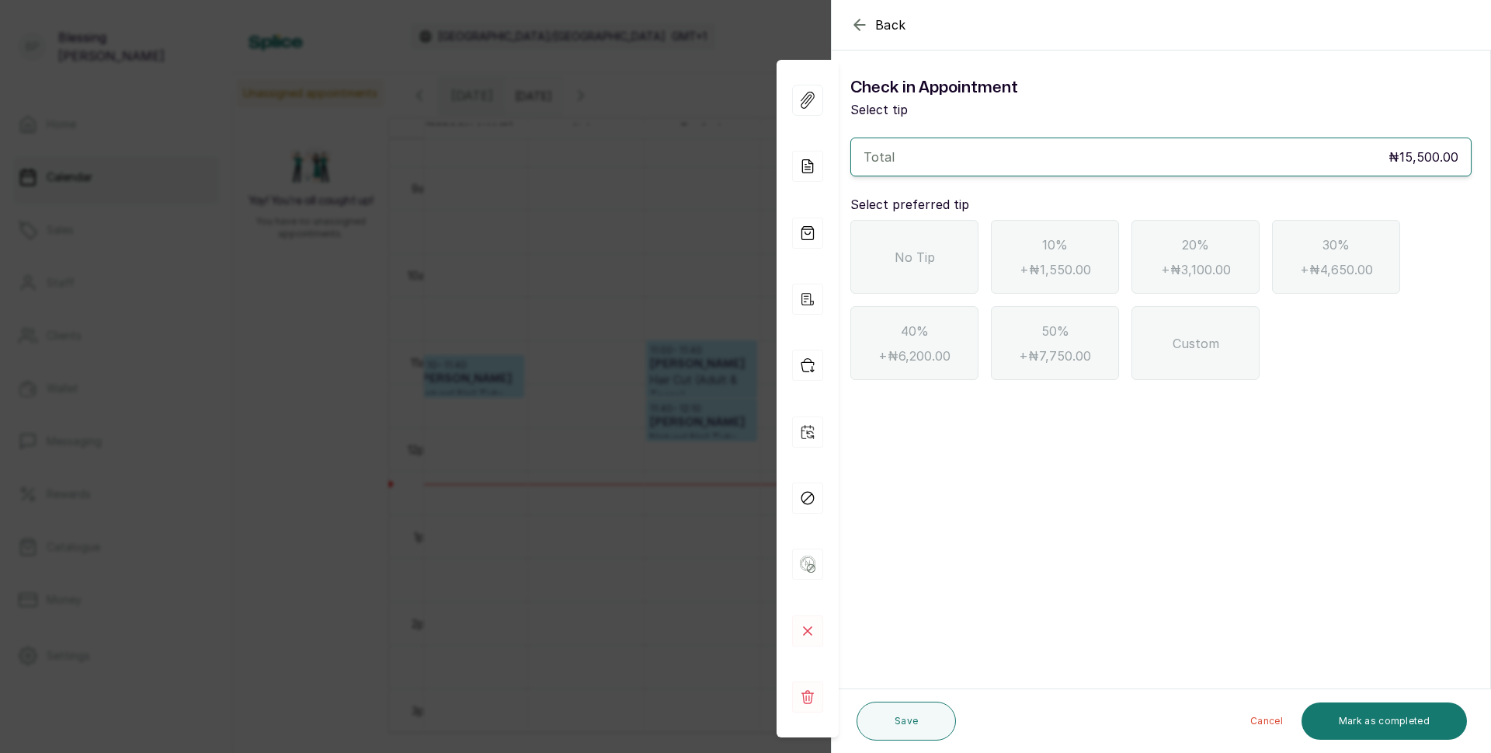
click at [911, 289] on div "No Tip" at bounding box center [915, 257] width 128 height 74
click at [1363, 725] on button "Mark as completed" at bounding box center [1384, 720] width 165 height 37
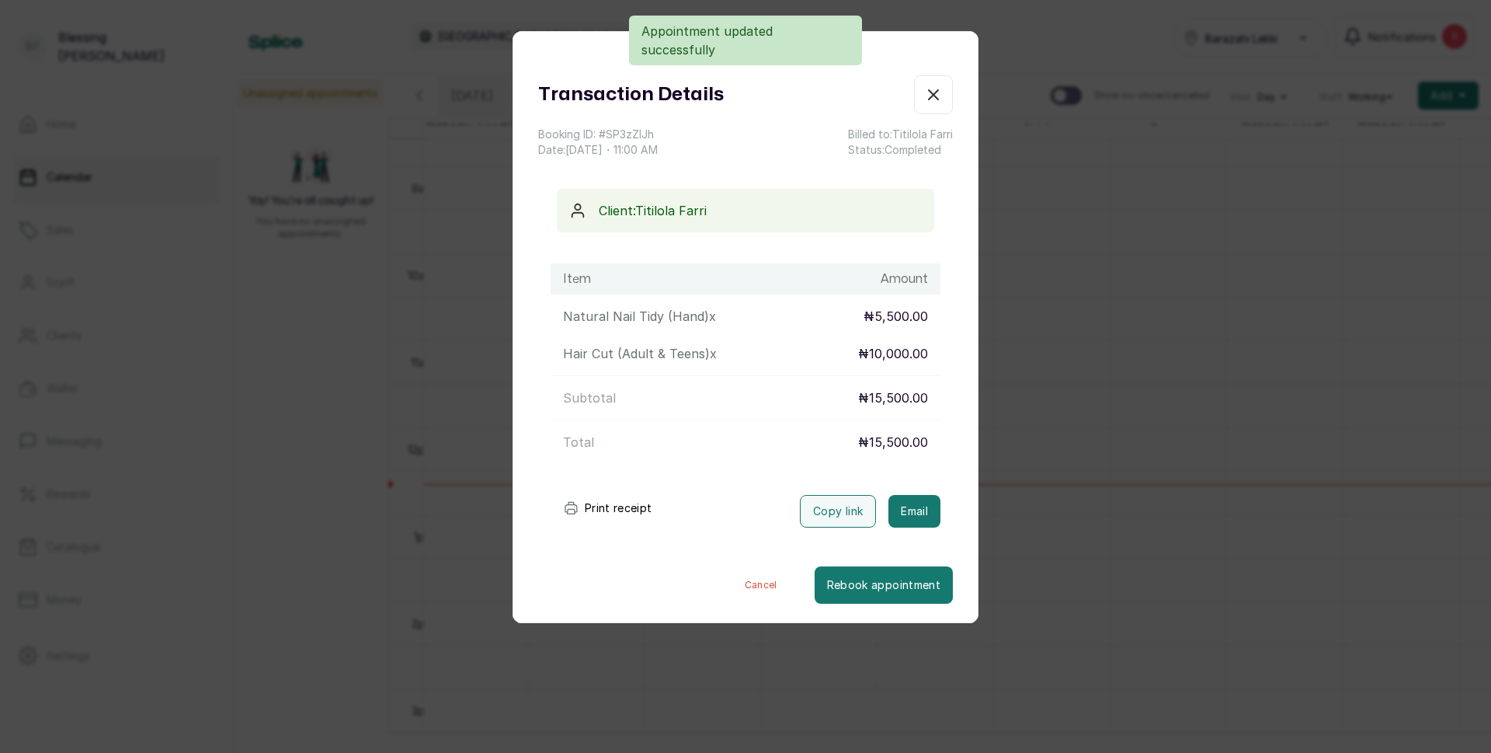
click at [587, 502] on button "Print receipt" at bounding box center [608, 508] width 114 height 31
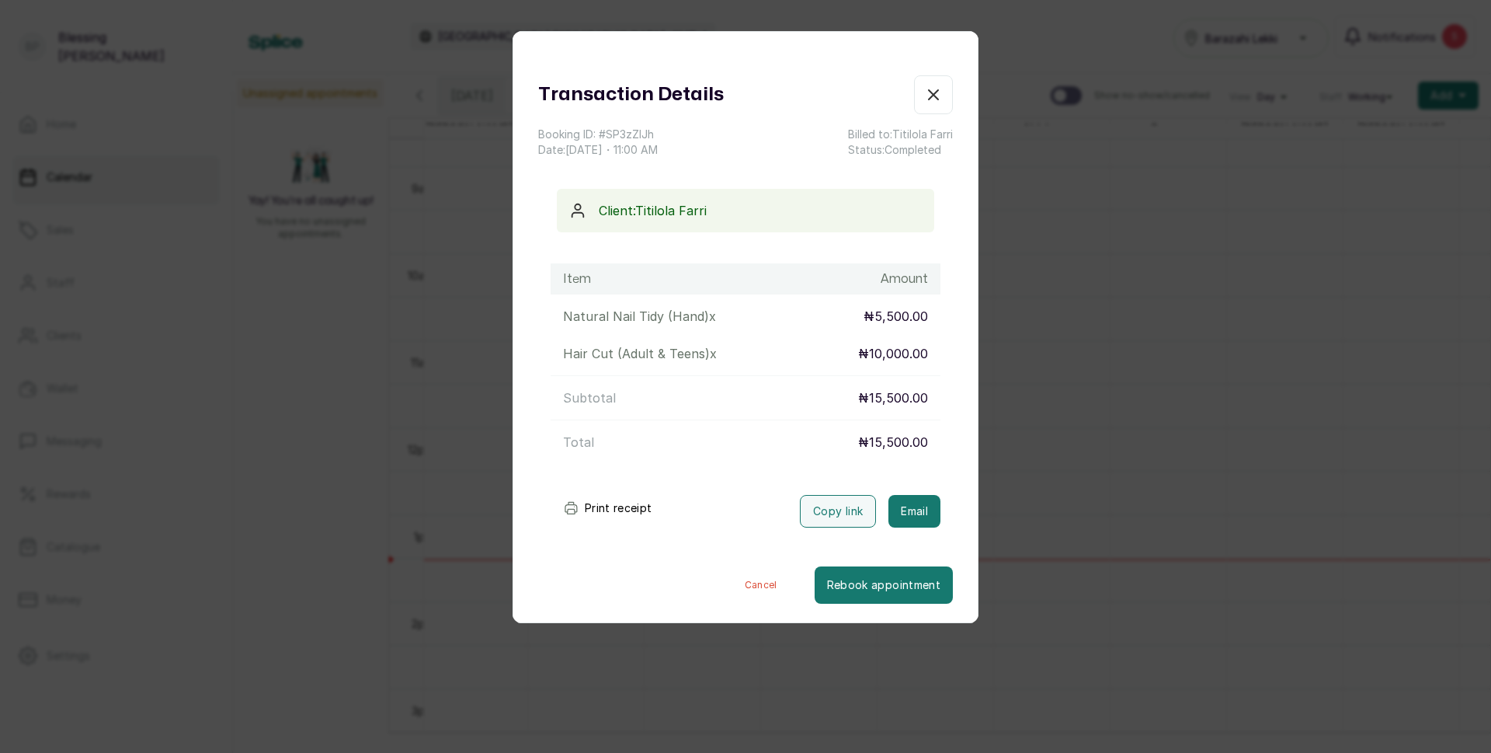
click at [928, 96] on icon "button" at bounding box center [933, 94] width 19 height 19
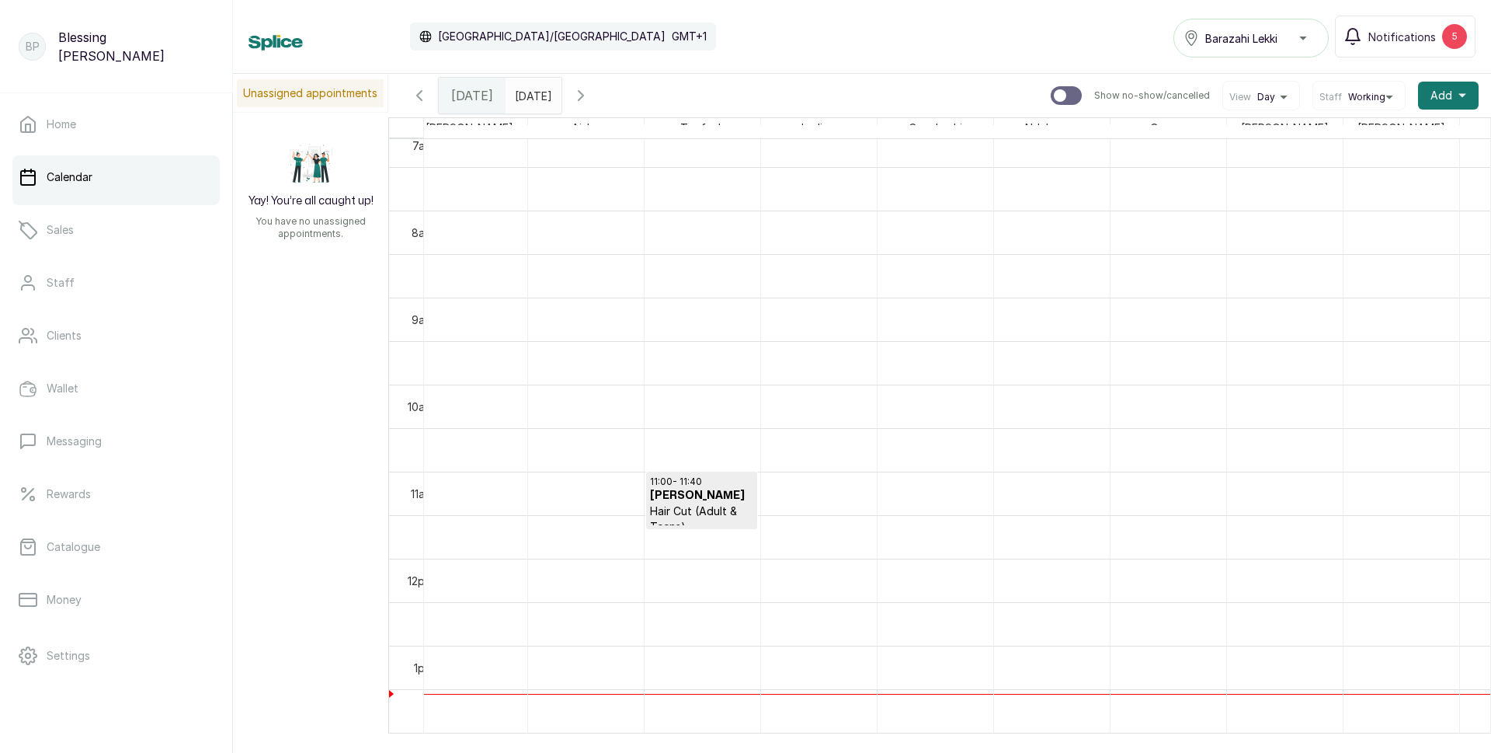
scroll to position [600, 1878]
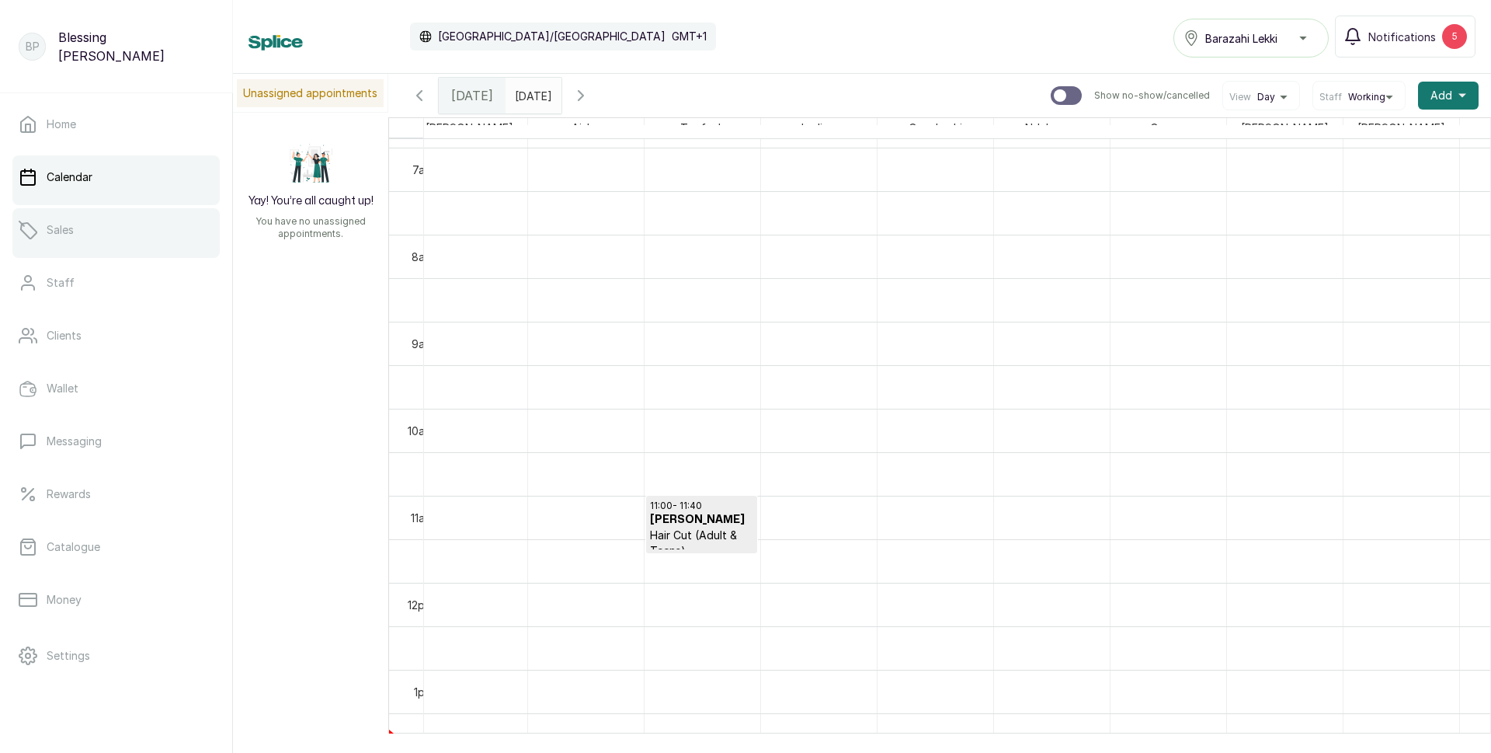
click at [65, 242] on link "Sales" at bounding box center [115, 230] width 207 height 44
